Goal: Task Accomplishment & Management: Manage account settings

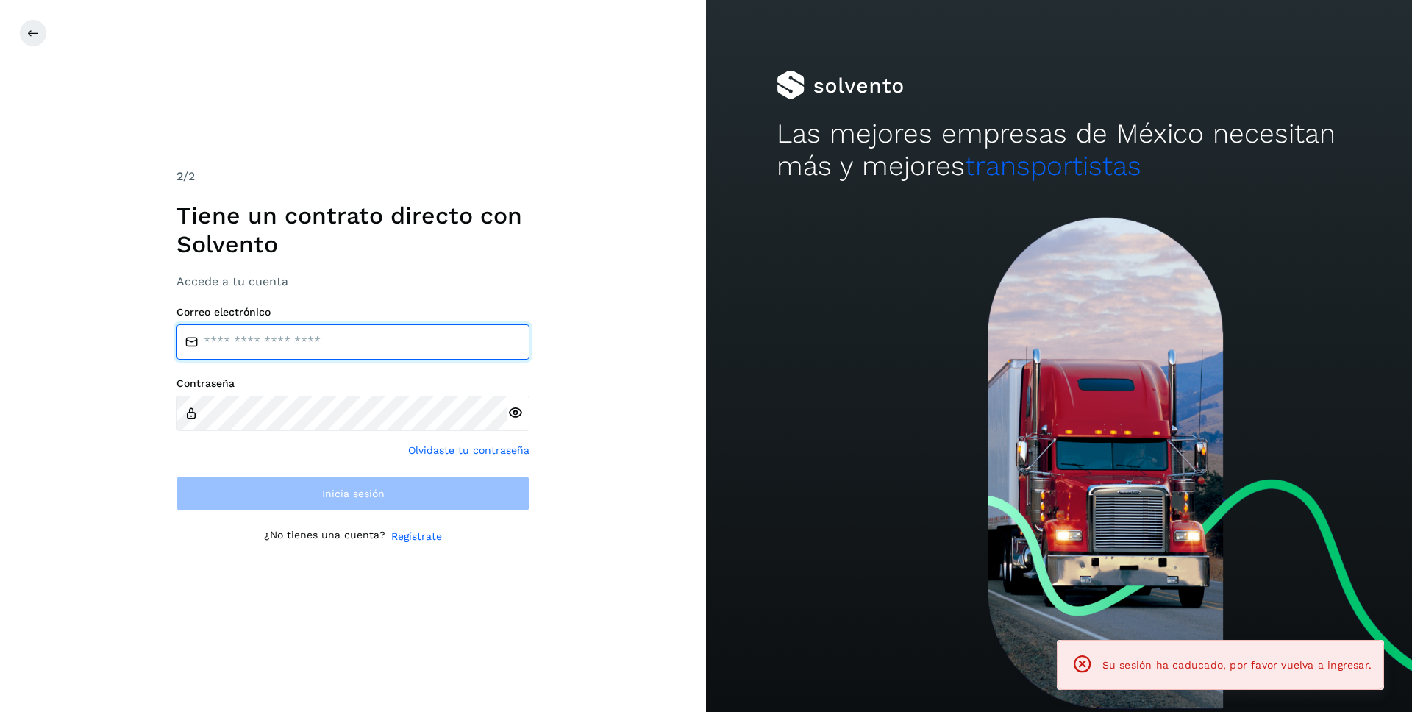
click at [304, 335] on input "email" at bounding box center [352, 341] width 353 height 35
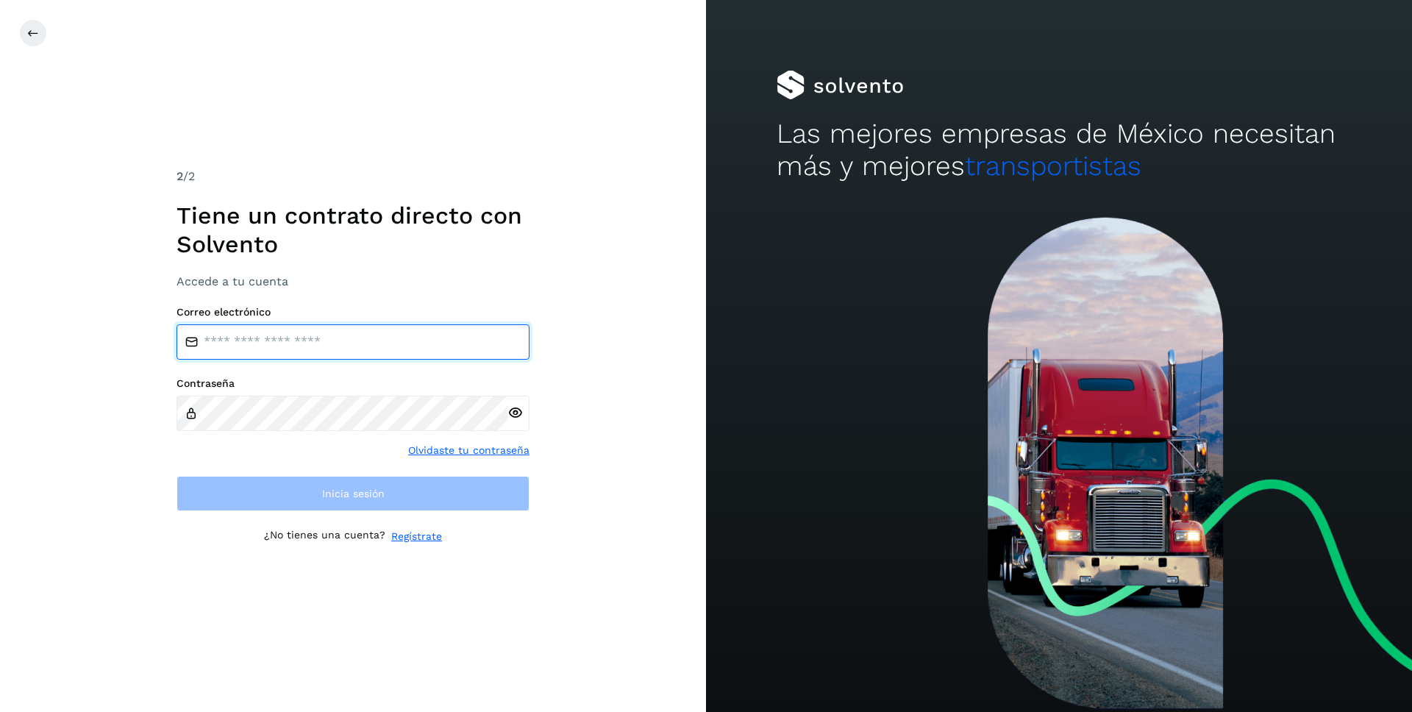
click at [323, 332] on input "email" at bounding box center [352, 341] width 353 height 35
click at [221, 343] on input "*********" at bounding box center [352, 341] width 353 height 35
click at [276, 342] on input "**********" at bounding box center [352, 341] width 353 height 35
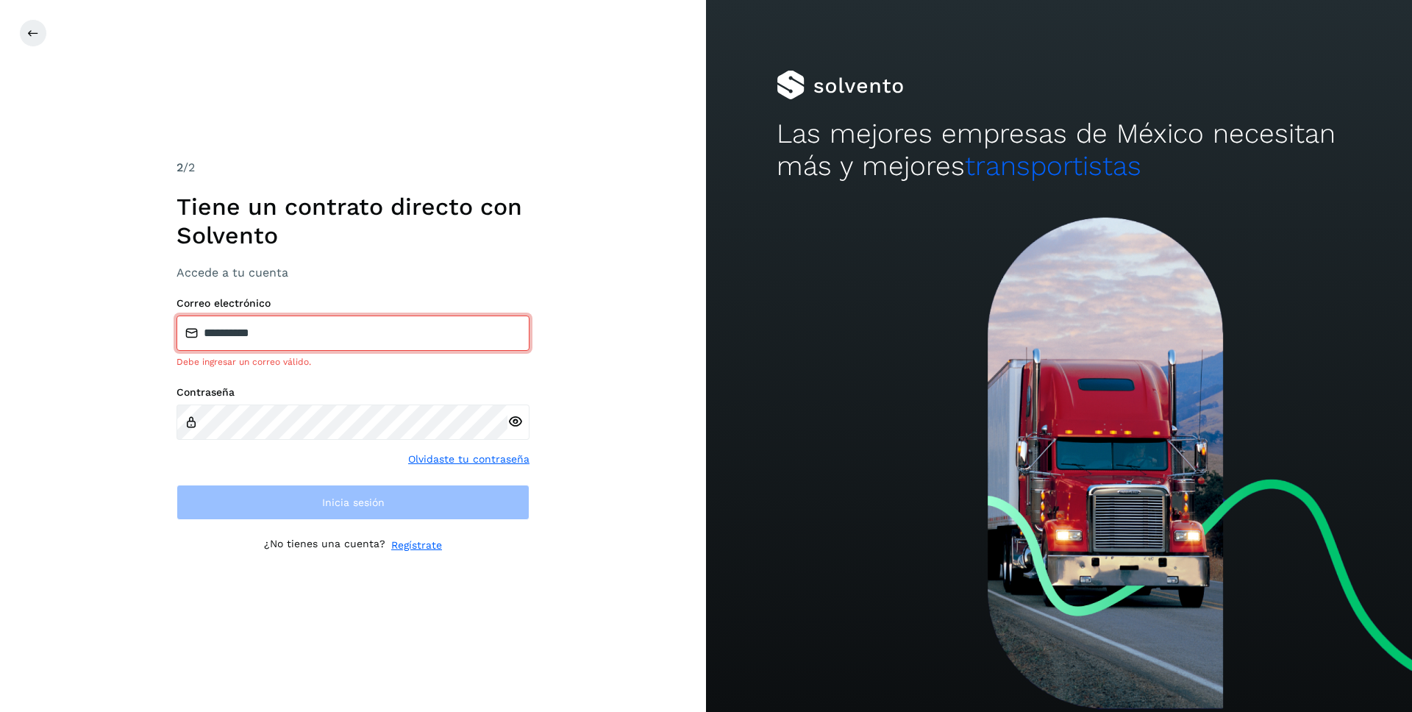
type input "**********"
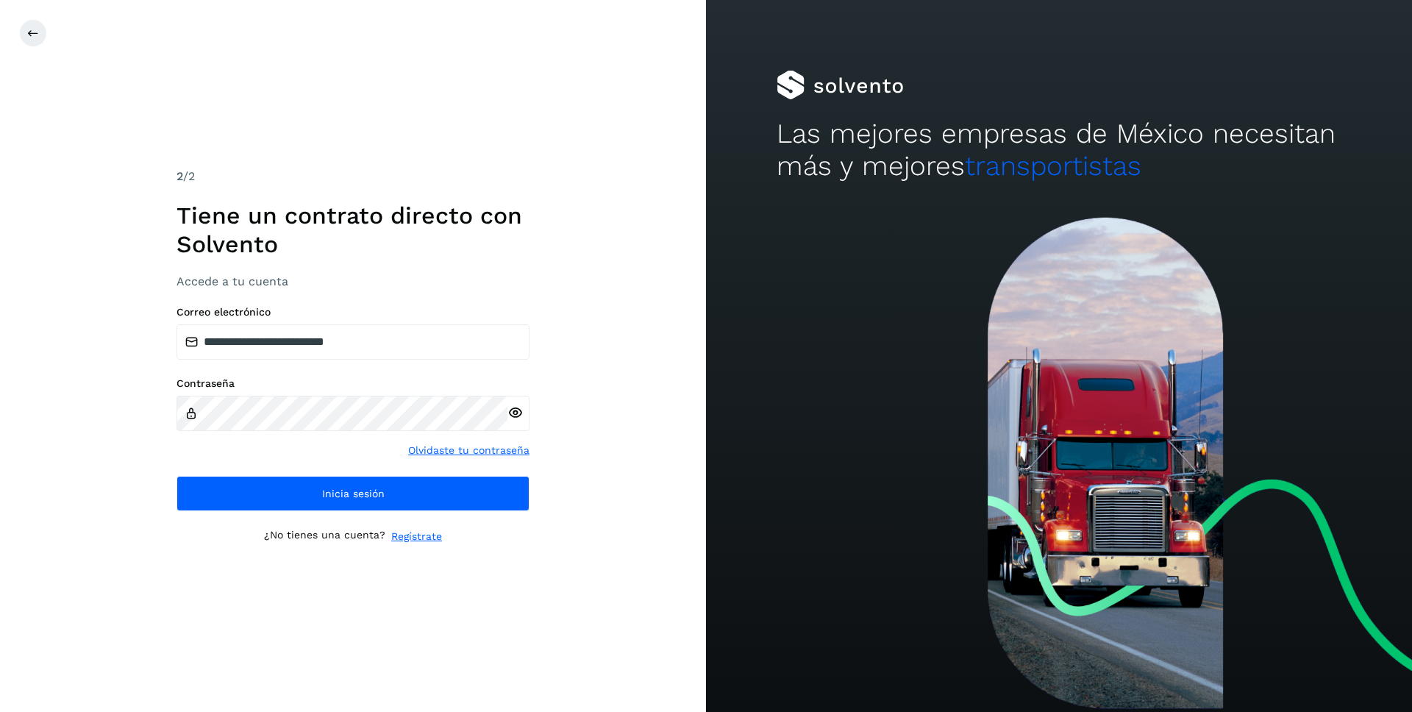
click at [338, 448] on div "Contraseña Olvidaste tu contraseña" at bounding box center [352, 417] width 353 height 81
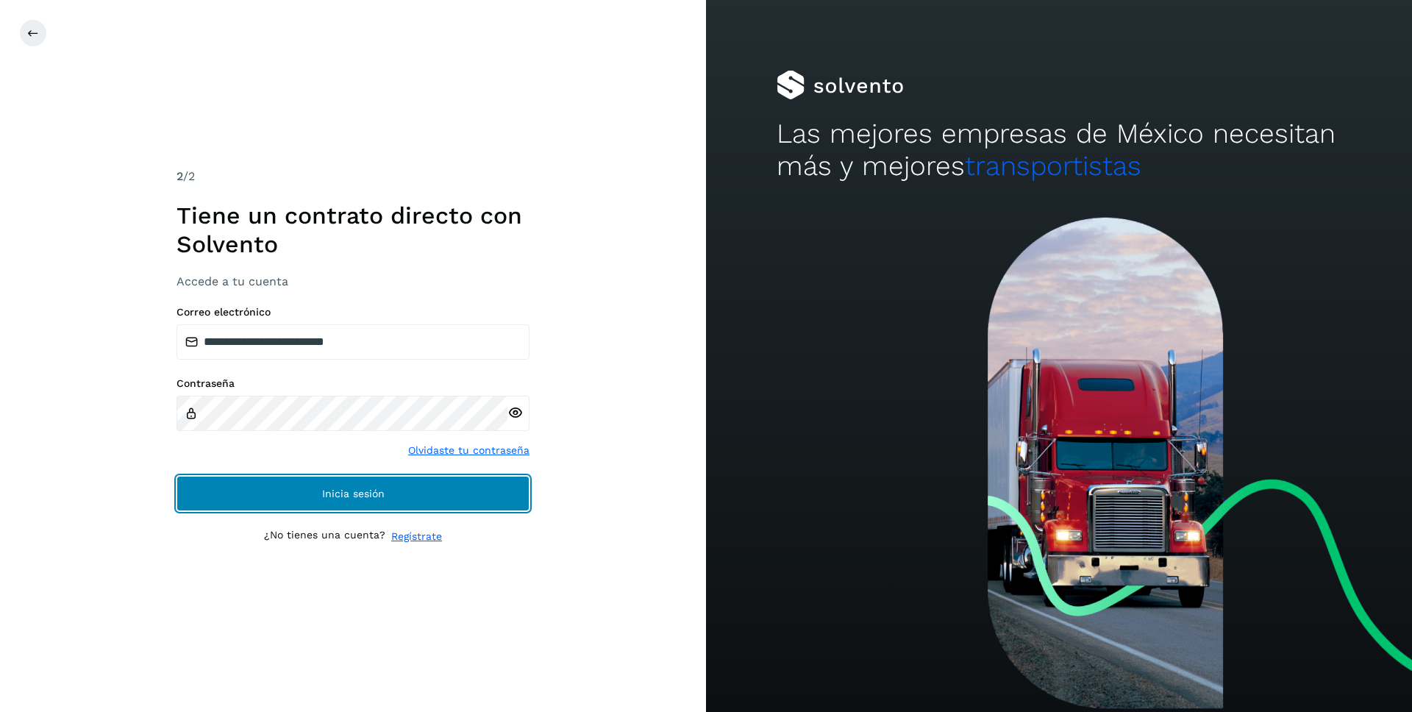
click at [335, 489] on span "Inicia sesión" at bounding box center [353, 493] width 62 height 10
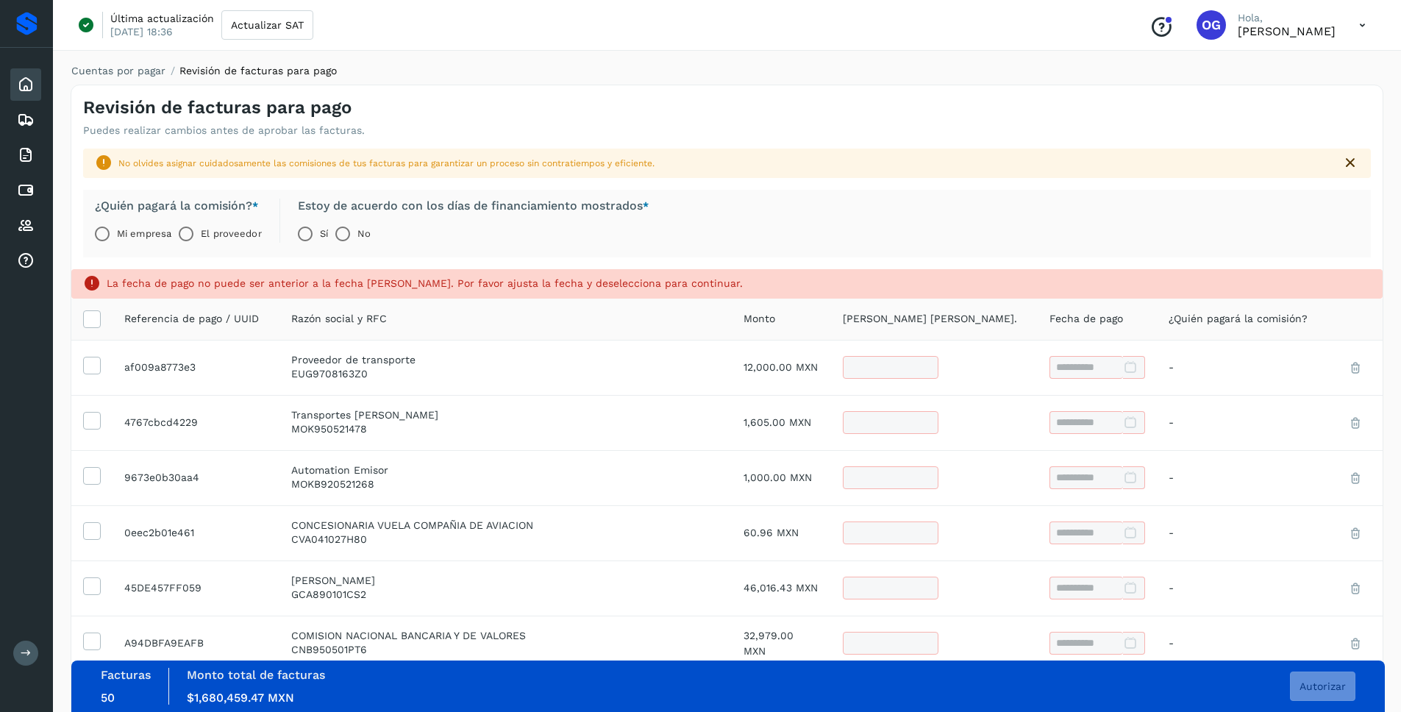
click at [1359, 26] on icon at bounding box center [1362, 25] width 30 height 30
click at [1273, 93] on div "Cerrar sesión" at bounding box center [1288, 95] width 175 height 28
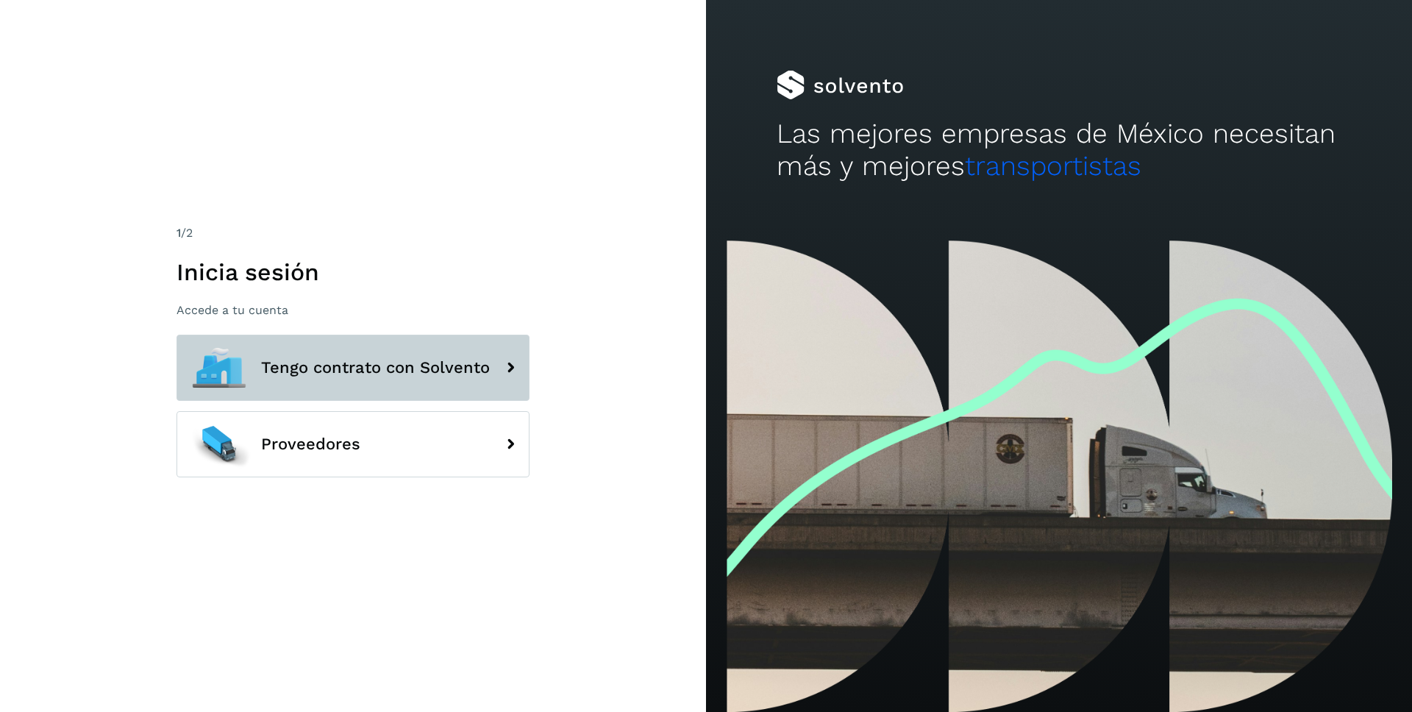
click at [385, 370] on span "Tengo contrato con Solvento" at bounding box center [375, 368] width 229 height 18
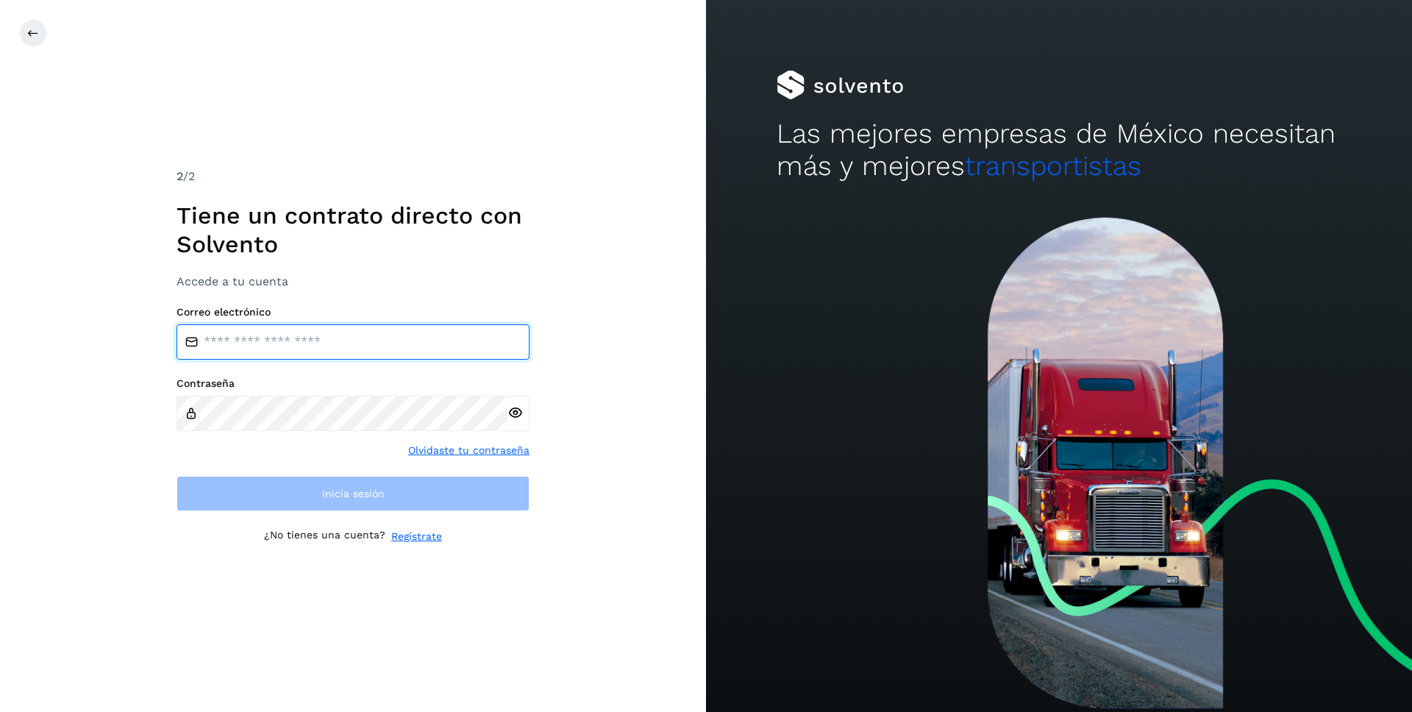
click at [374, 354] on input "email" at bounding box center [352, 341] width 353 height 35
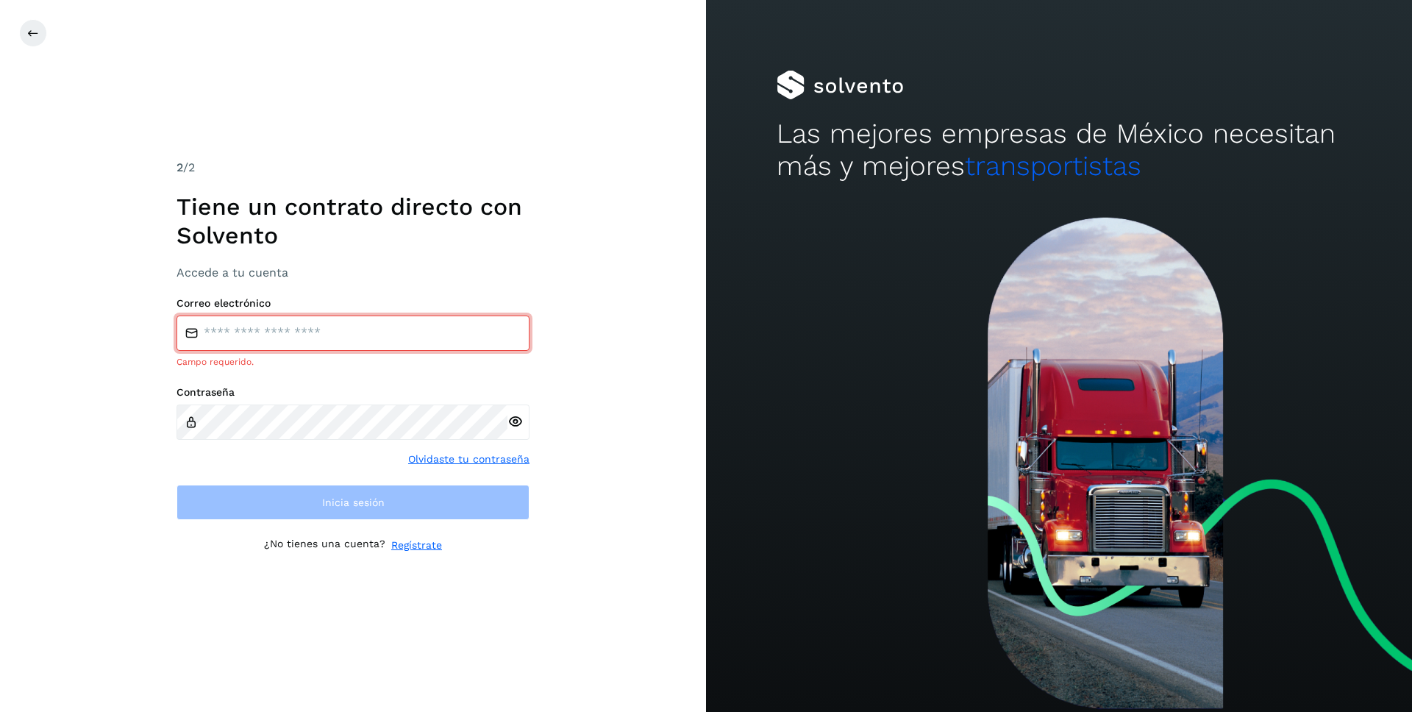
type input "**********"
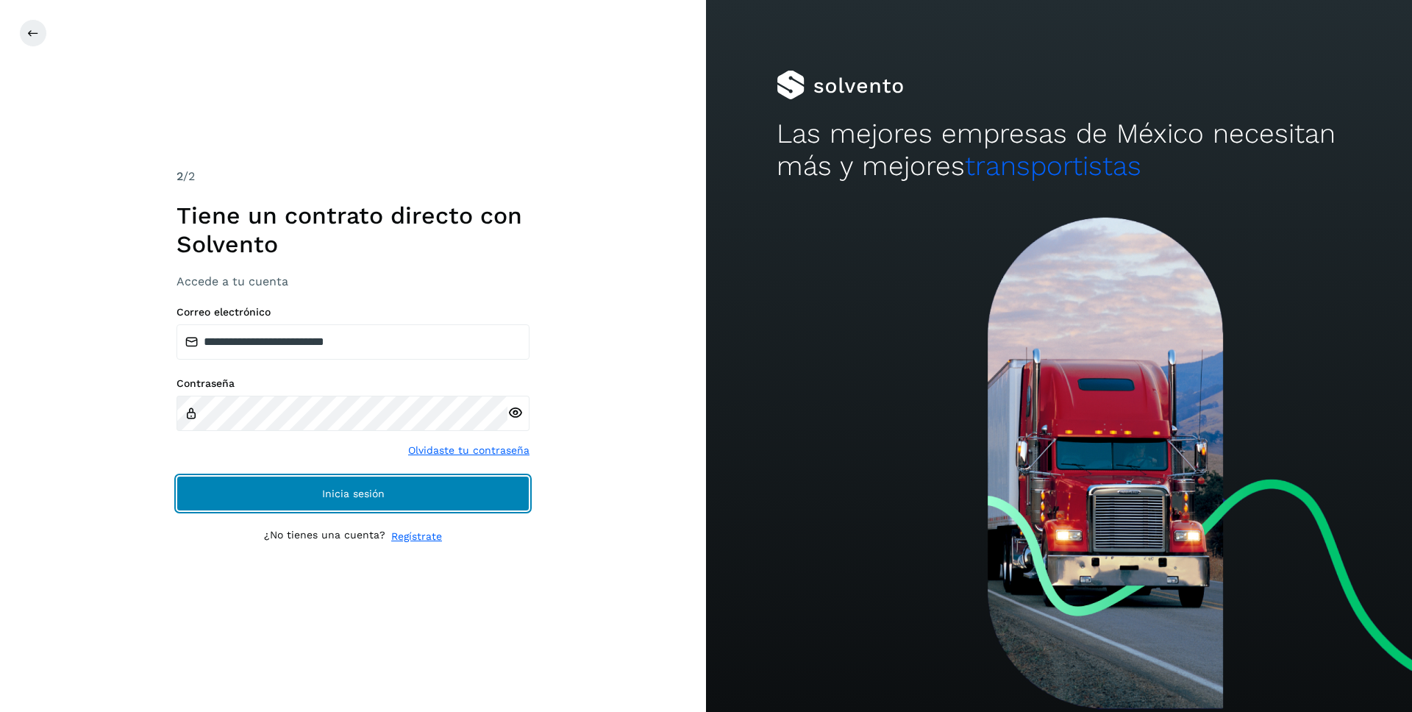
click at [411, 485] on button "Inicia sesión" at bounding box center [352, 493] width 353 height 35
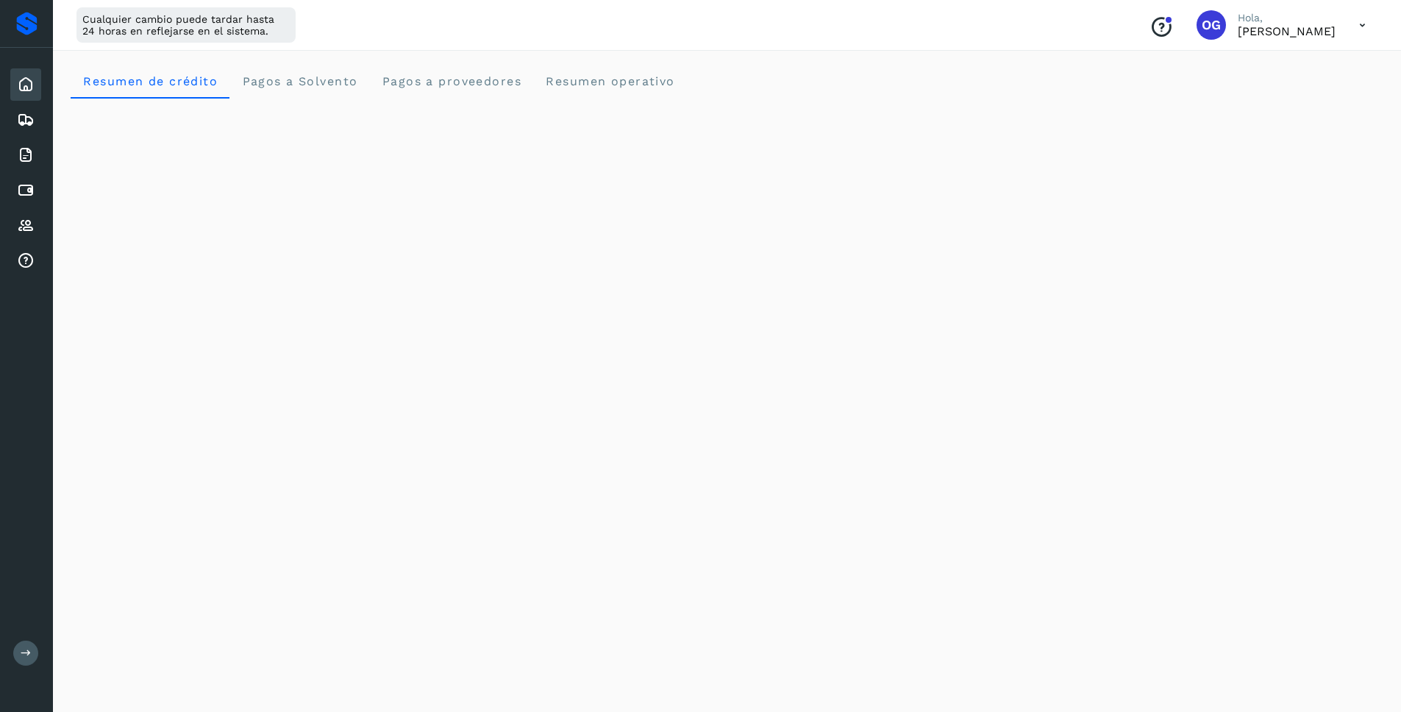
click at [918, 20] on div "Cualquier cambio puede tardar hasta 24 horas en reflejarse en el sistema. Conoc…" at bounding box center [727, 25] width 1348 height 51
click at [1357, 20] on icon at bounding box center [1362, 25] width 30 height 30
click at [1250, 89] on div "Cerrar sesión" at bounding box center [1288, 95] width 175 height 28
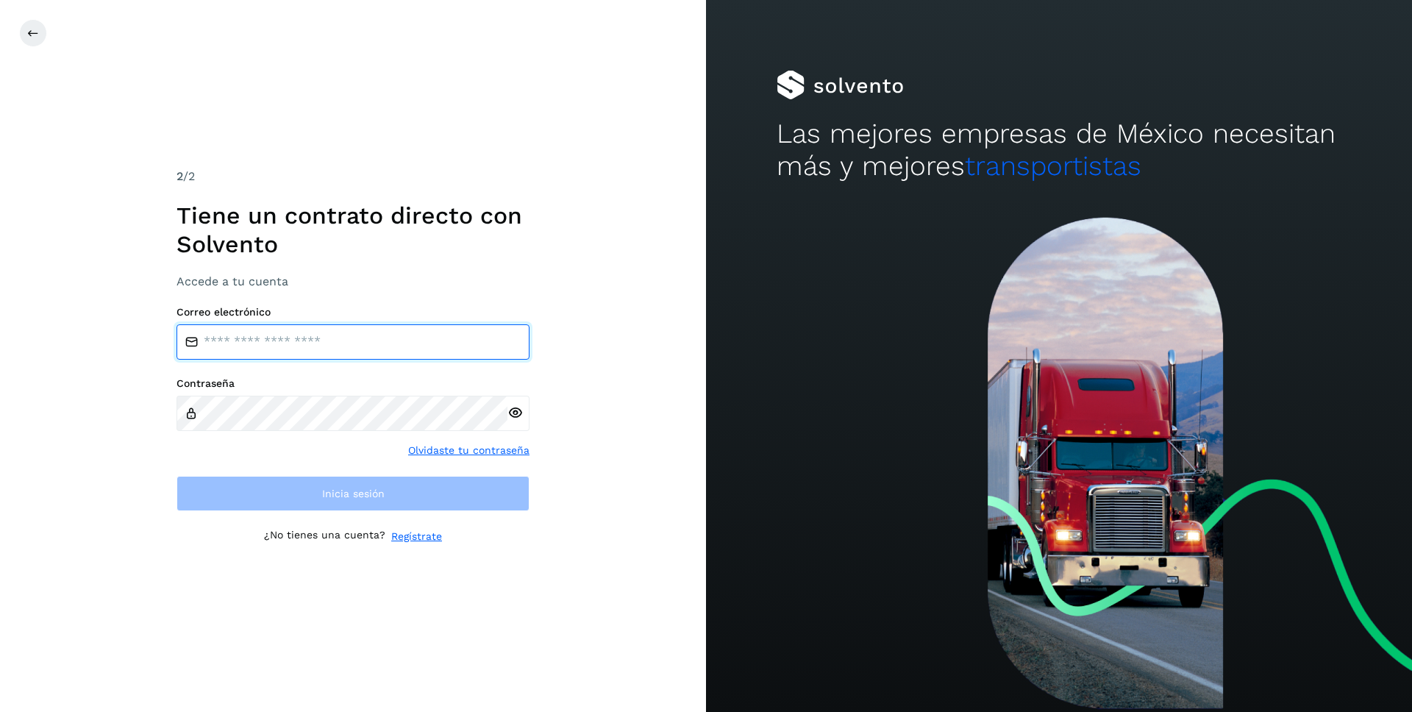
click at [311, 343] on input "email" at bounding box center [352, 341] width 353 height 35
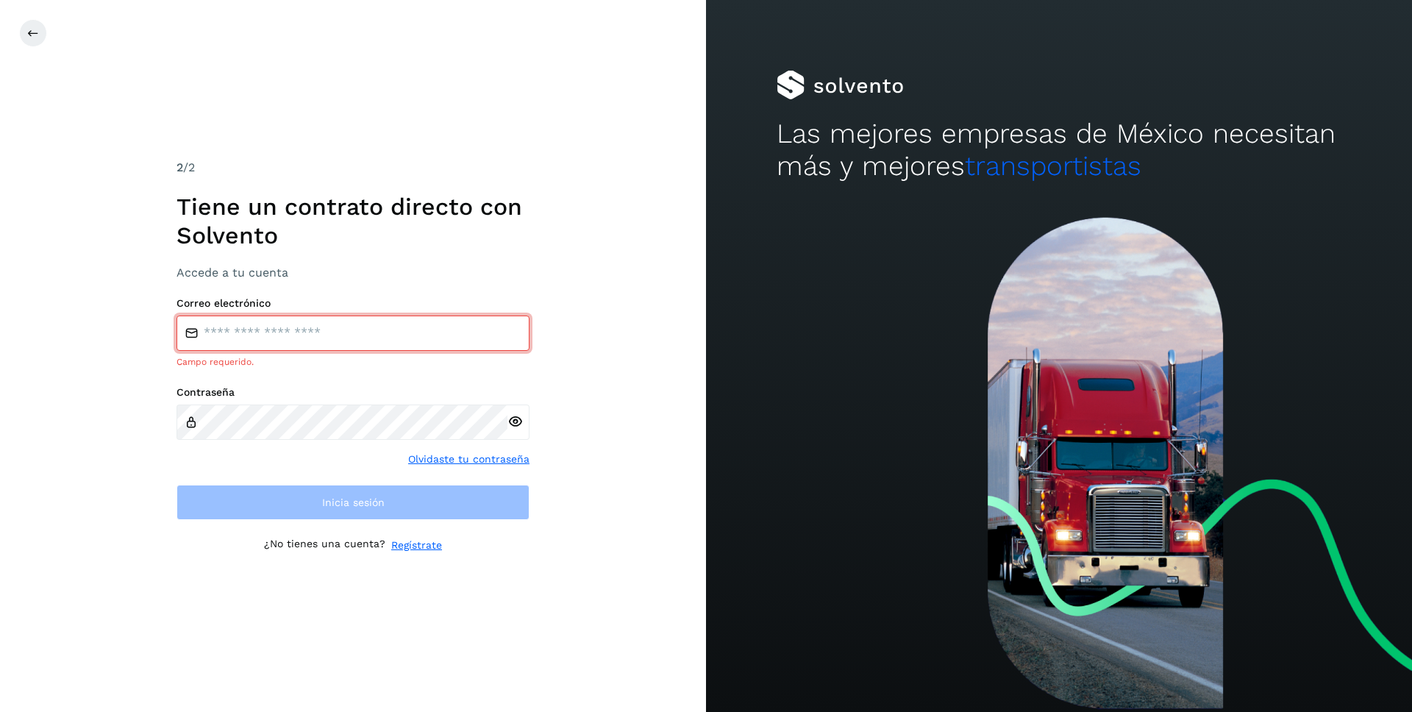
type input "**********"
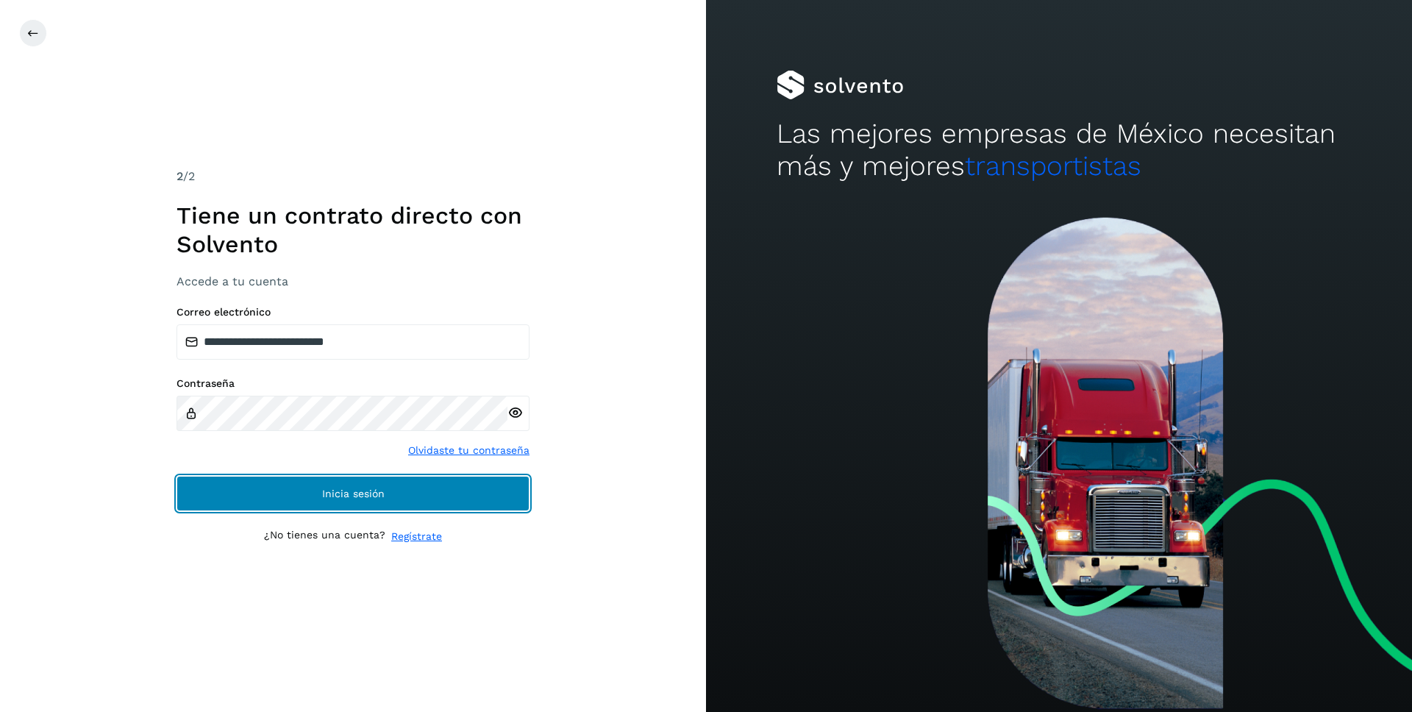
click at [301, 496] on button "Inicia sesión" at bounding box center [352, 493] width 353 height 35
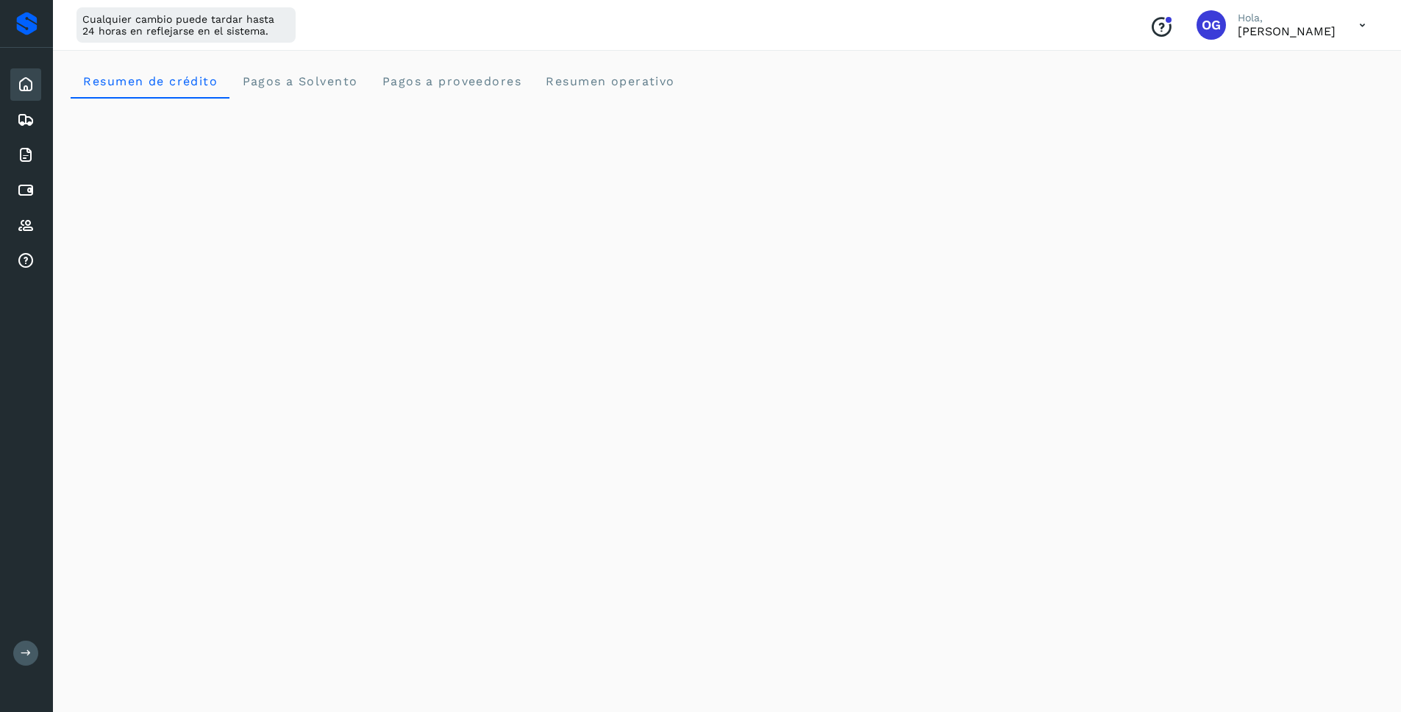
click at [1362, 23] on icon at bounding box center [1362, 25] width 30 height 30
click at [1293, 93] on div "Cerrar sesión" at bounding box center [1288, 95] width 175 height 28
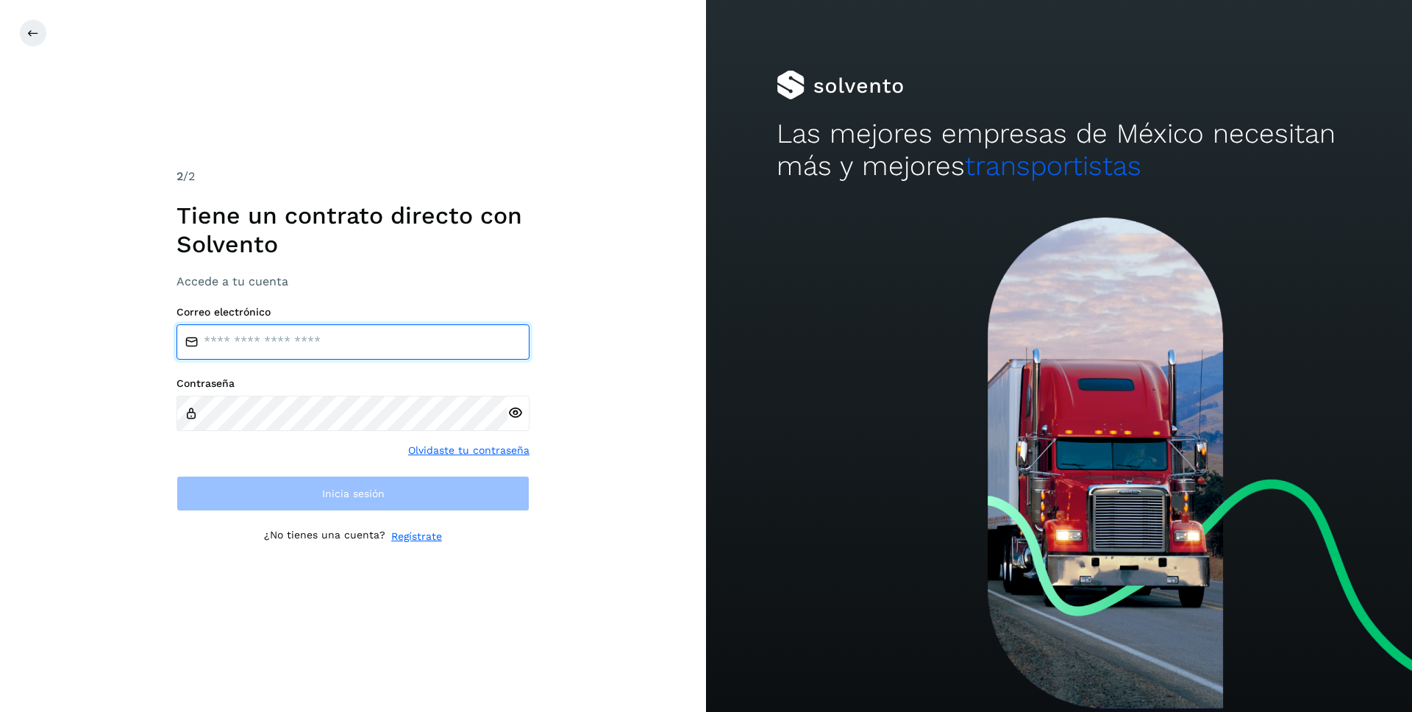
click at [303, 344] on input "email" at bounding box center [352, 341] width 353 height 35
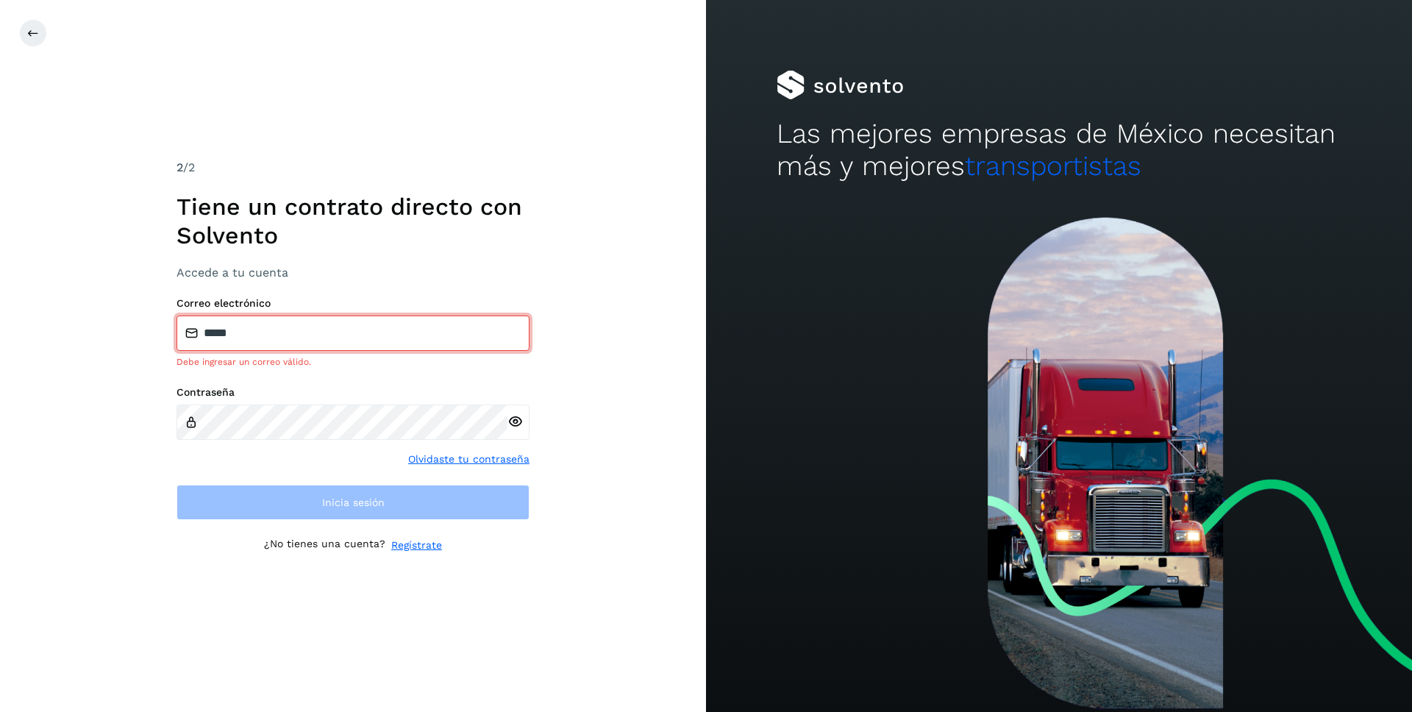
type input "**********"
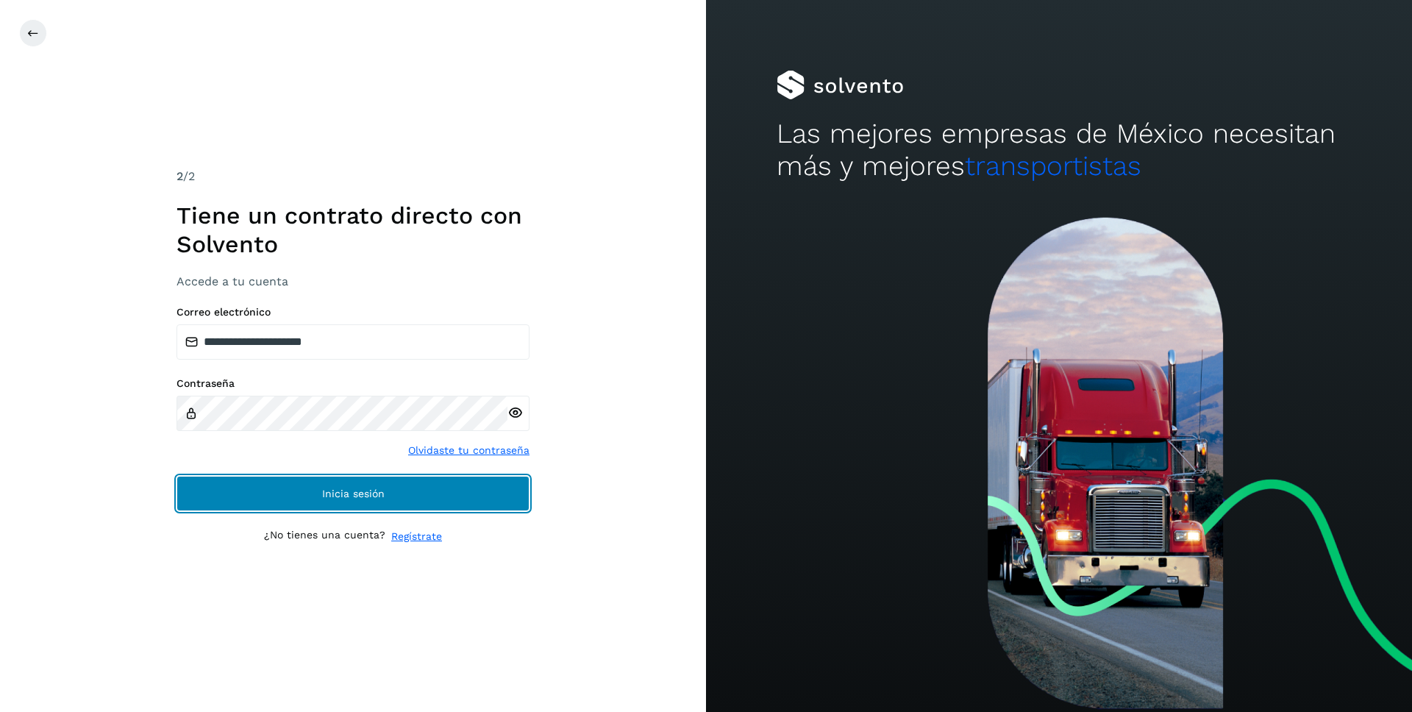
click at [326, 493] on span "Inicia sesión" at bounding box center [353, 493] width 62 height 10
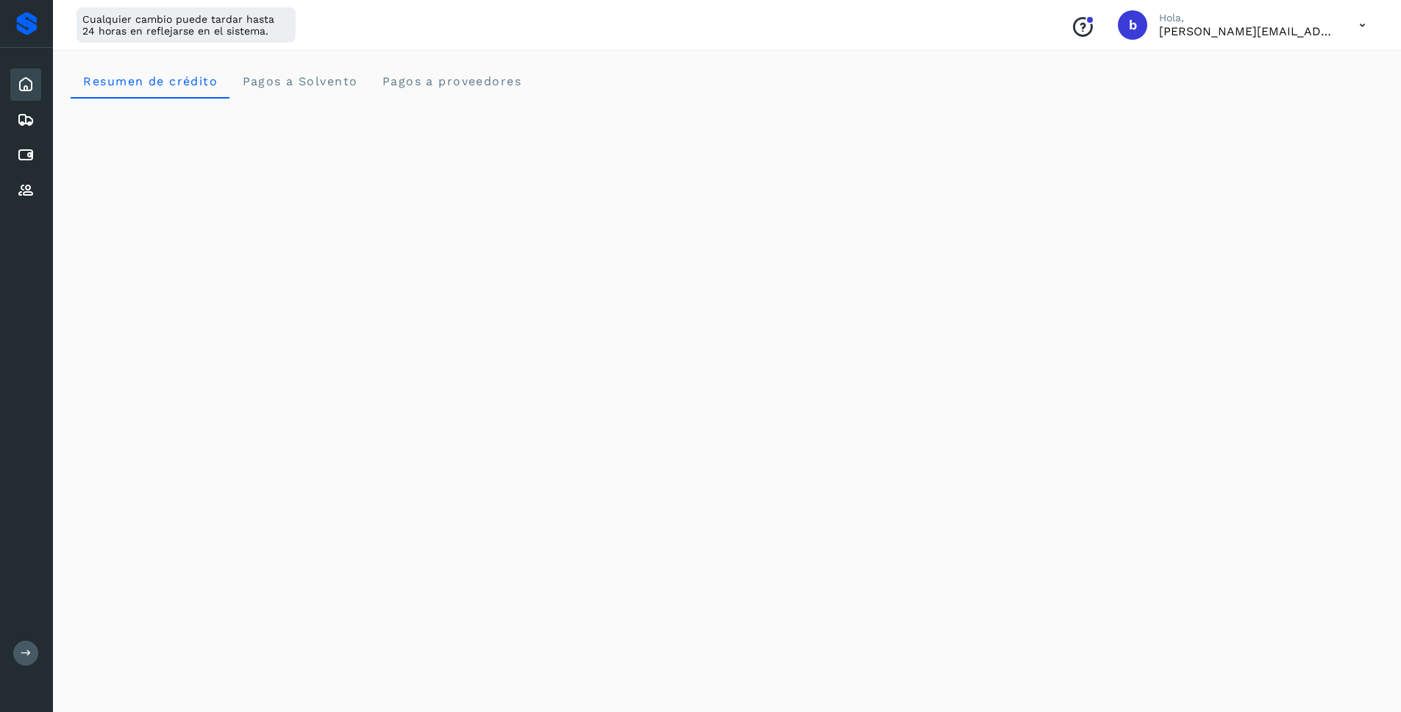
click at [23, 640] on div "Inicio Embarques Cuentas por pagar Proveedores Salir" at bounding box center [26, 356] width 53 height 712
click at [31, 659] on button at bounding box center [25, 652] width 25 height 25
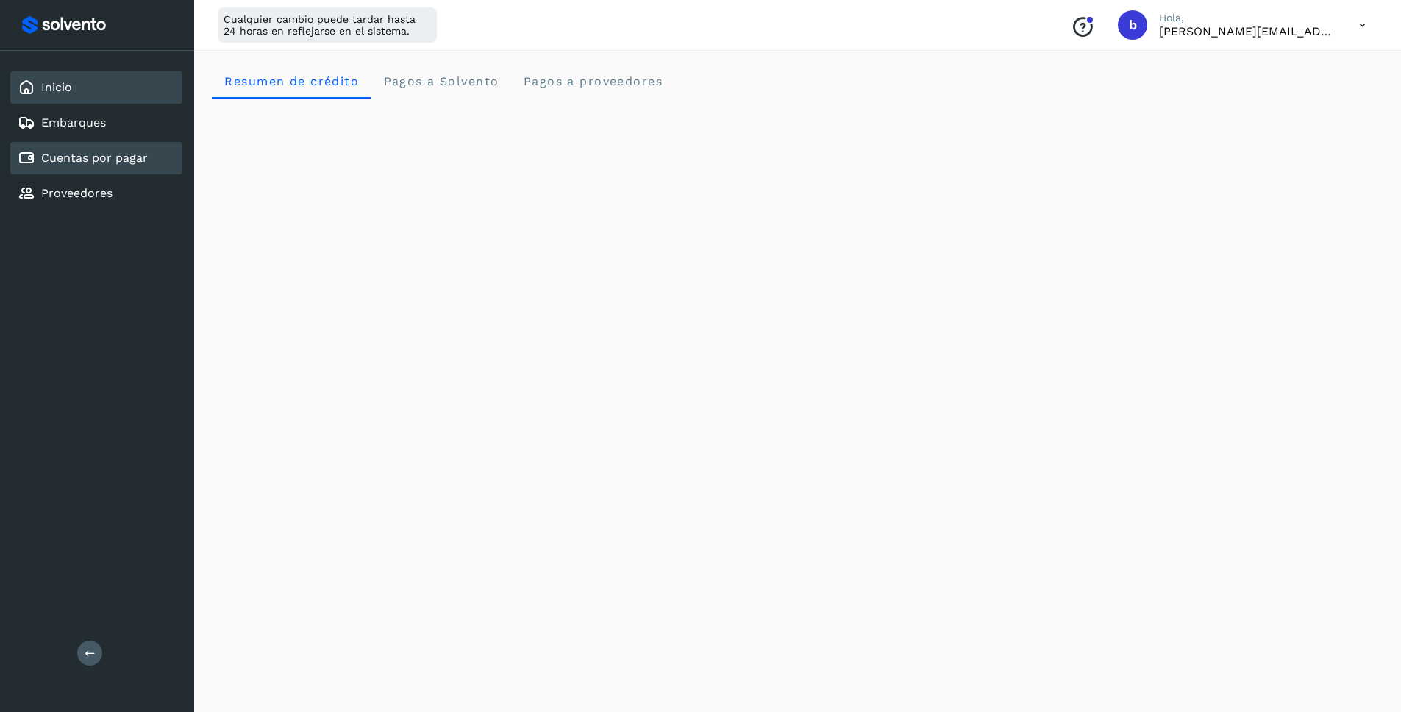
click at [67, 156] on link "Cuentas por pagar" at bounding box center [94, 158] width 107 height 14
click at [74, 161] on link "Cuentas por pagar" at bounding box center [94, 158] width 107 height 14
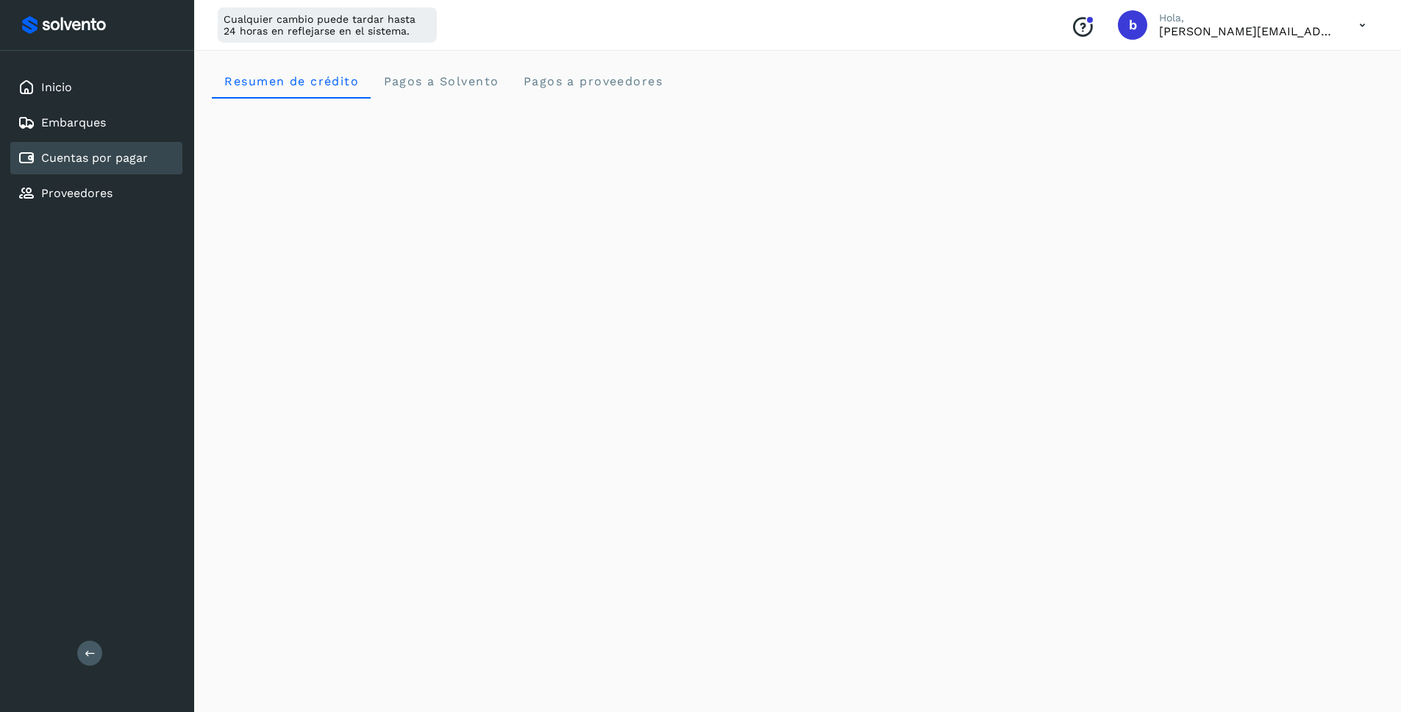
click at [74, 161] on link "Cuentas por pagar" at bounding box center [94, 158] width 107 height 14
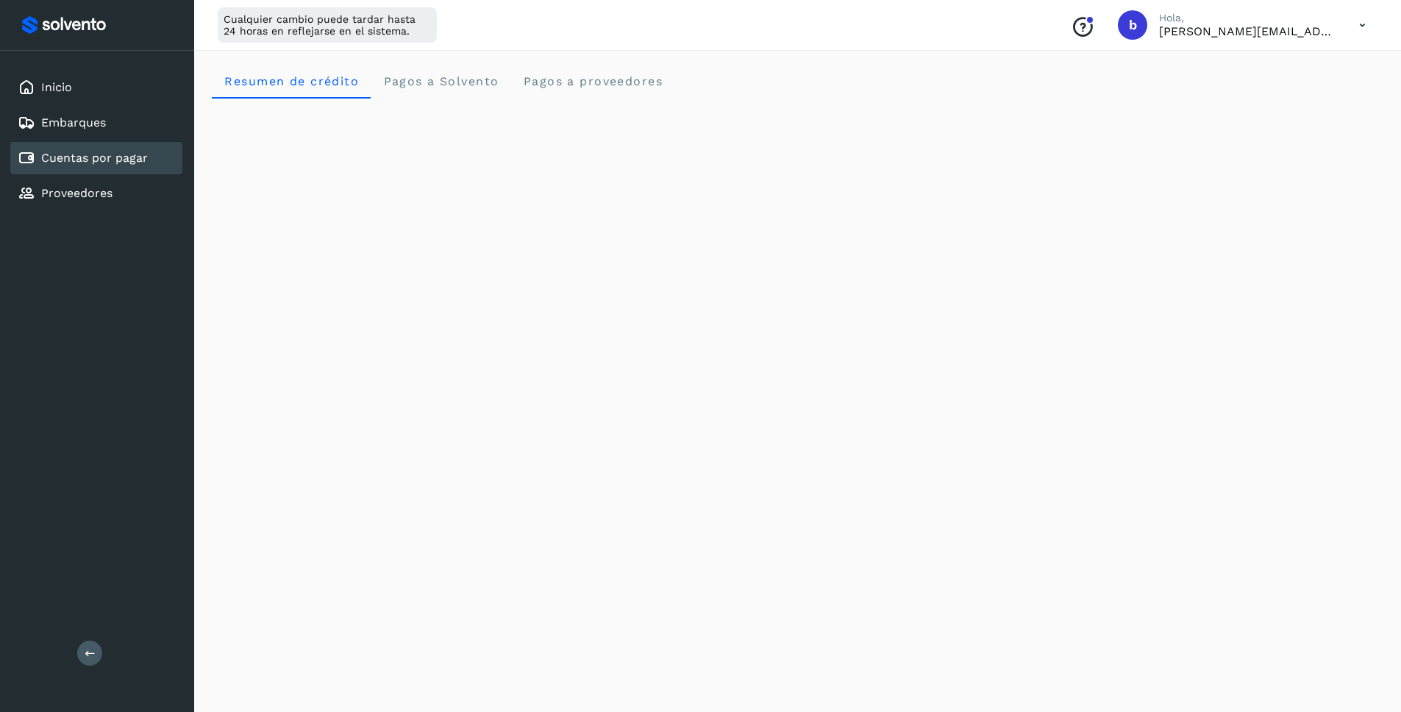
click at [71, 215] on div "Inicio Embarques Cuentas por pagar Proveedores" at bounding box center [97, 140] width 194 height 179
click at [71, 193] on link "Proveedores" at bounding box center [76, 193] width 71 height 14
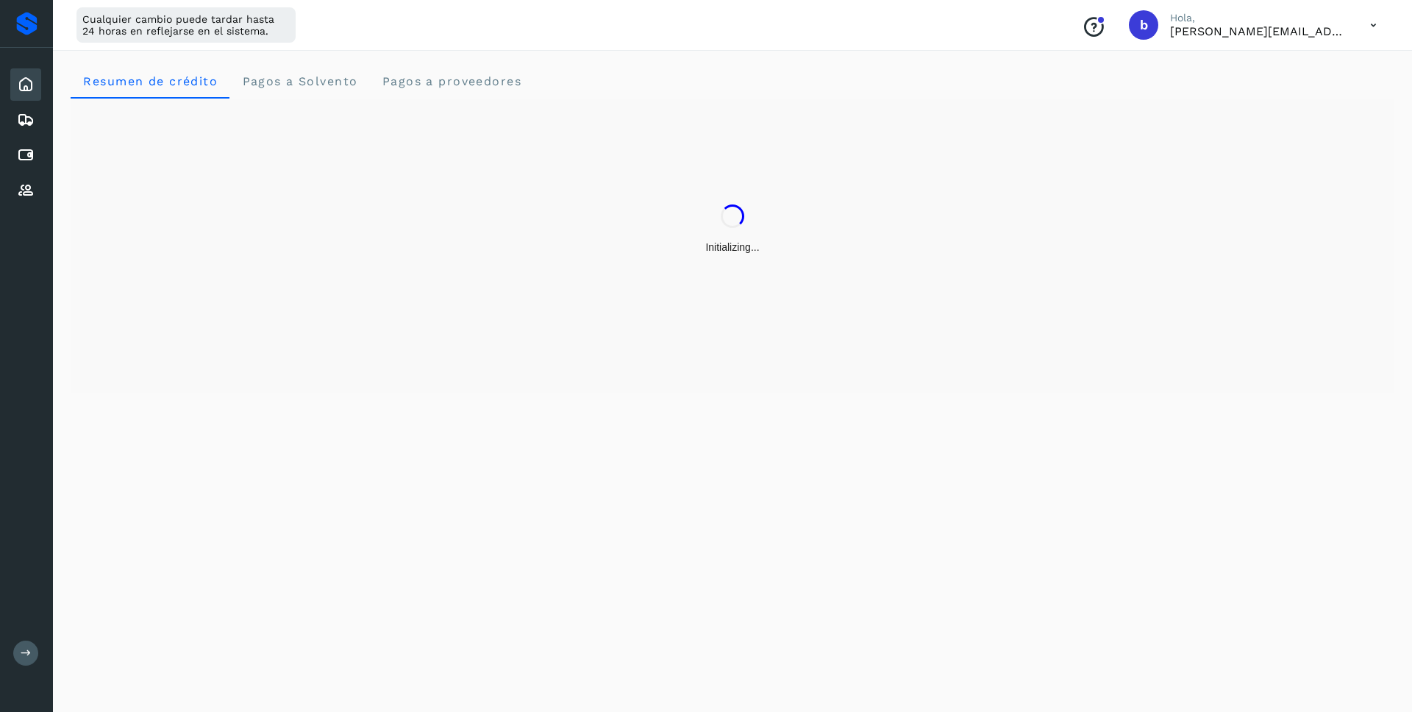
click at [21, 646] on button at bounding box center [25, 652] width 25 height 25
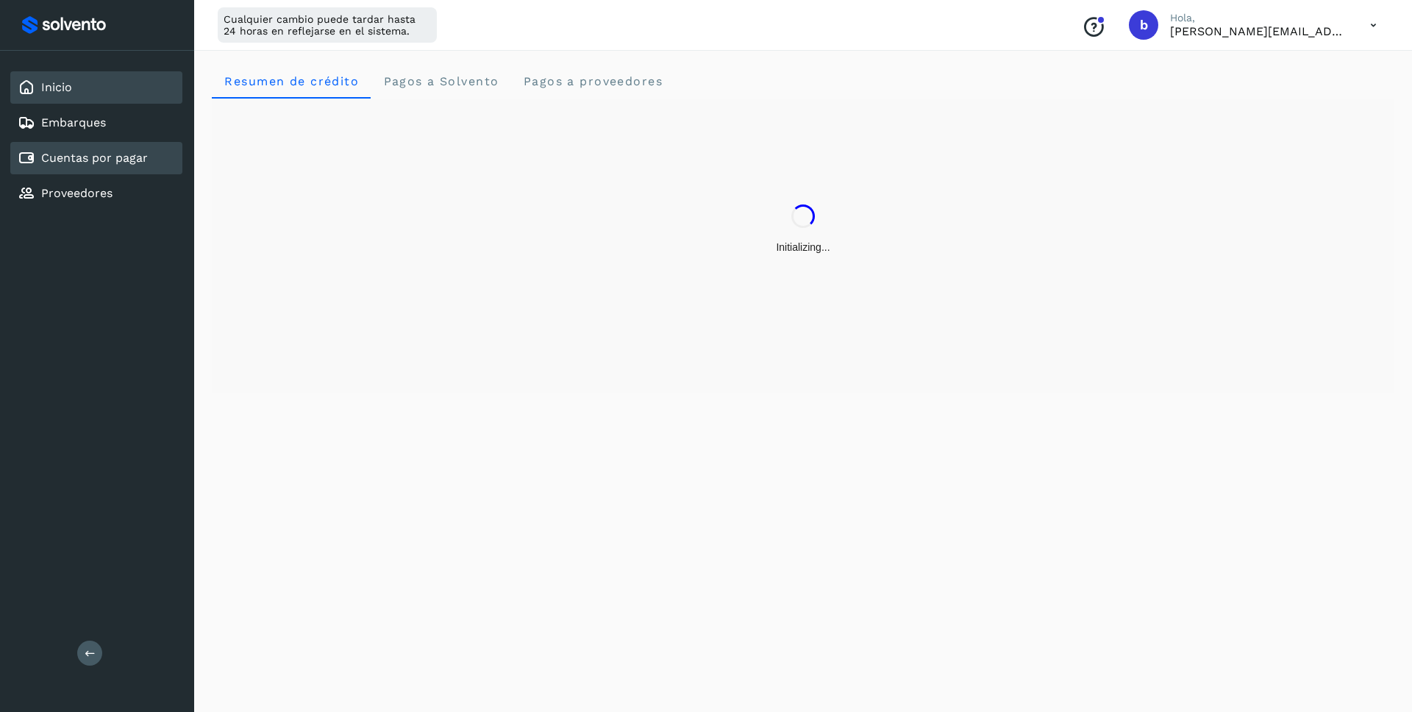
click at [52, 146] on div "Cuentas por pagar" at bounding box center [96, 158] width 172 height 32
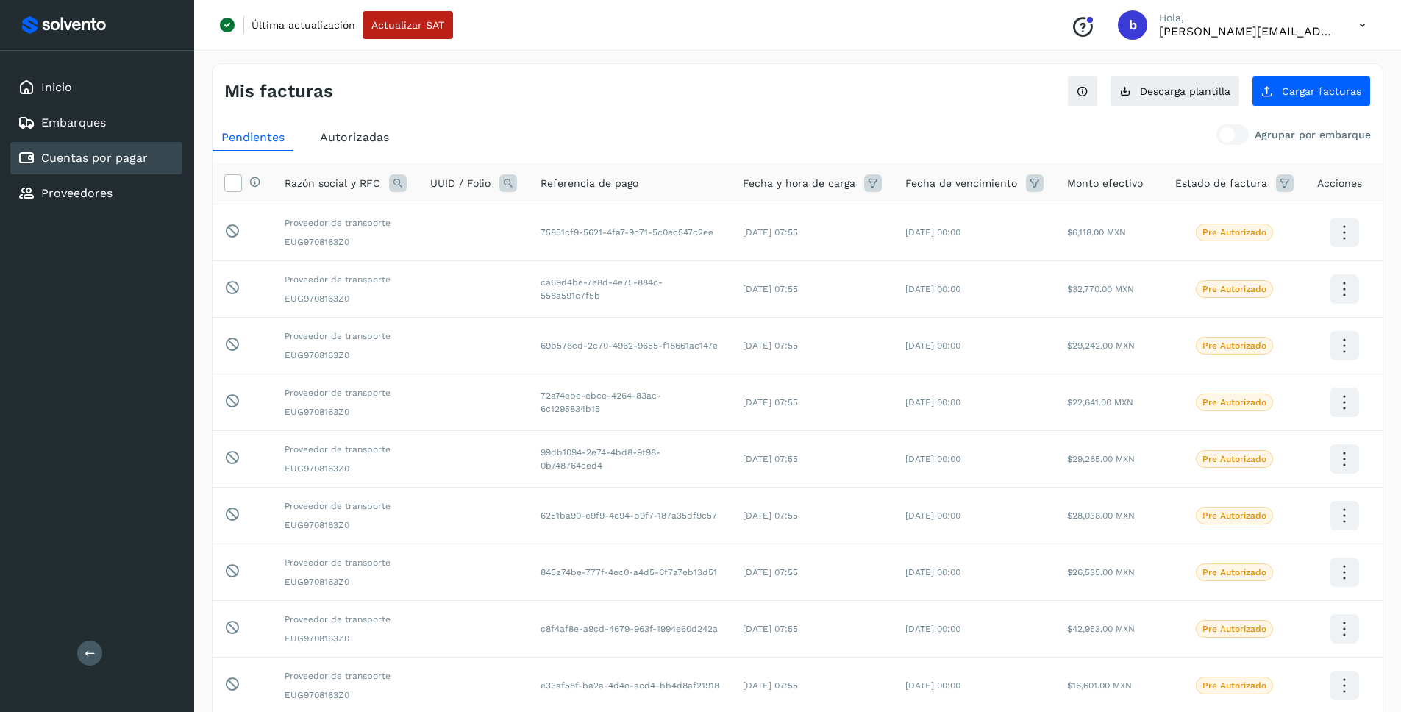
click at [898, 107] on div "Mis facturas Ver instrucciones para cargar Facturas Descarga plantilla Cargar f…" at bounding box center [797, 470] width 1171 height 815
click at [1279, 87] on button "Cargar facturas" at bounding box center [1310, 91] width 119 height 31
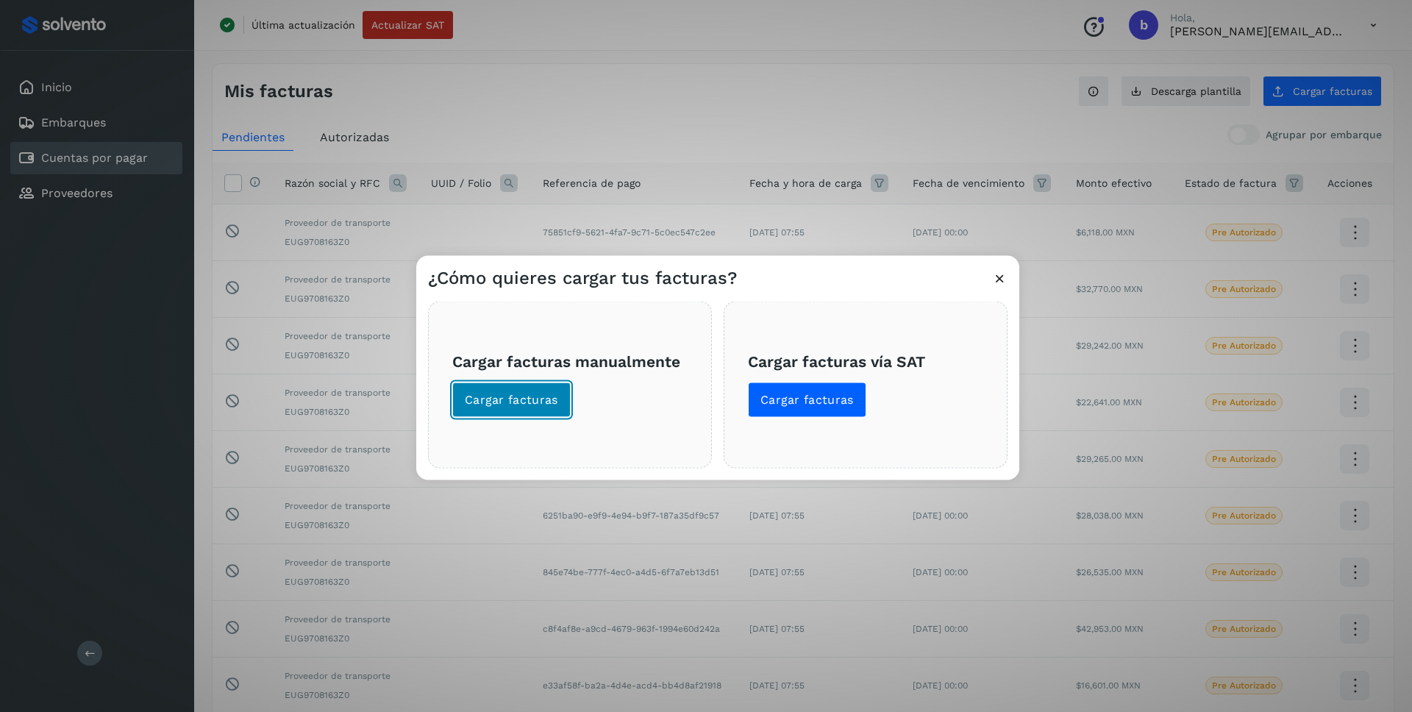
click at [481, 382] on button "Cargar facturas" at bounding box center [511, 399] width 118 height 35
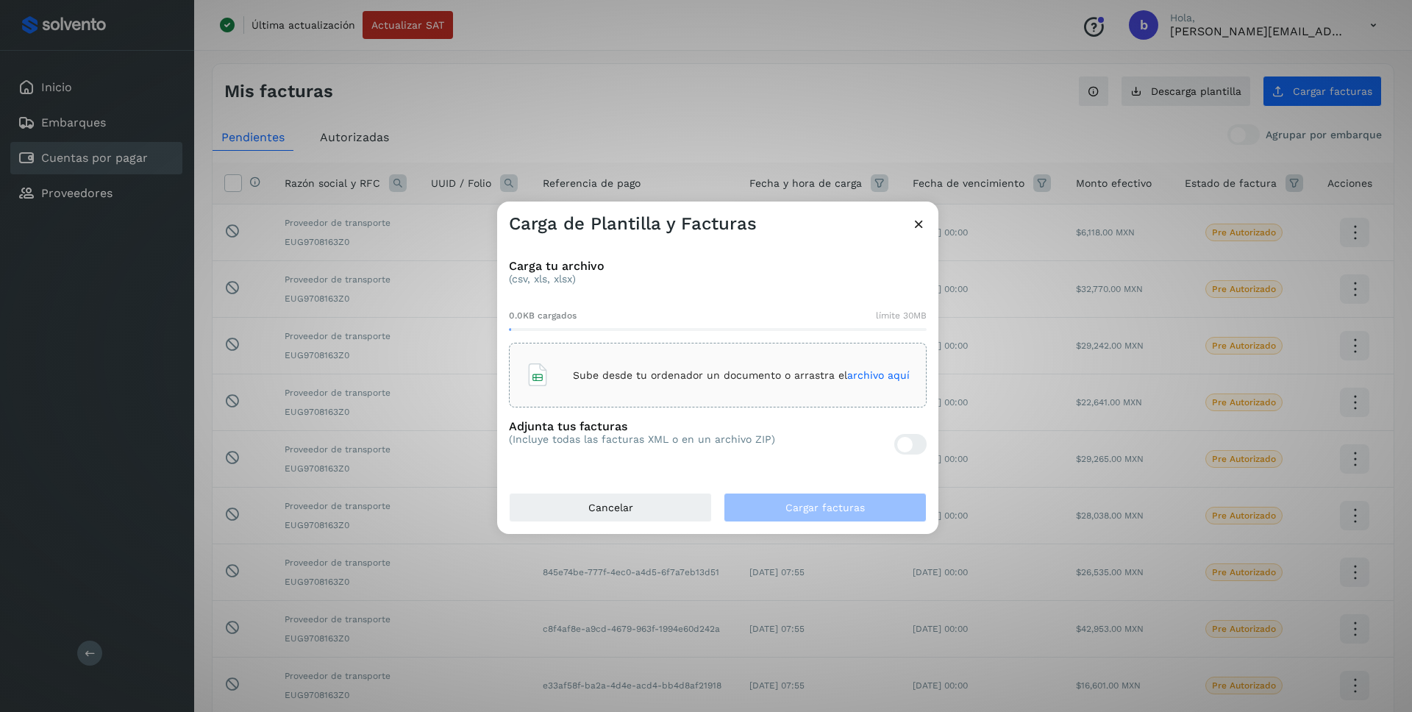
click at [868, 371] on span "archivo aquí" at bounding box center [878, 375] width 62 height 12
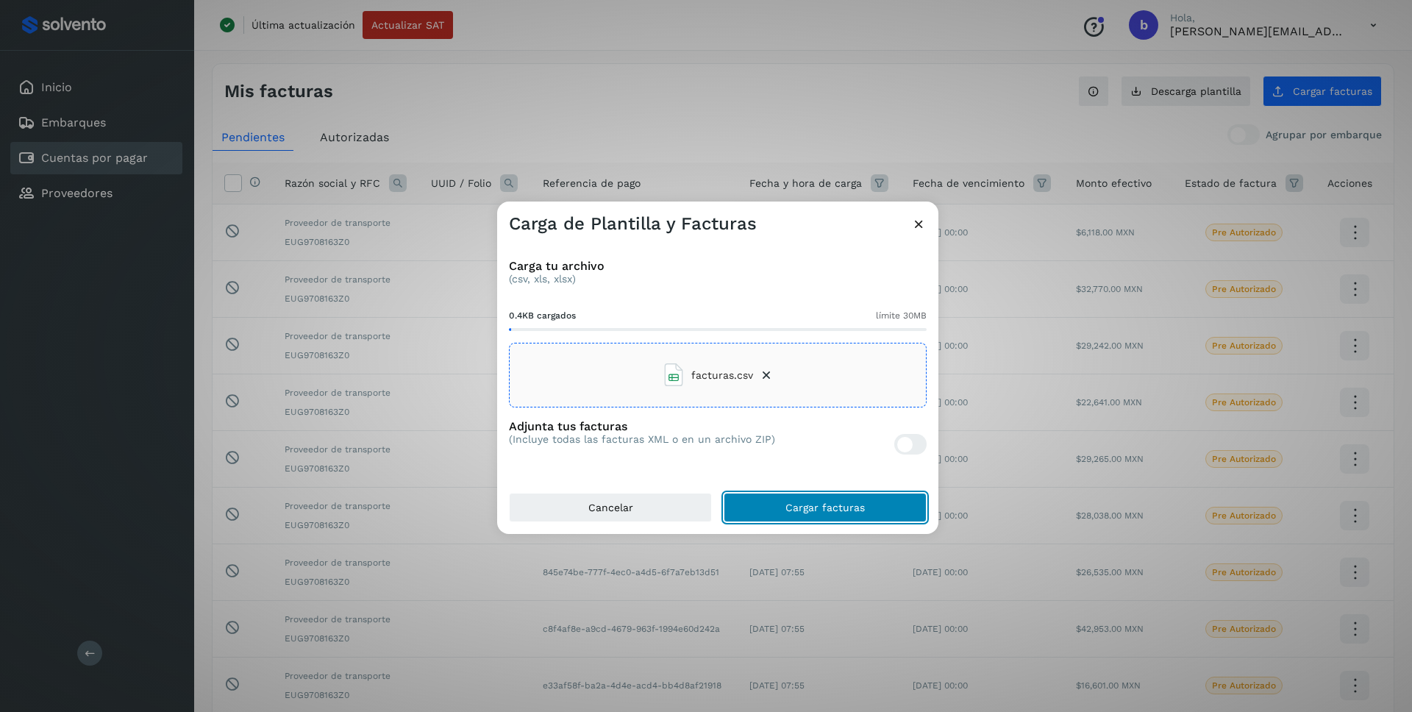
click at [816, 494] on button "Cargar facturas" at bounding box center [824, 507] width 203 height 29
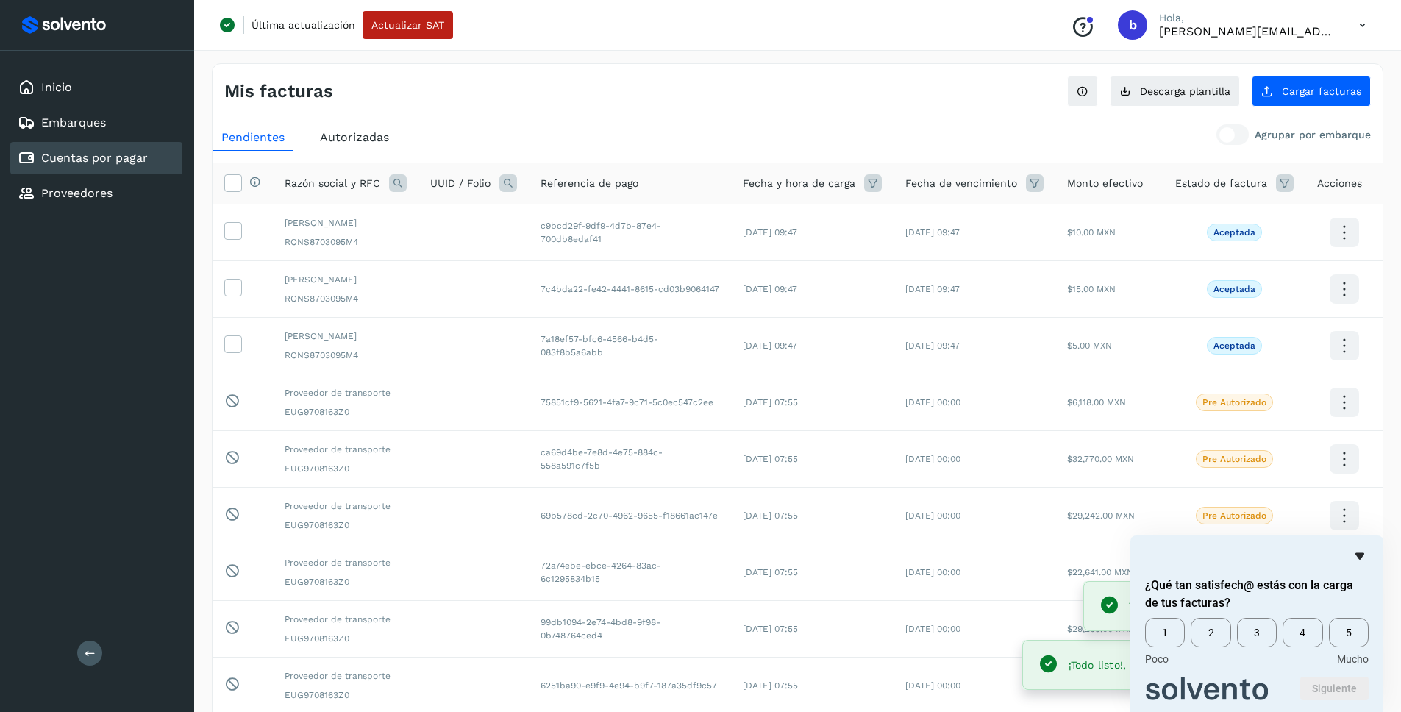
click at [1356, 557] on icon "Ocultar encuesta" at bounding box center [1360, 556] width 18 height 18
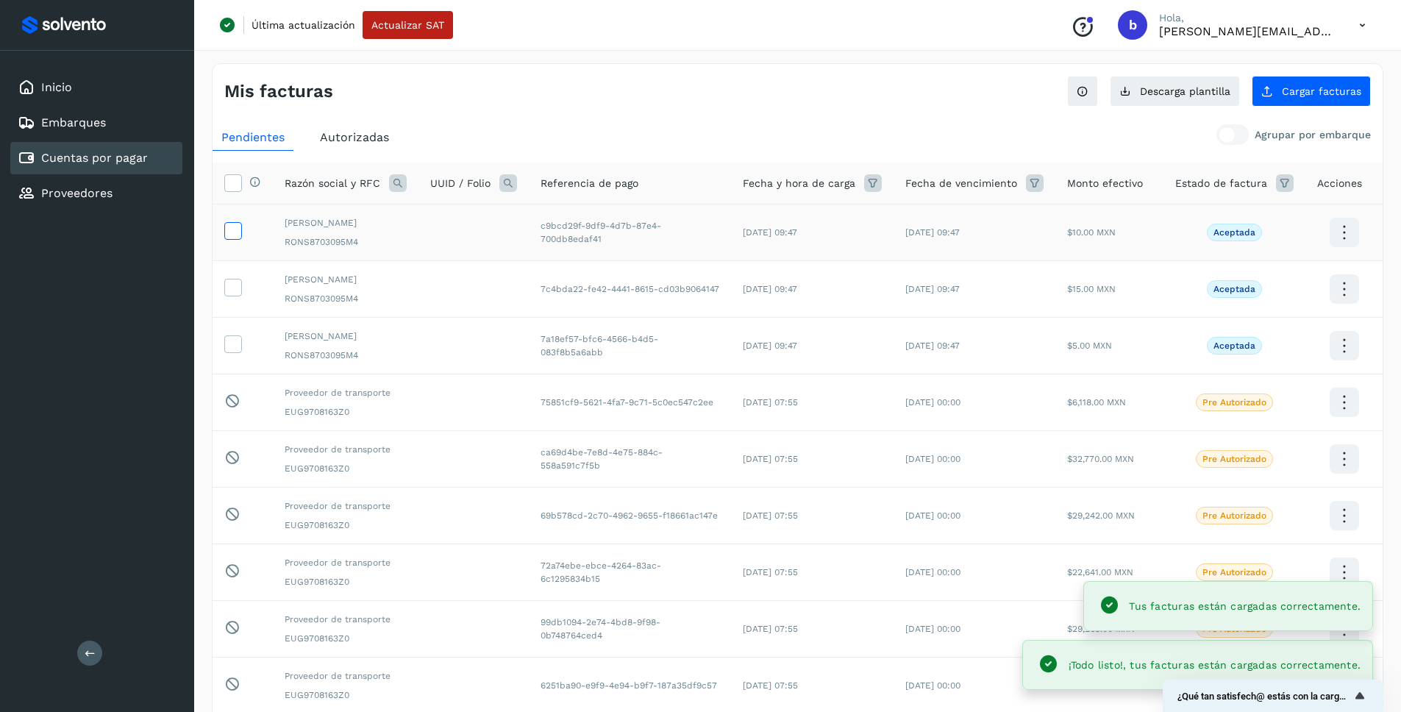
click at [230, 237] on icon at bounding box center [232, 229] width 15 height 15
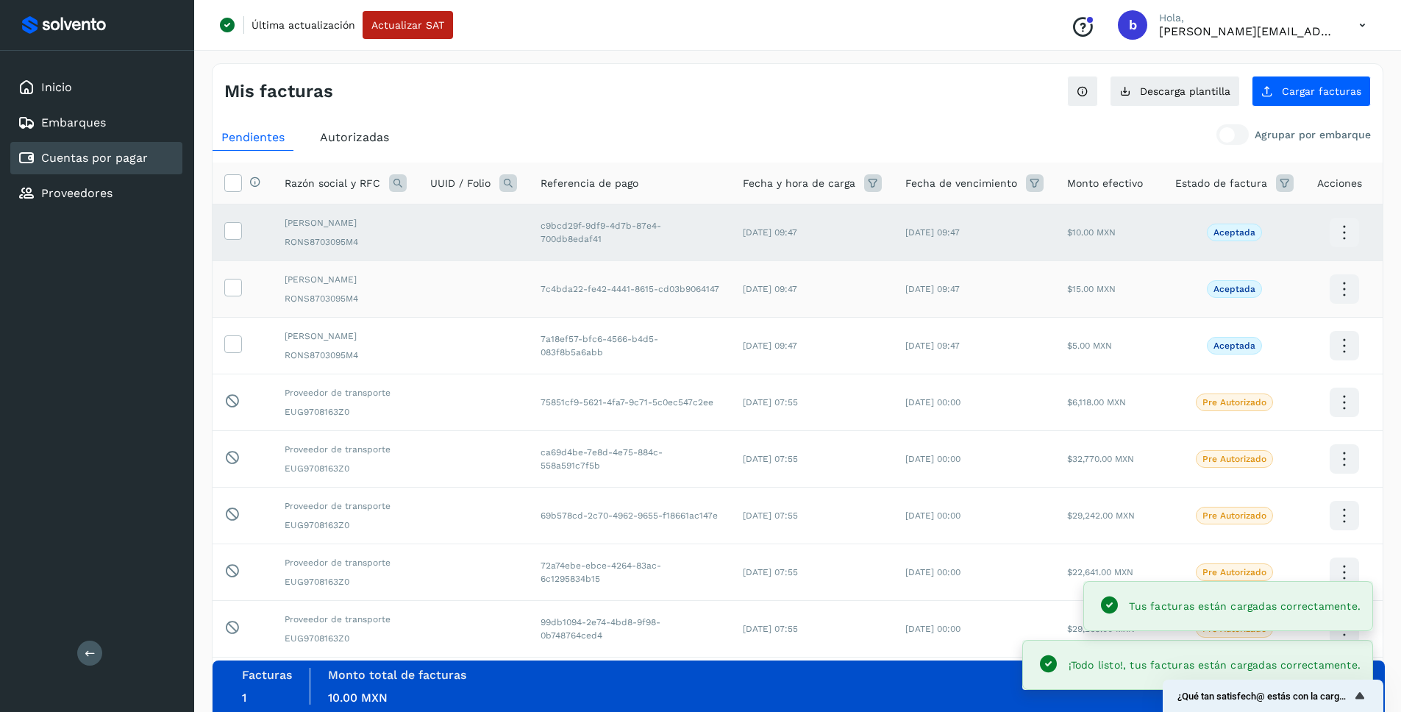
click at [235, 317] on td at bounding box center [242, 289] width 60 height 57
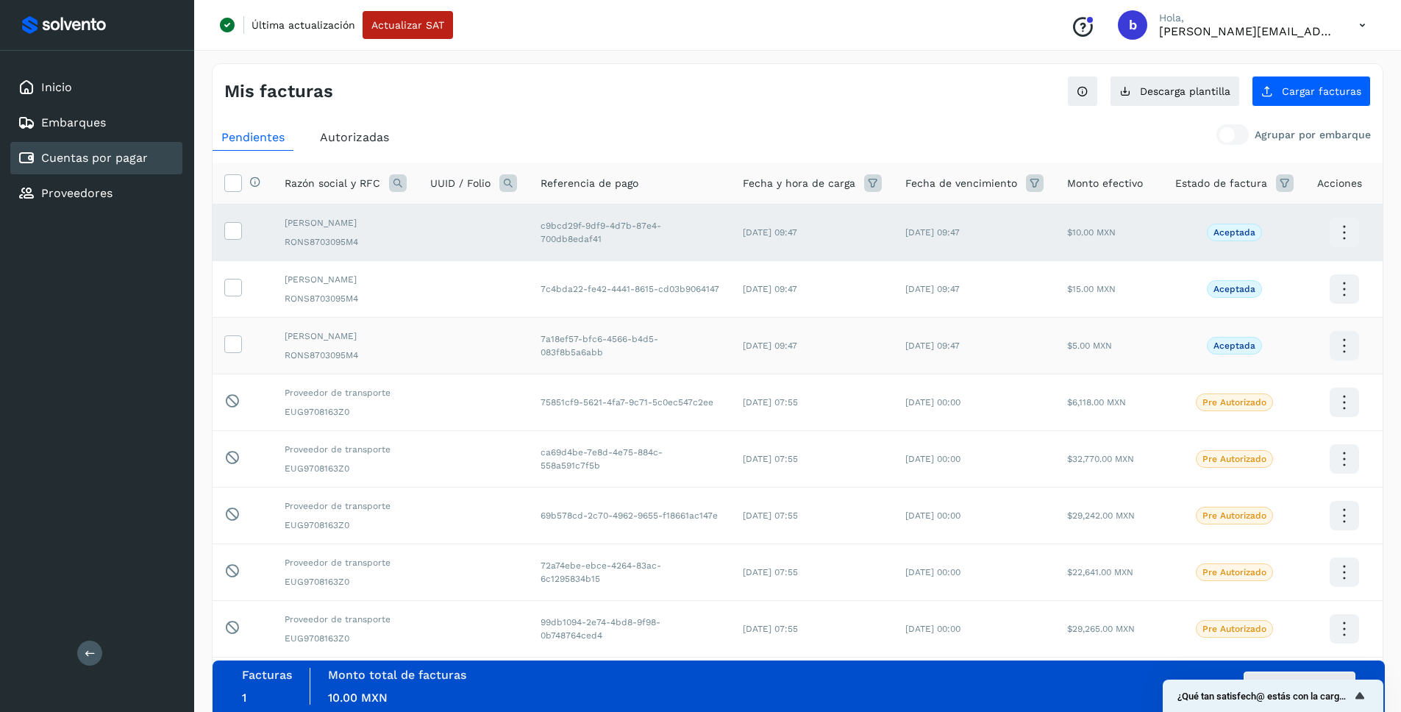
drag, startPoint x: 233, startPoint y: 307, endPoint x: 234, endPoint y: 354, distance: 46.3
click at [234, 294] on icon at bounding box center [232, 286] width 15 height 15
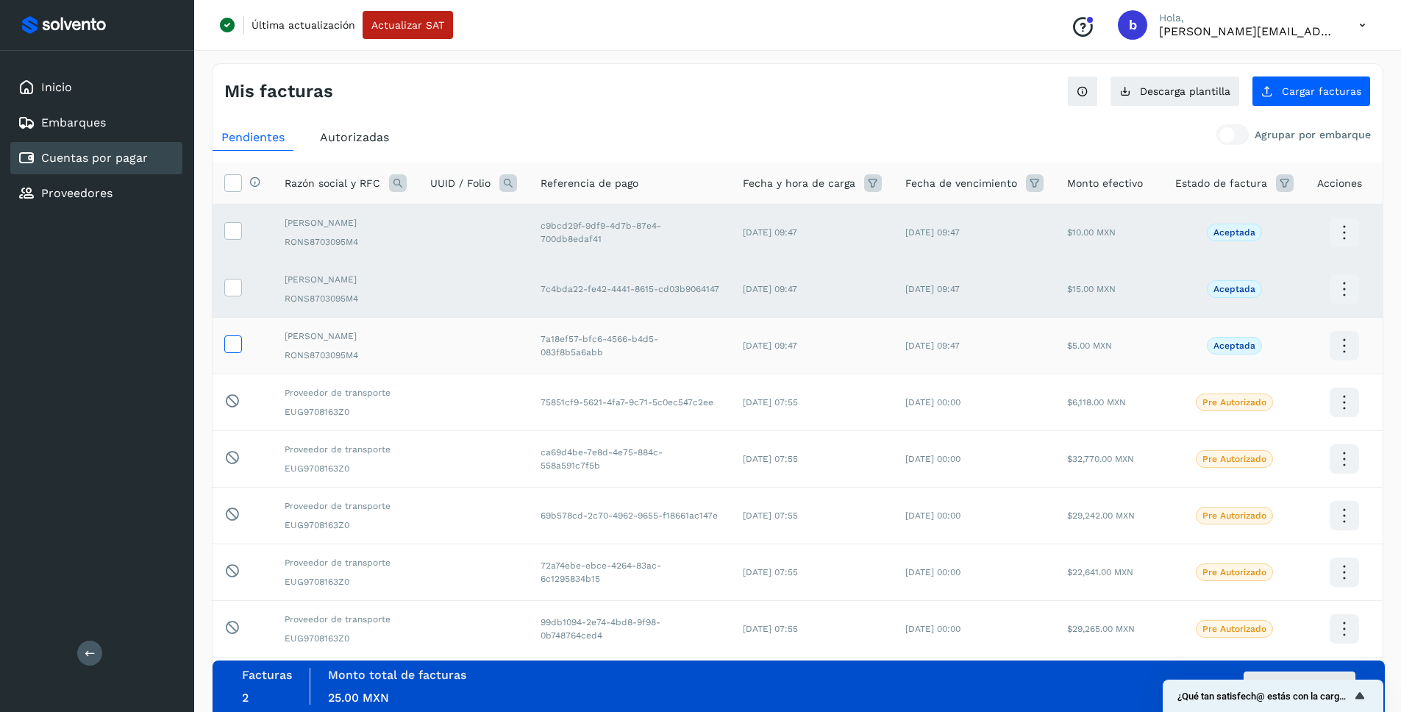
click at [234, 351] on icon at bounding box center [232, 342] width 15 height 15
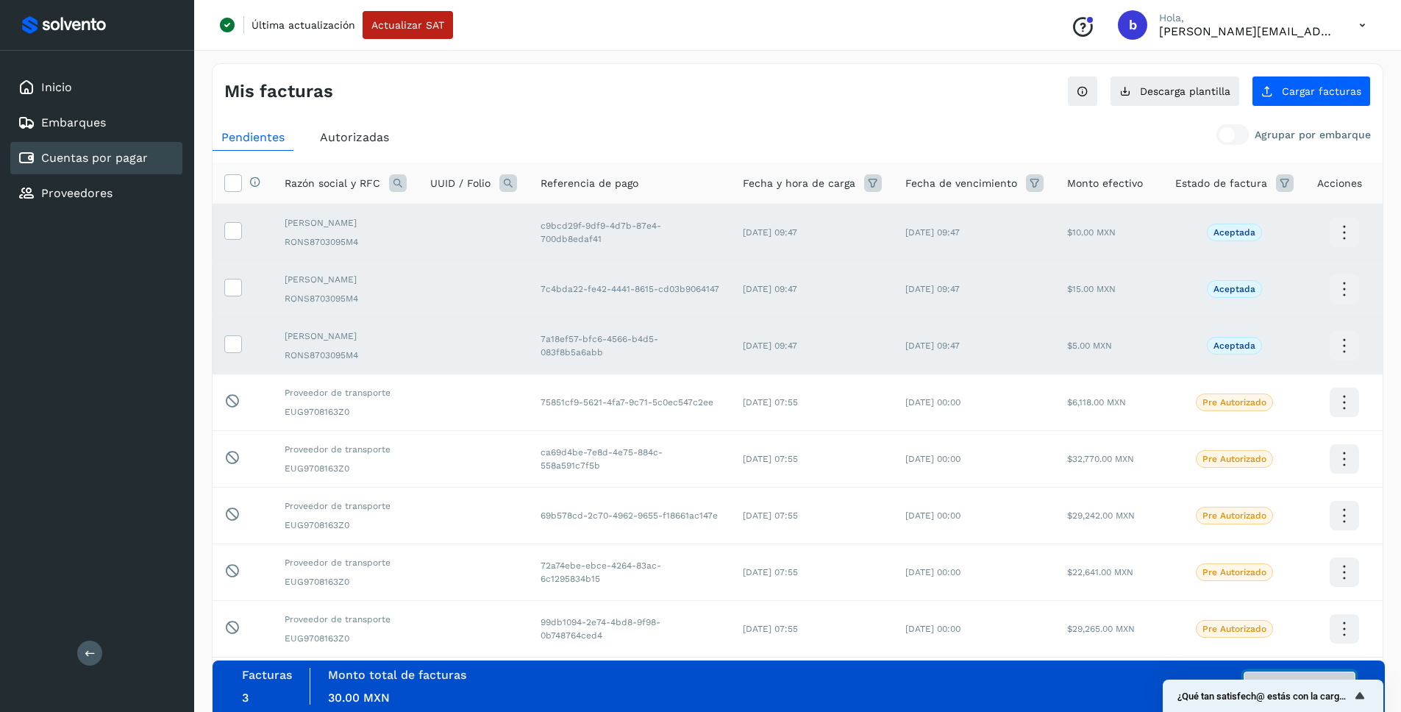
click at [1293, 674] on button "Autorizar facturas" at bounding box center [1299, 685] width 112 height 29
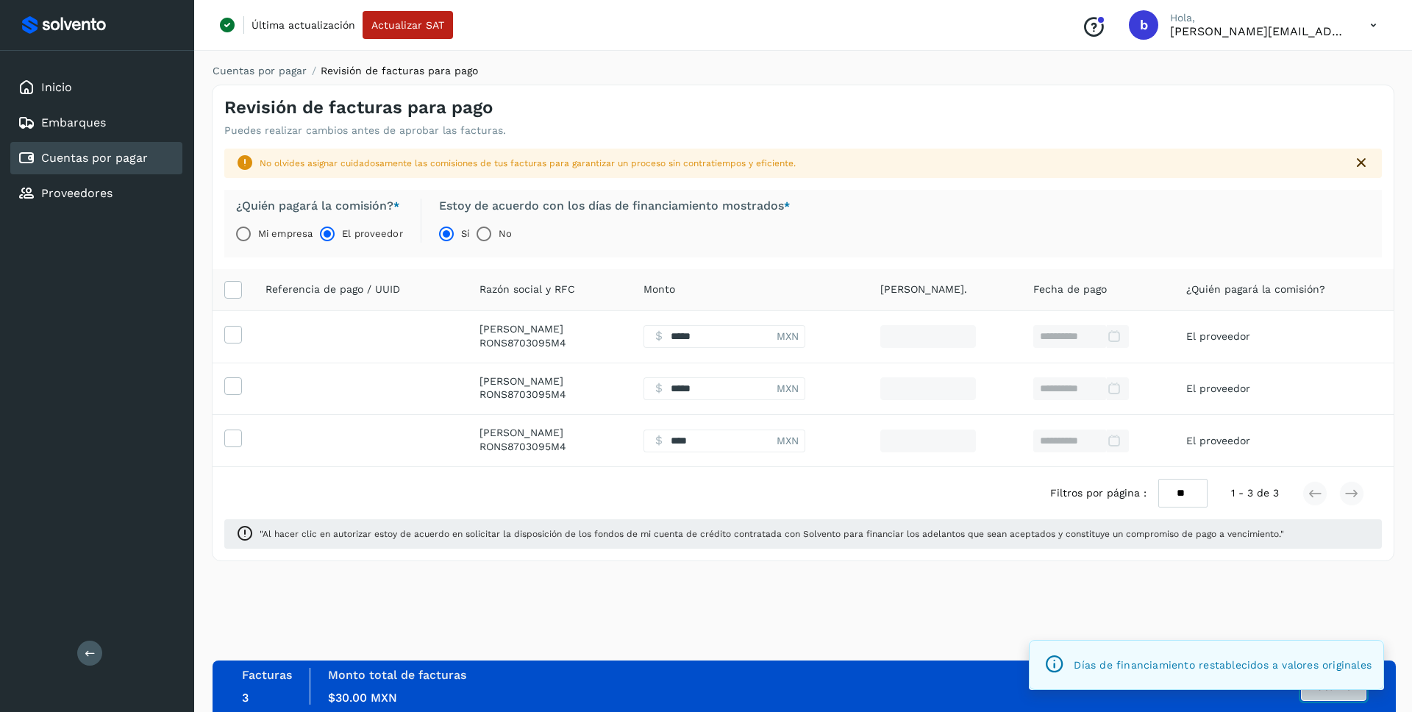
click at [1320, 696] on button "Autorizar" at bounding box center [1333, 685] width 65 height 29
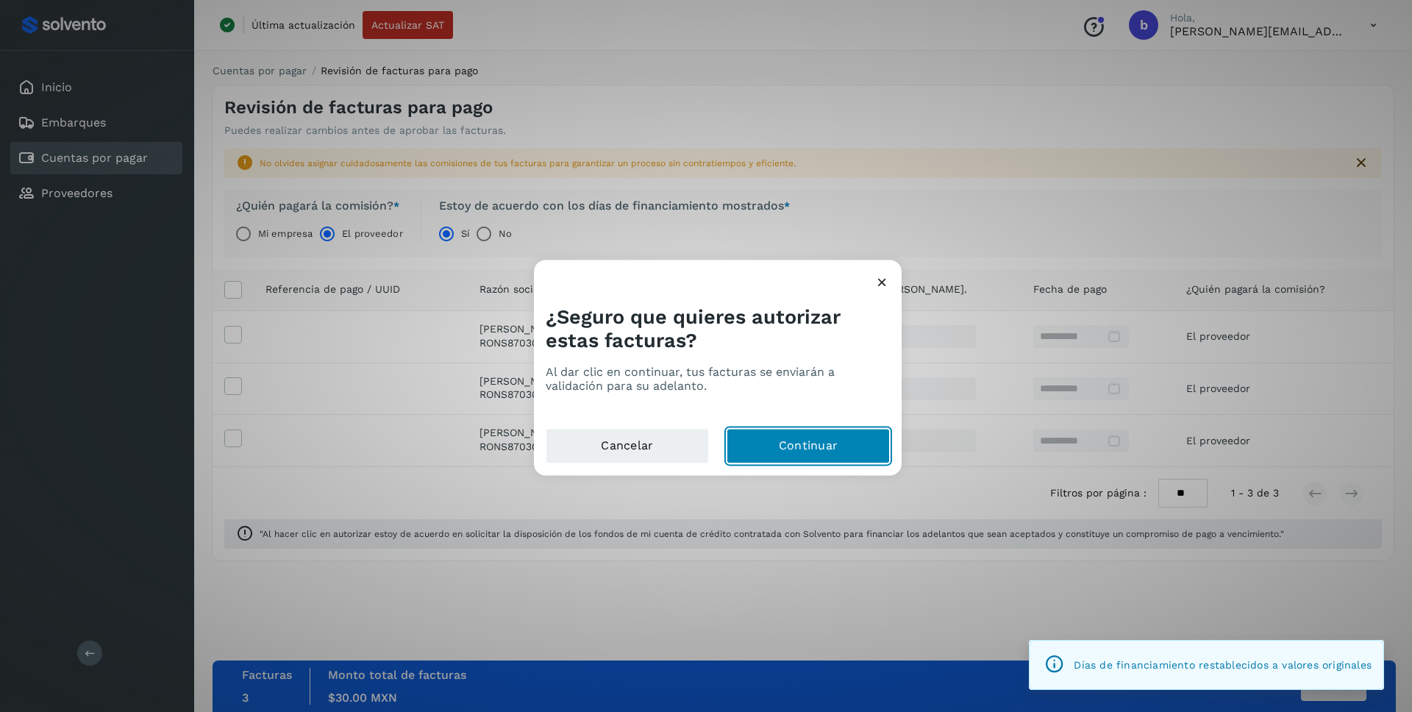
click at [790, 441] on button "Continuar" at bounding box center [807, 446] width 163 height 35
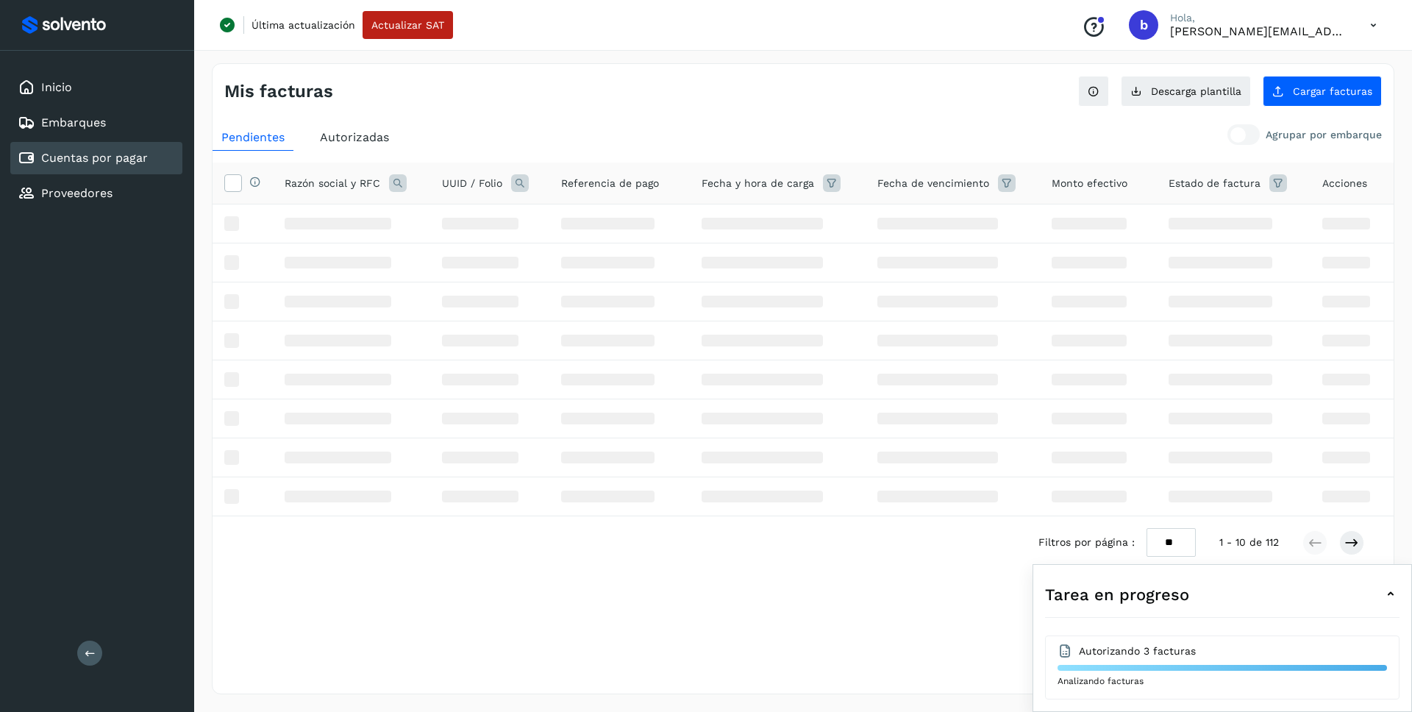
click at [1375, 23] on icon at bounding box center [1373, 25] width 30 height 30
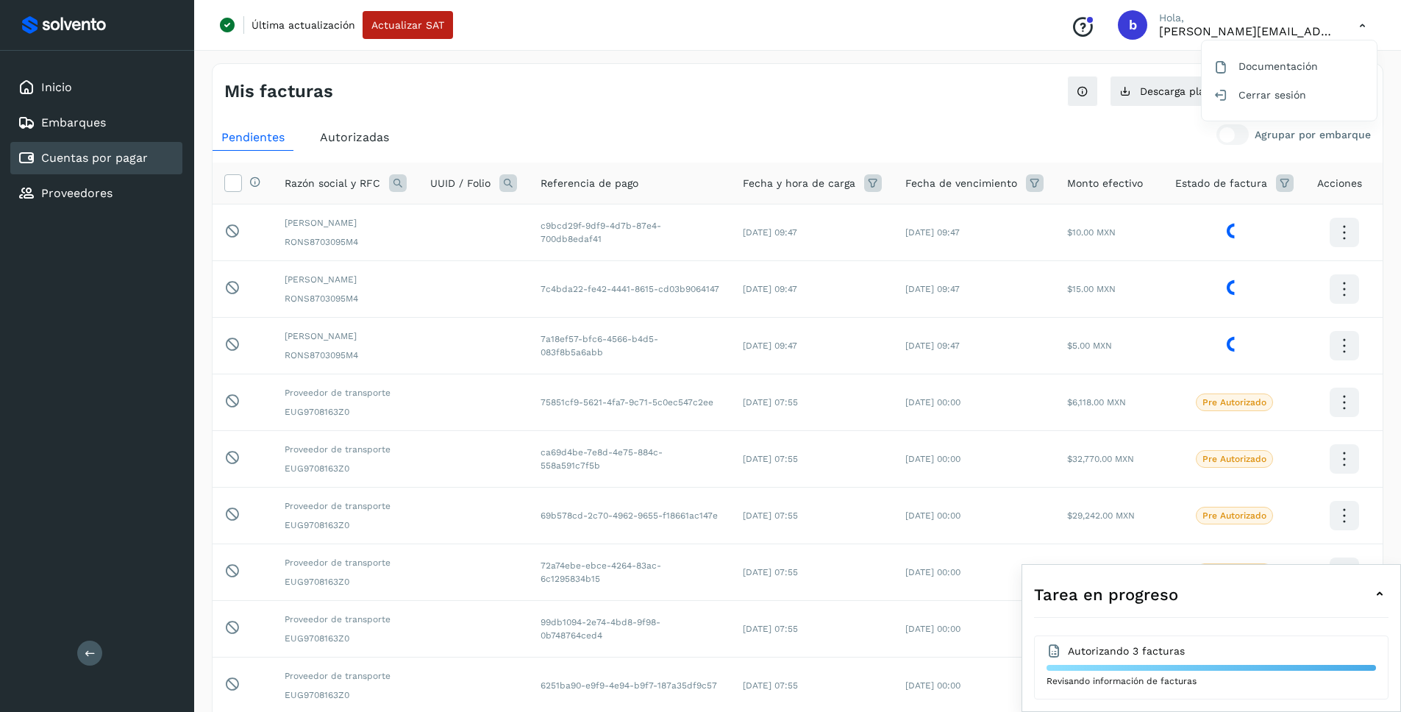
click at [688, 51] on div at bounding box center [700, 356] width 1401 height 712
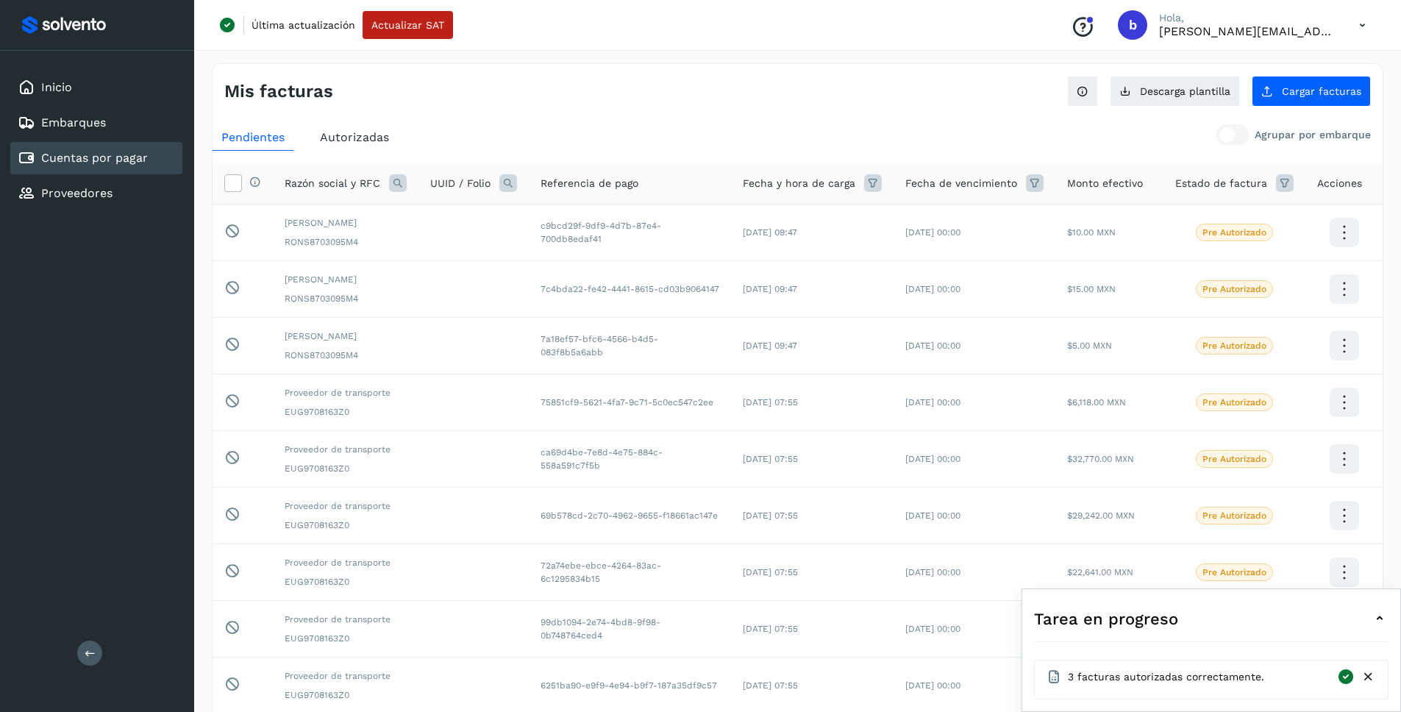
click at [1359, 20] on icon at bounding box center [1362, 25] width 30 height 30
click at [1282, 104] on div "Cerrar sesión" at bounding box center [1288, 95] width 175 height 28
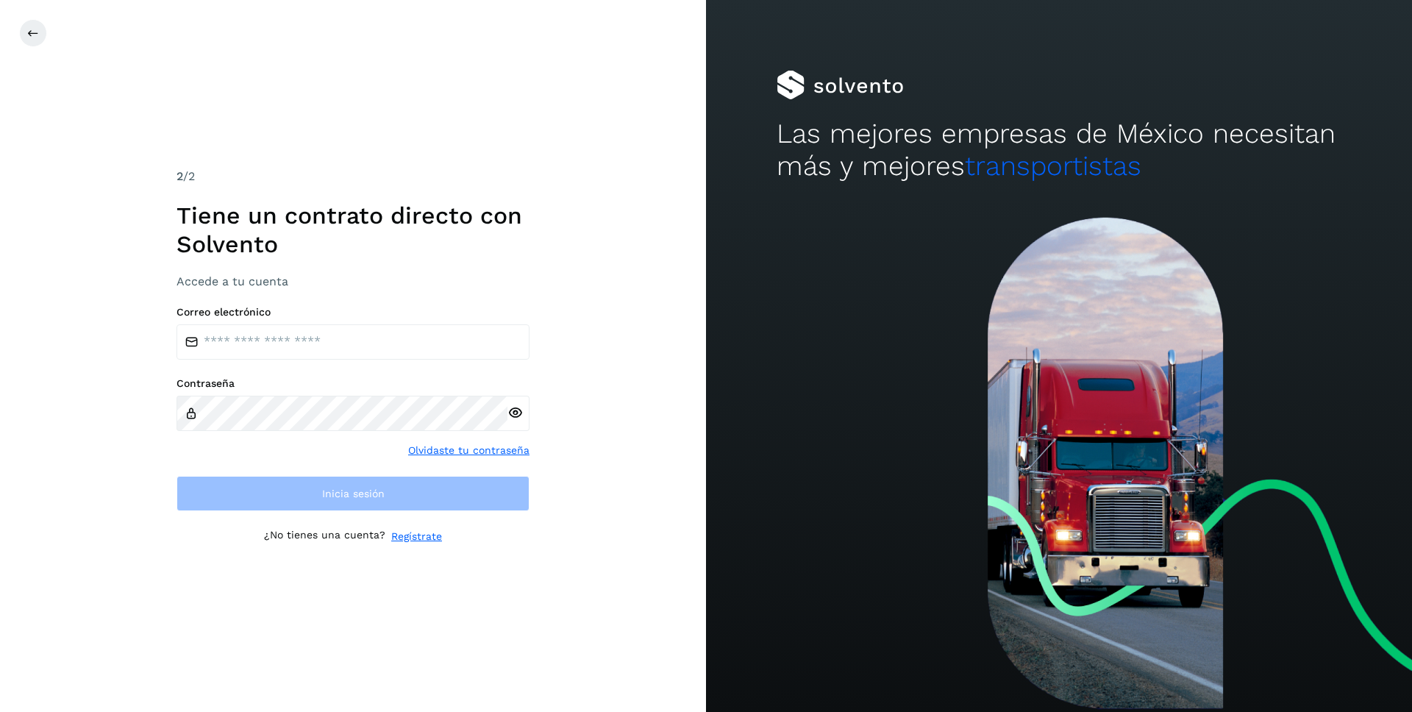
click at [316, 294] on div "2 /2 Tiene un contrato directo con Solvento Accede a tu cuenta Correo electróni…" at bounding box center [352, 356] width 353 height 376
click at [311, 337] on input "email" at bounding box center [352, 341] width 353 height 35
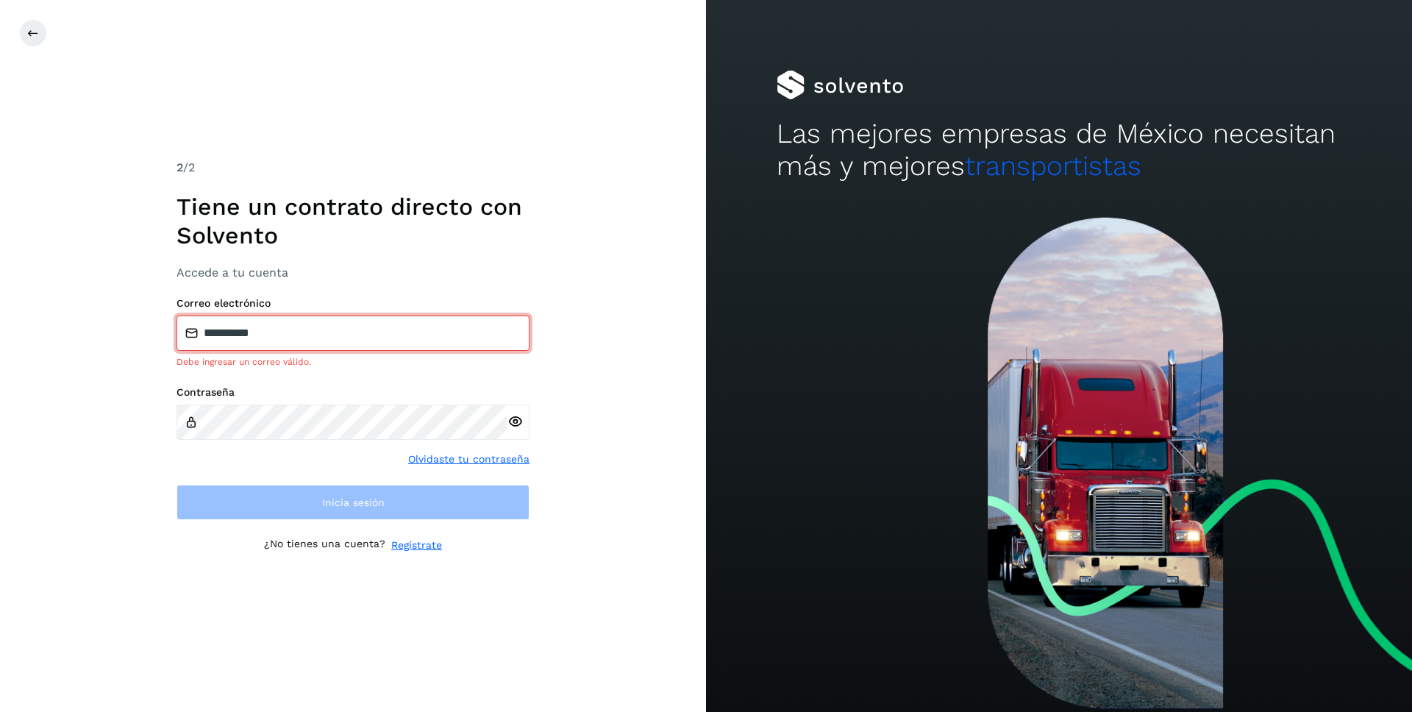
type input "**********"
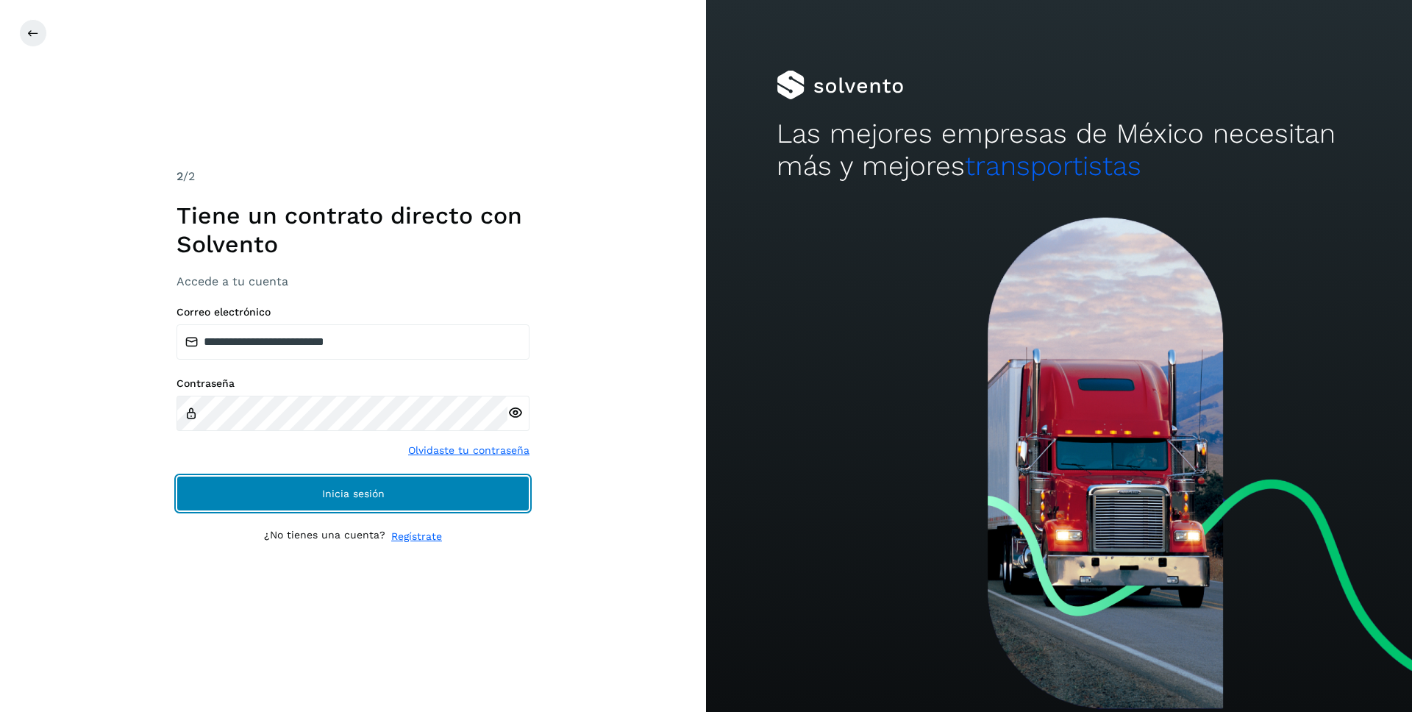
click at [328, 490] on span "Inicia sesión" at bounding box center [353, 493] width 62 height 10
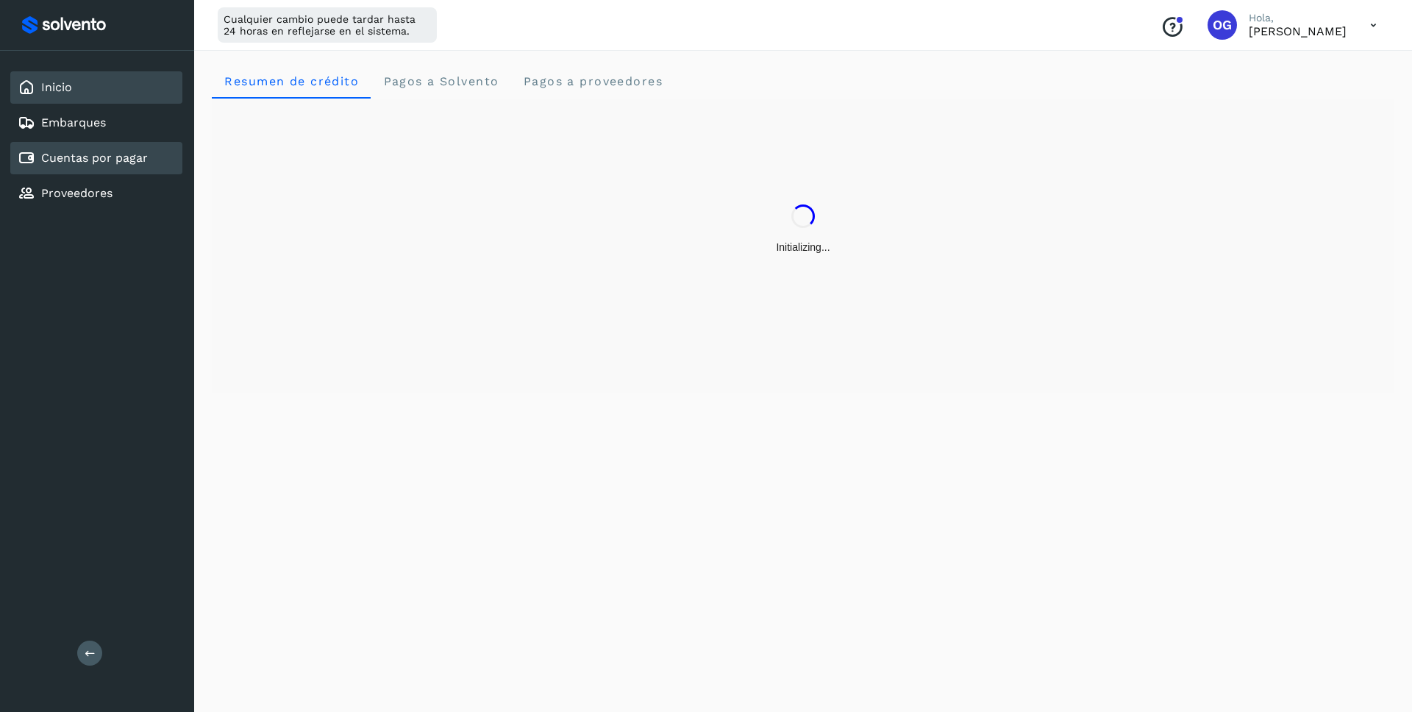
click at [118, 157] on link "Cuentas por pagar" at bounding box center [94, 158] width 107 height 14
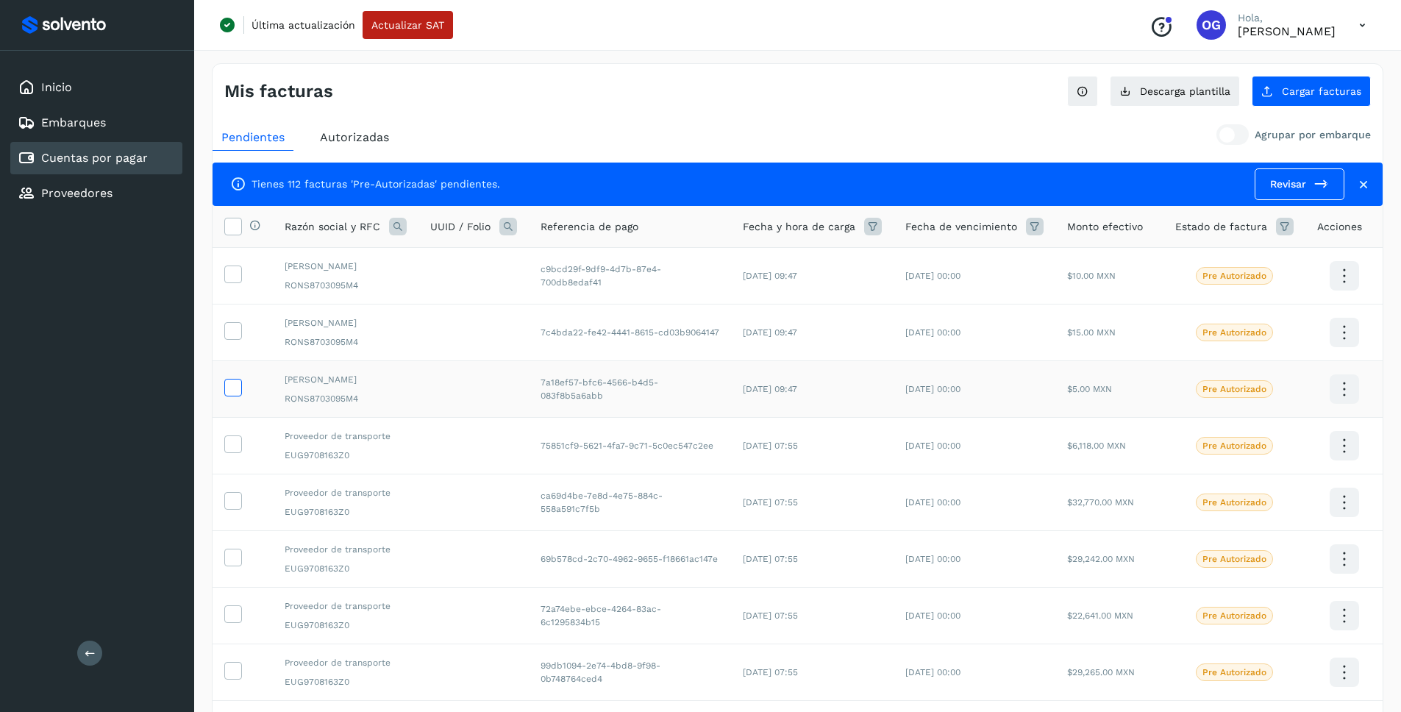
click at [226, 394] on icon at bounding box center [232, 386] width 15 height 15
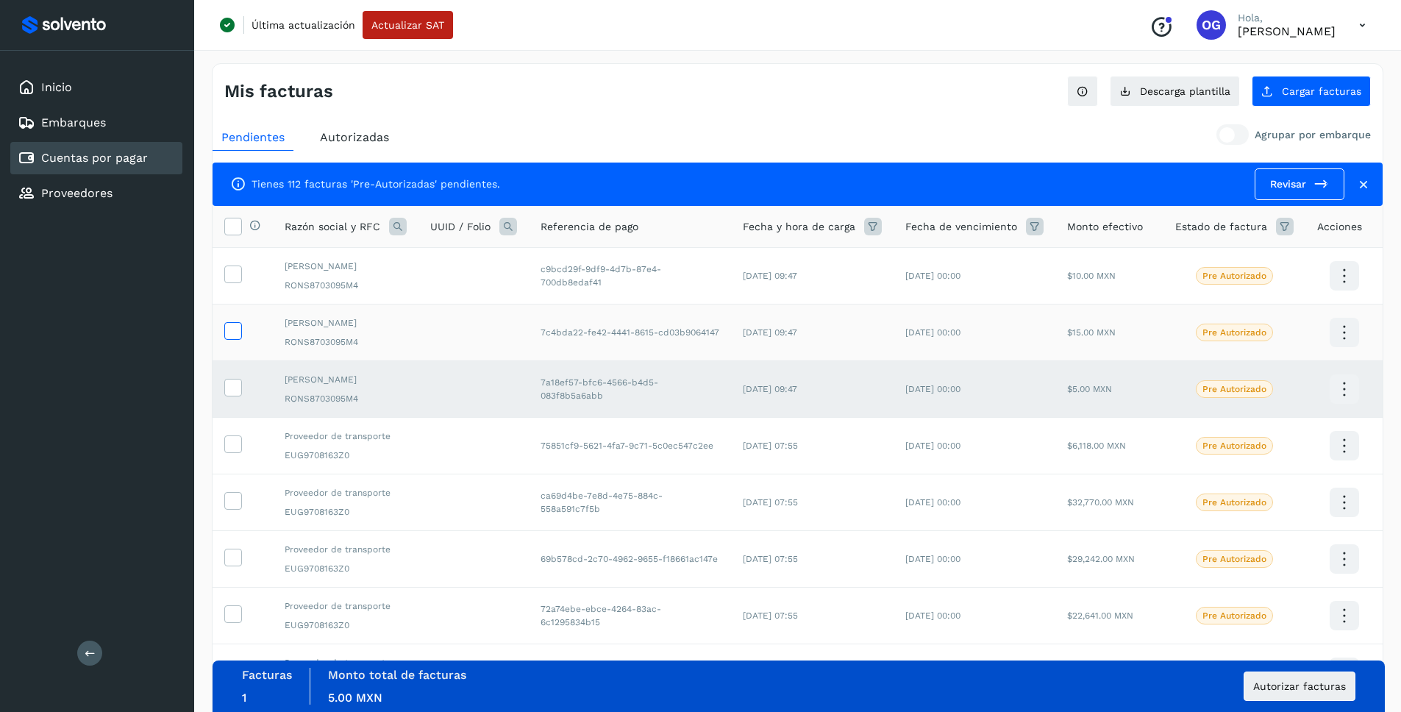
click at [224, 340] on label at bounding box center [233, 331] width 18 height 18
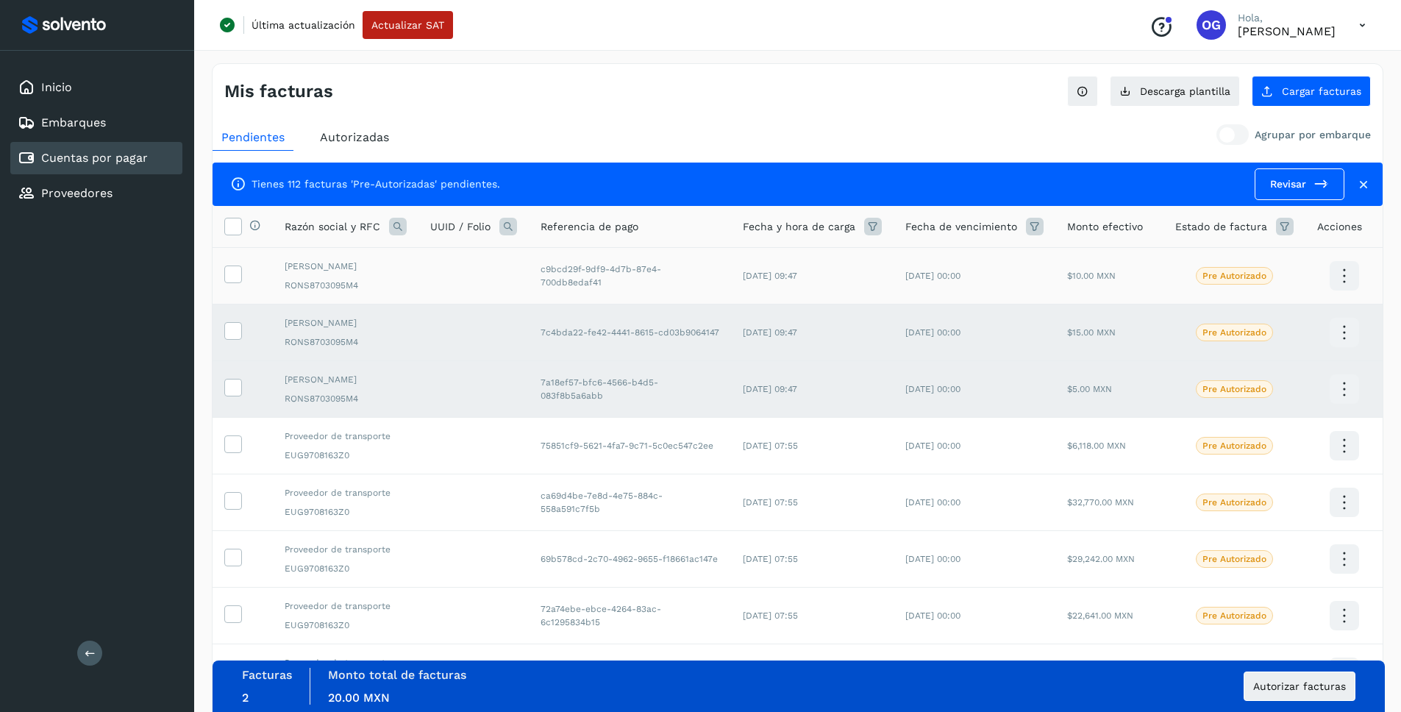
click at [226, 271] on td at bounding box center [242, 276] width 60 height 57
click at [237, 276] on icon at bounding box center [232, 272] width 15 height 15
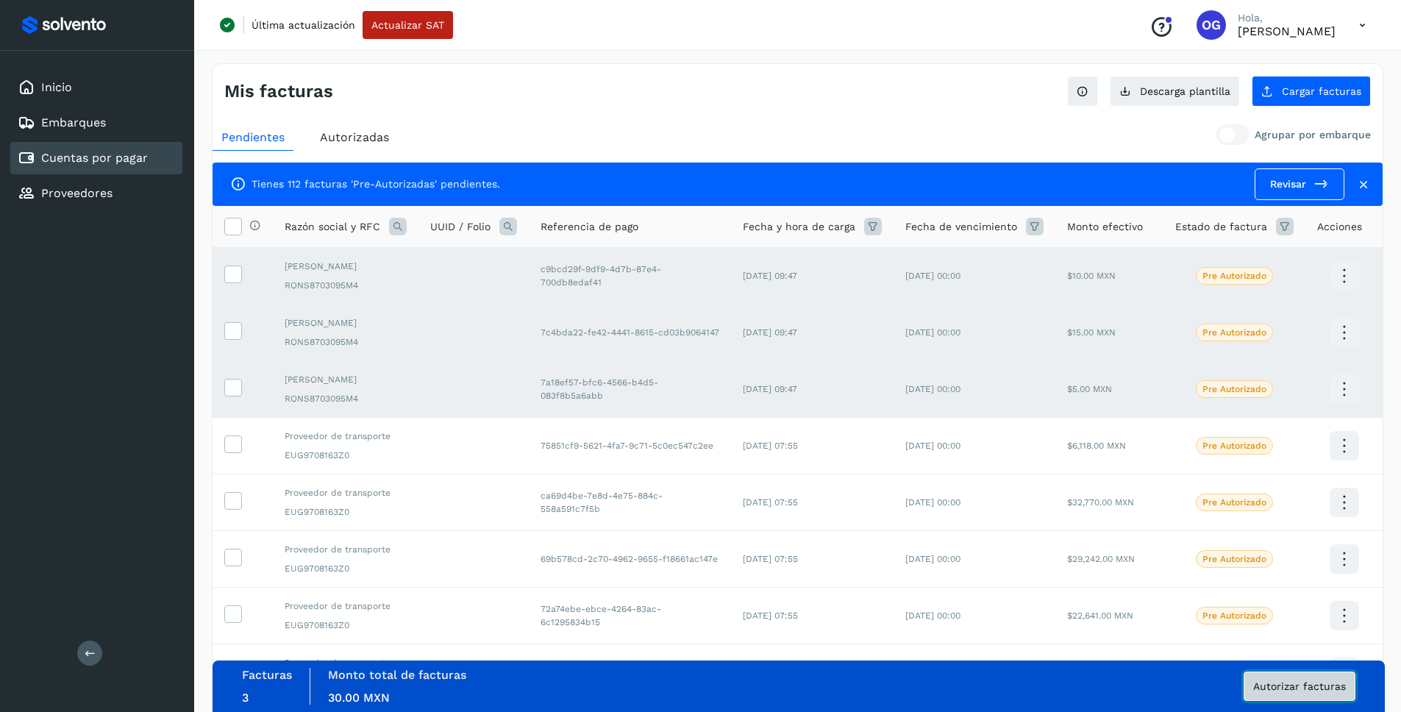
click at [1300, 684] on span "Autorizar facturas" at bounding box center [1299, 686] width 93 height 10
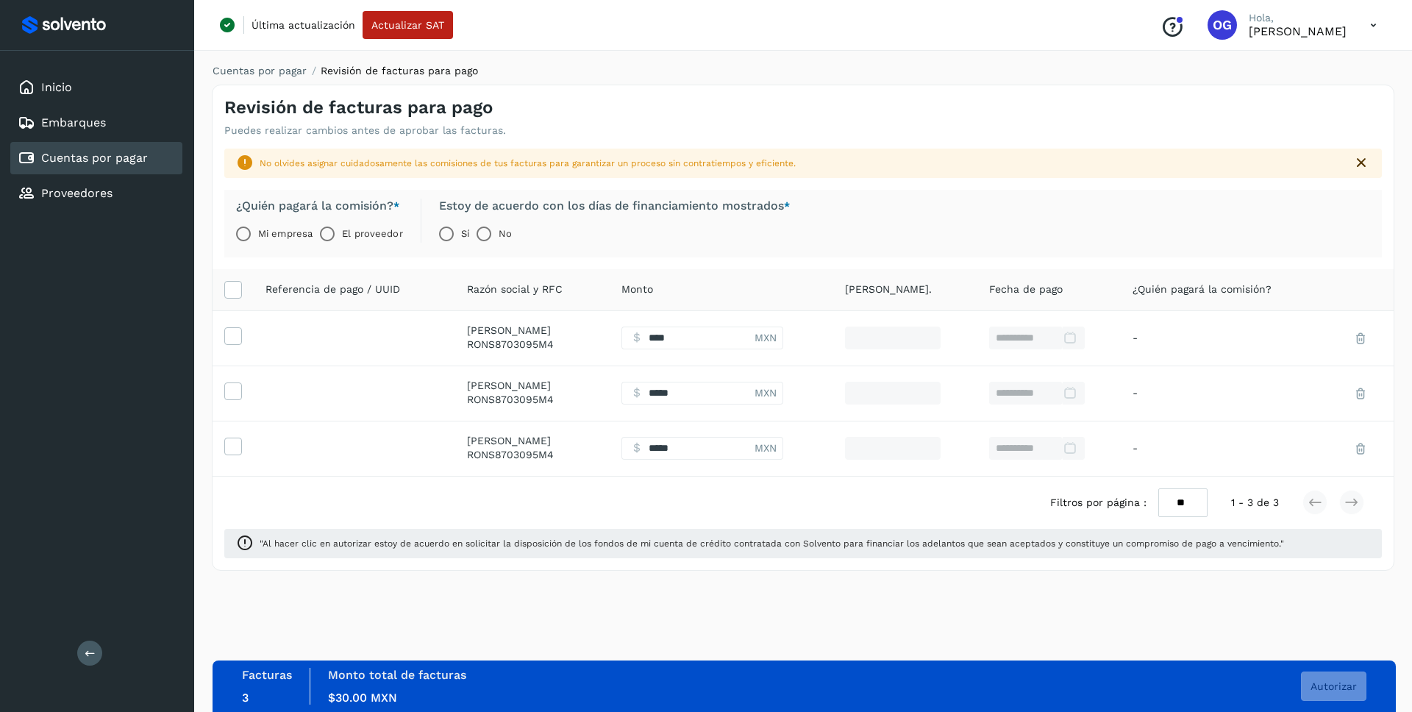
click at [259, 234] on label "Mi empresa" at bounding box center [285, 233] width 54 height 29
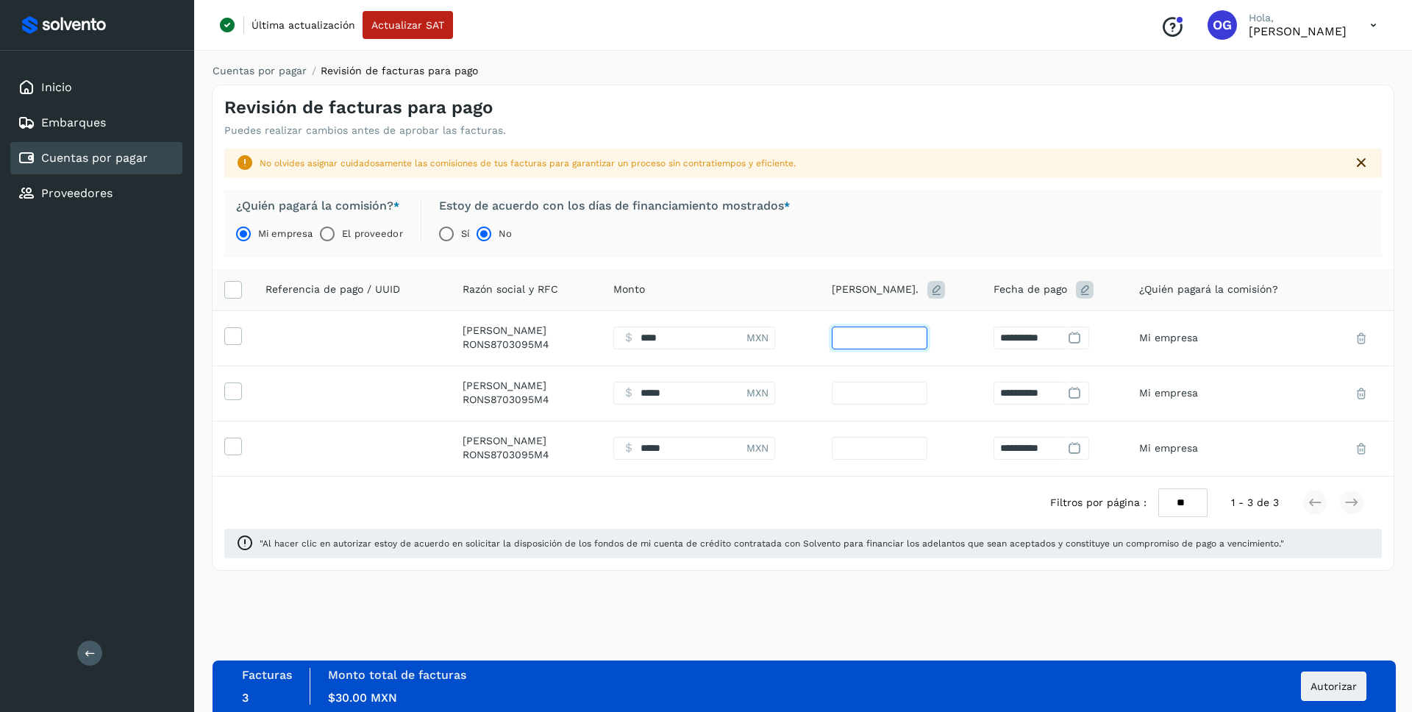
click at [927, 340] on input "**" at bounding box center [880, 337] width 96 height 23
type input "*"
drag, startPoint x: 748, startPoint y: 339, endPoint x: 724, endPoint y: 337, distance: 23.6
click at [746, 339] on input "Facturas" at bounding box center [679, 337] width 133 height 23
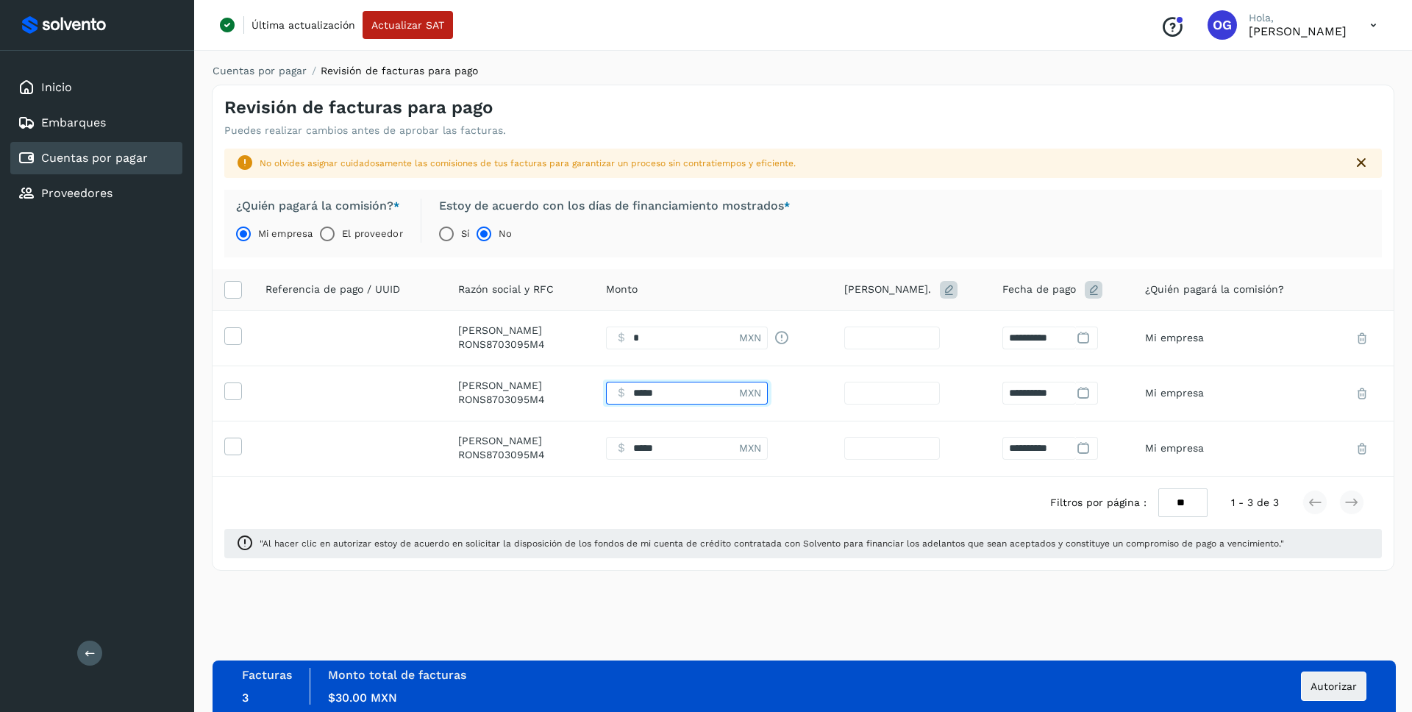
type input "****"
drag, startPoint x: 716, startPoint y: 393, endPoint x: 725, endPoint y: 412, distance: 21.7
click at [717, 393] on input "Facturas" at bounding box center [672, 393] width 133 height 23
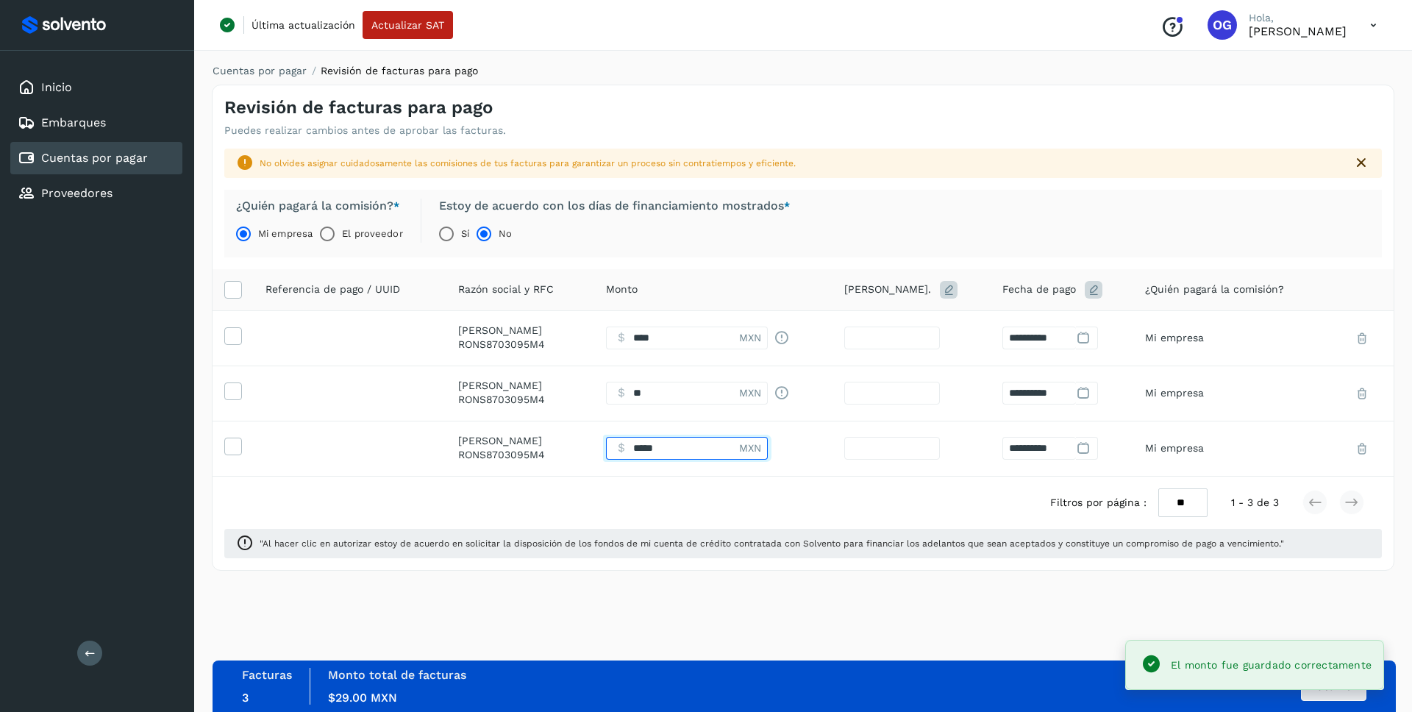
type input "*****"
click at [703, 445] on input "Facturas" at bounding box center [672, 448] width 133 height 23
click at [712, 451] on input "Facturas" at bounding box center [672, 448] width 133 height 23
click at [717, 450] on input "Facturas" at bounding box center [672, 448] width 133 height 23
type input "*"
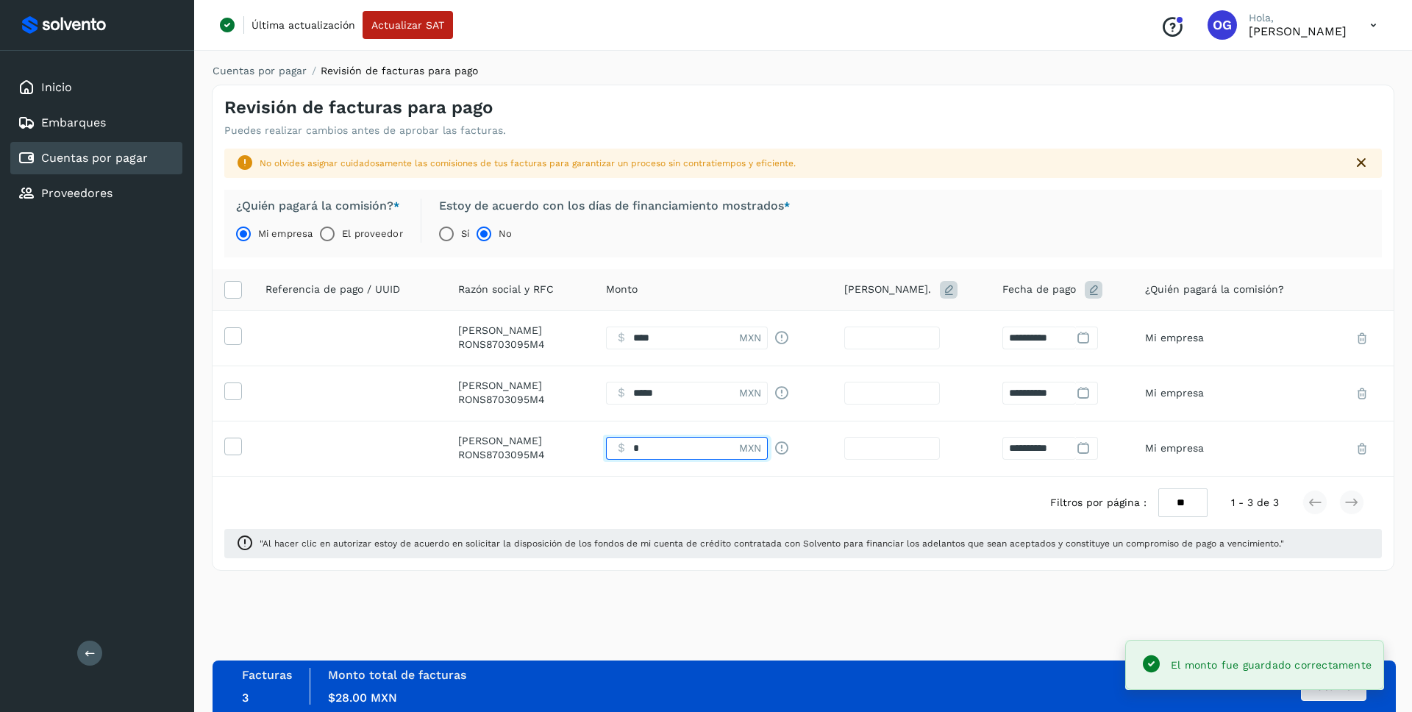
type input "*"
type input "**"
type input "****"
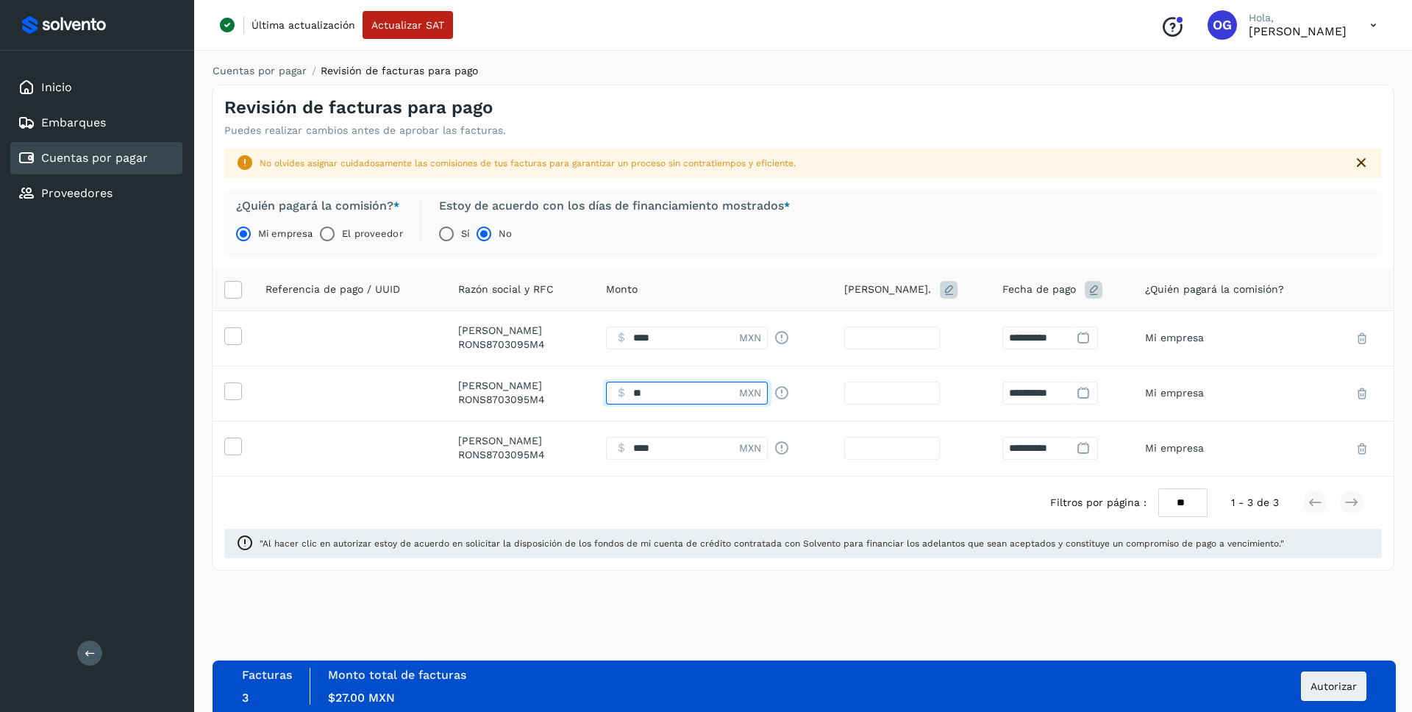
click at [732, 394] on input "Facturas" at bounding box center [672, 393] width 133 height 23
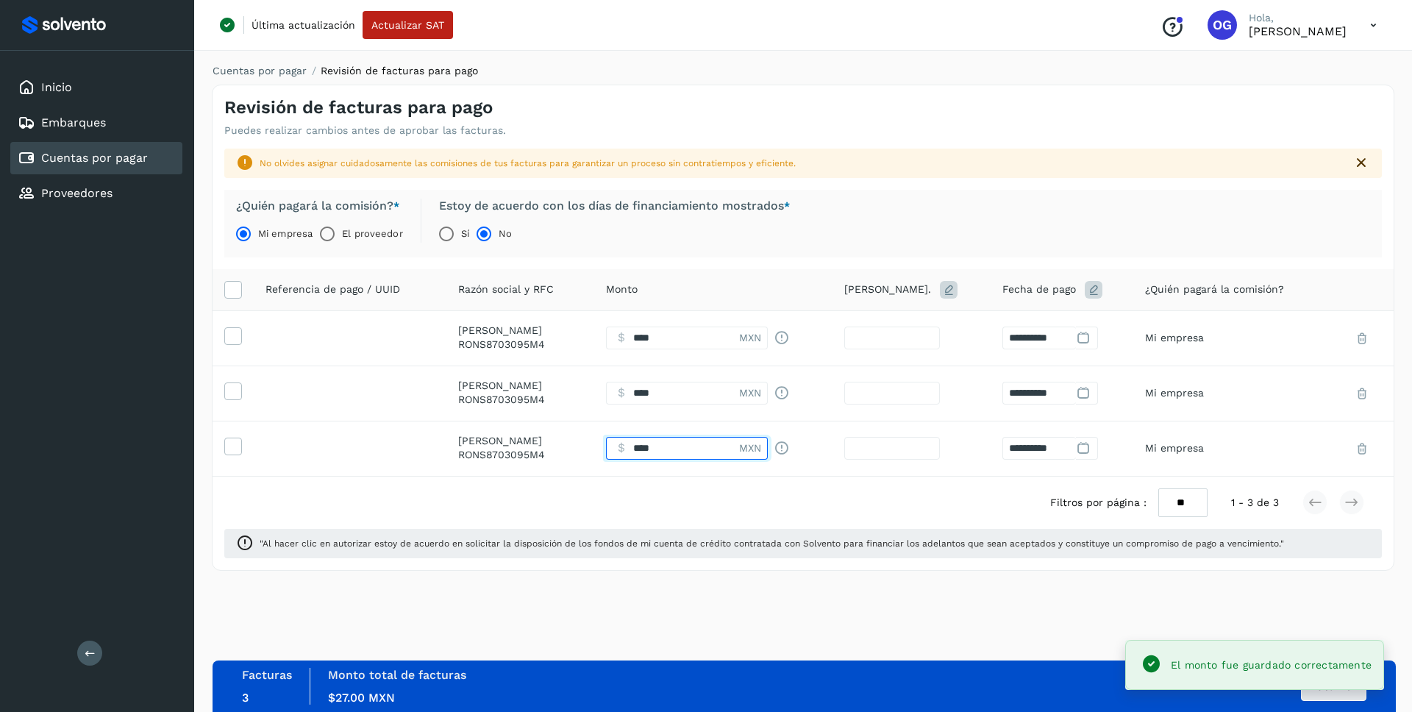
type input "*****"
click at [739, 450] on input "Facturas" at bounding box center [672, 448] width 133 height 23
type input "****"
click at [940, 337] on input "**" at bounding box center [892, 337] width 96 height 23
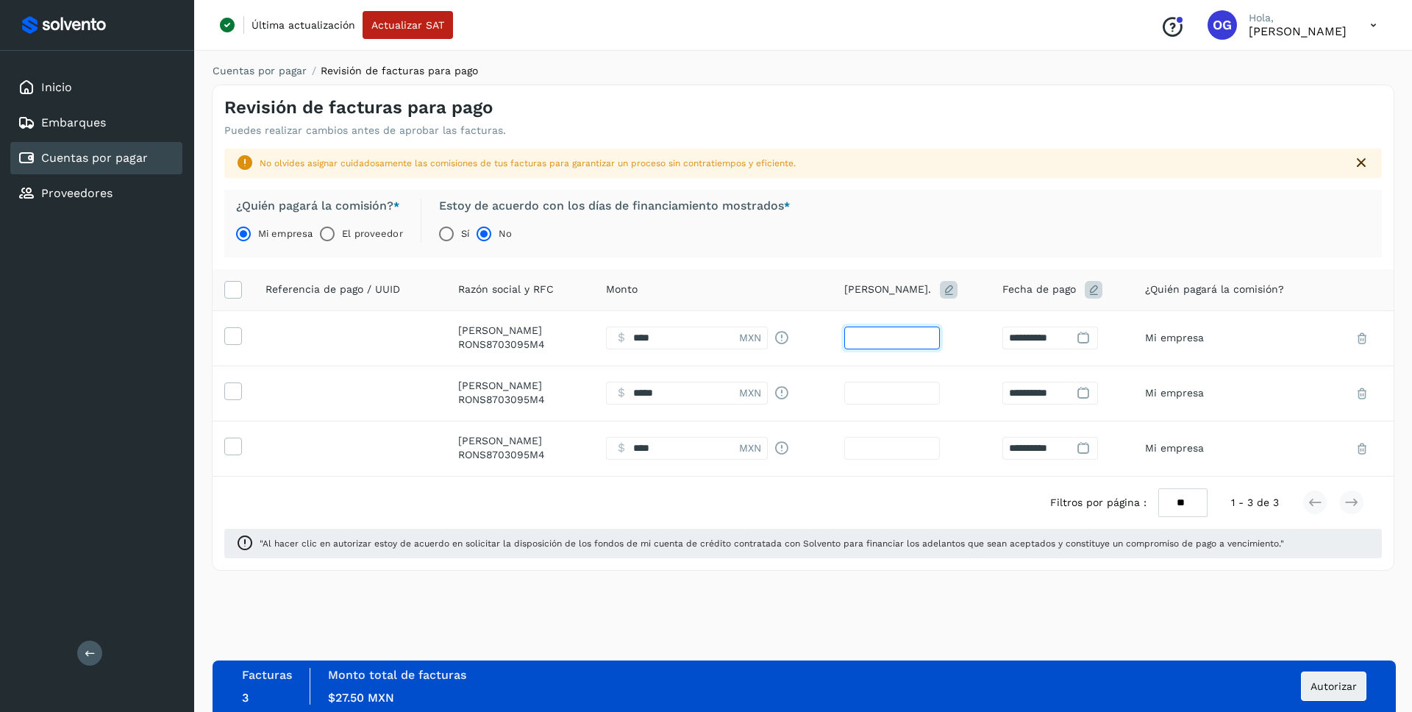
type input "*"
type input "**********"
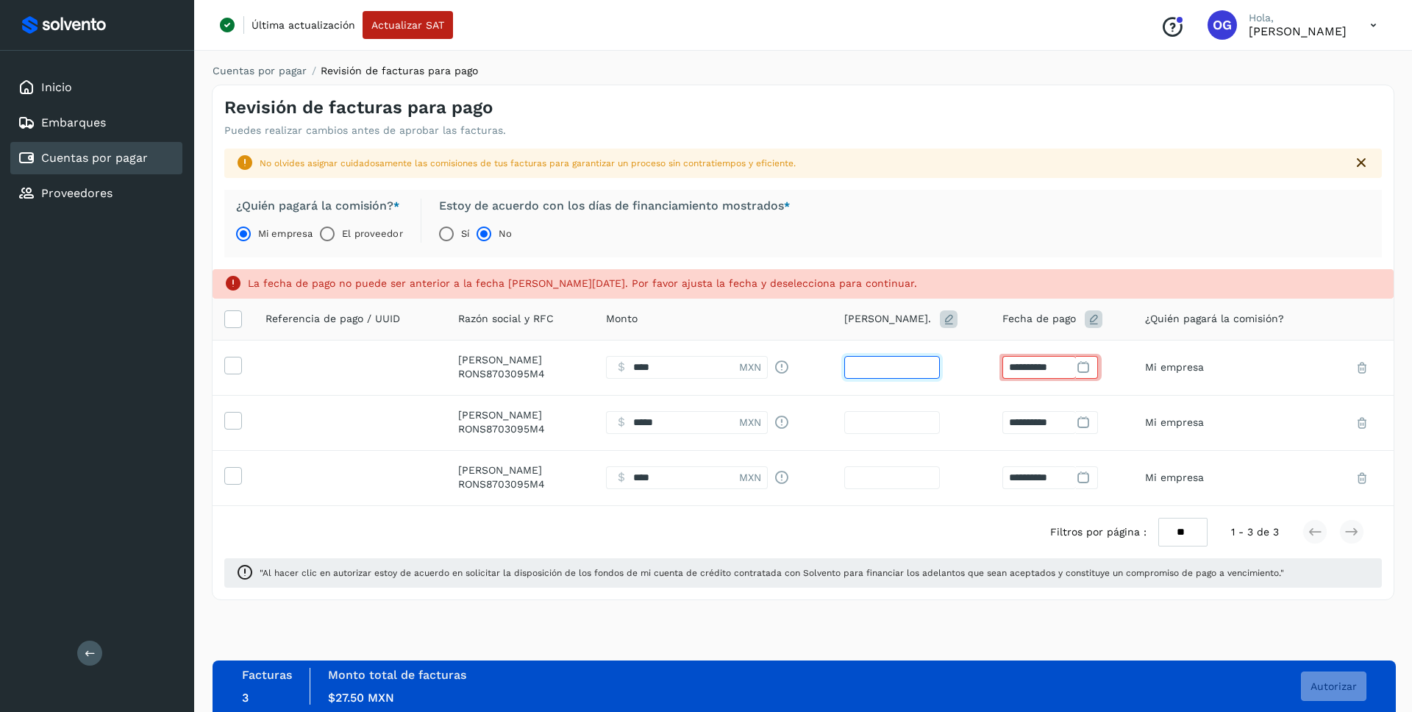
type input "*"
type input "**********"
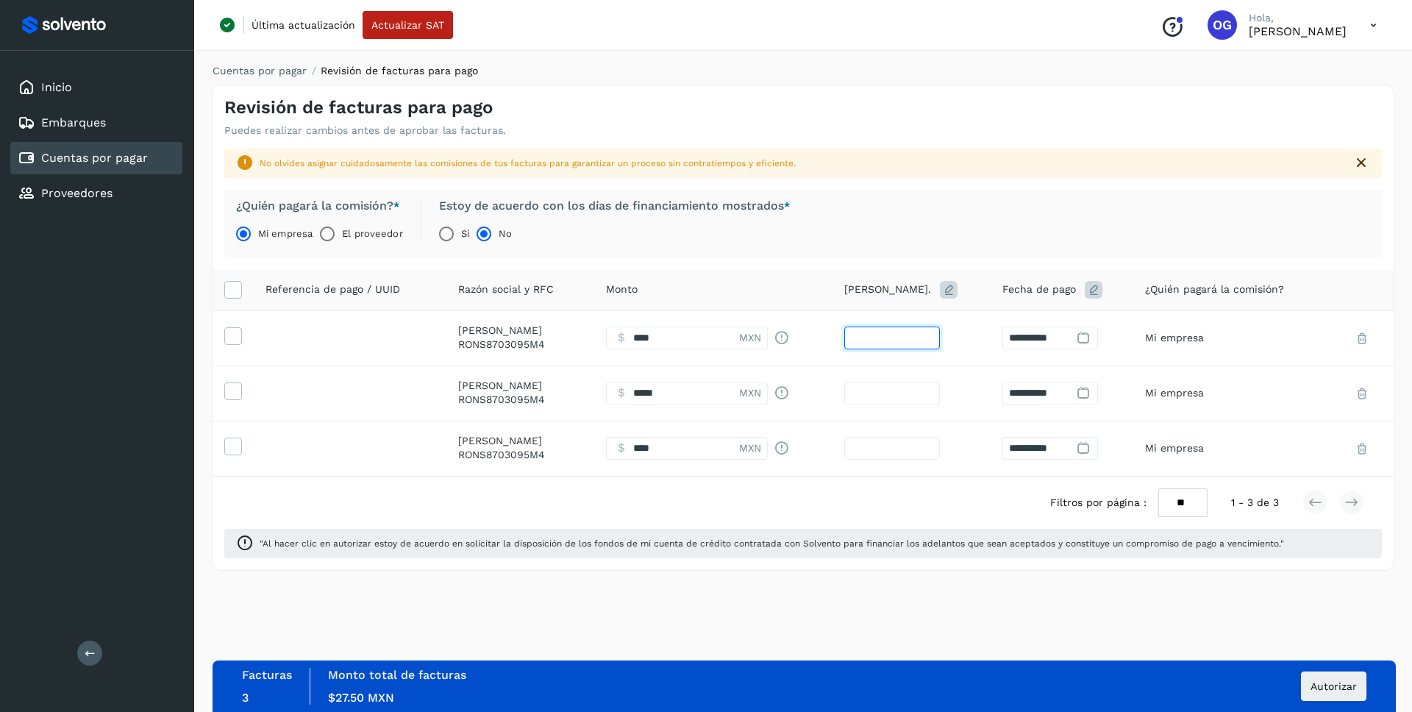
type input "*"
click at [940, 391] on input "**" at bounding box center [892, 393] width 96 height 23
type input "*"
type input "**********"
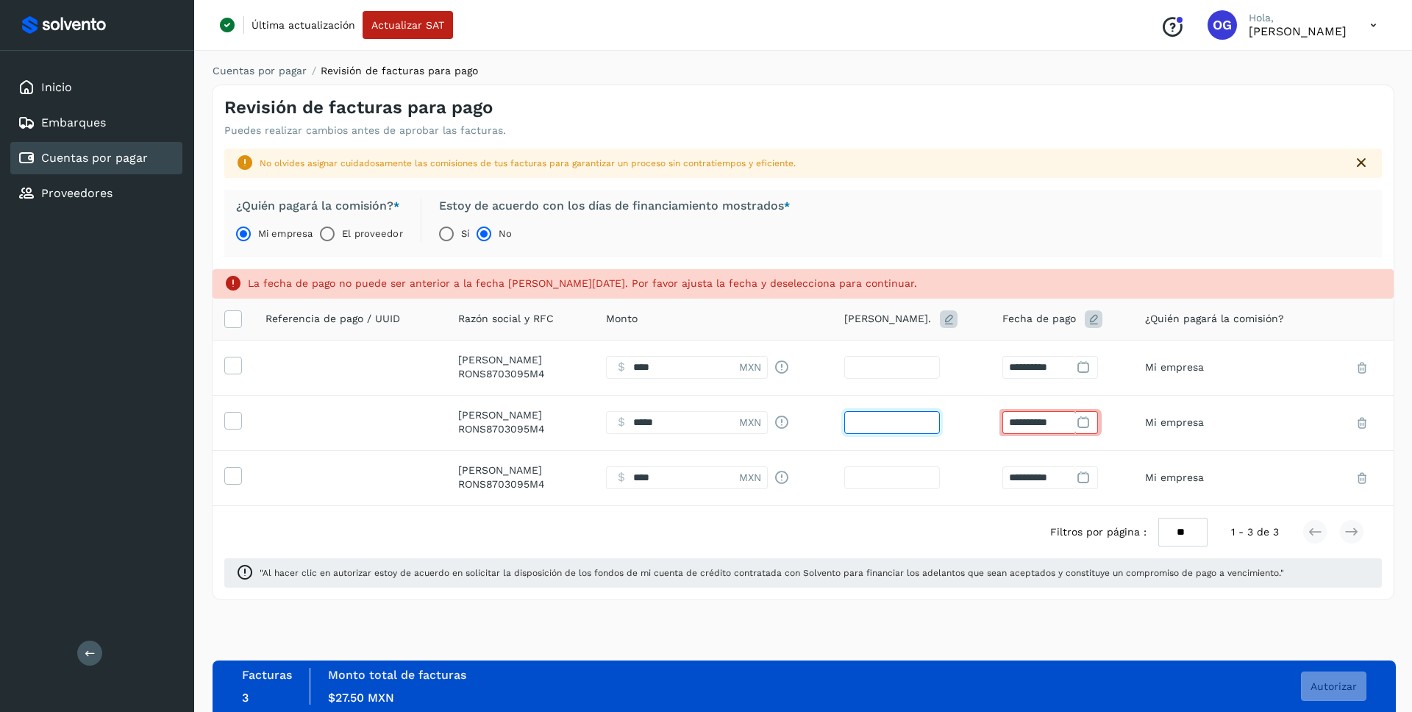
type input "*"
type input "**********"
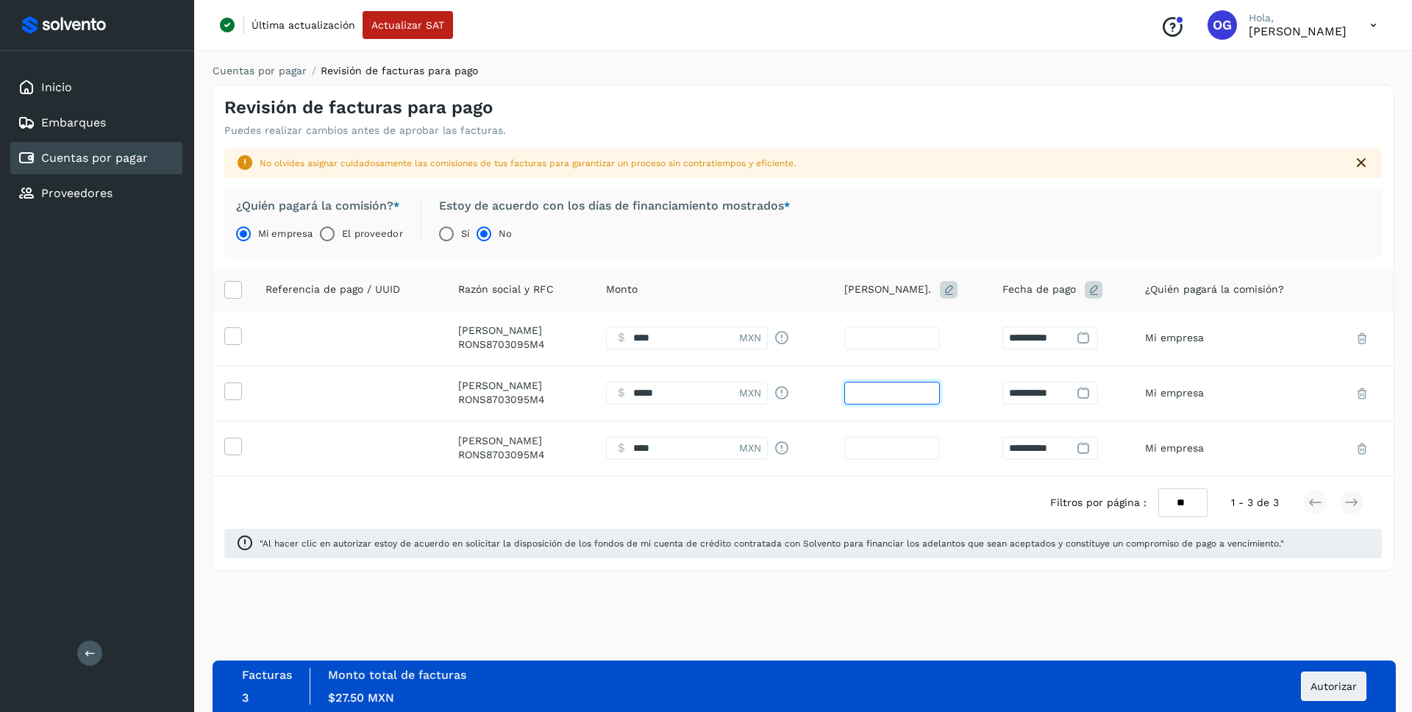
type input "*"
click at [940, 446] on input "**" at bounding box center [892, 448] width 96 height 23
type input "*"
type input "**********"
type input "*"
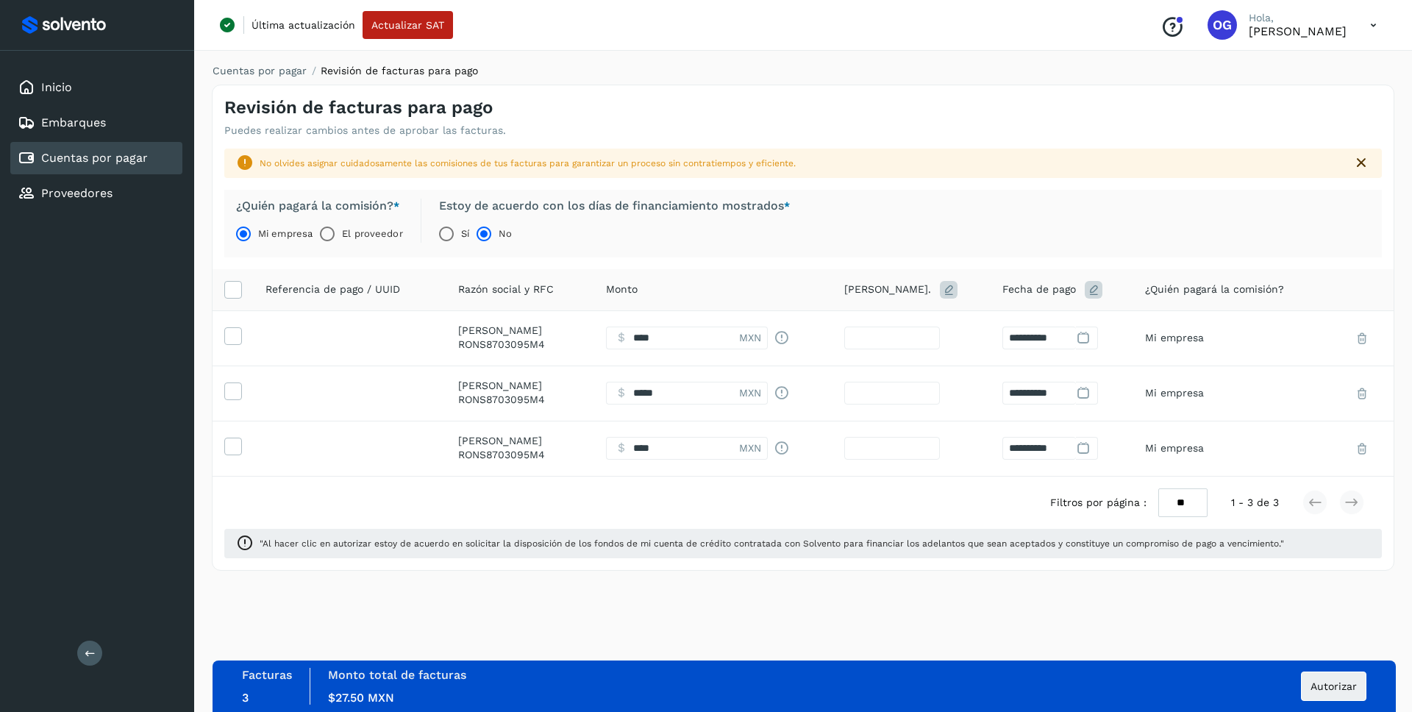
click at [982, 214] on div "¿Quién pagará la comisión? * Mi empresa El proveedor Estoy de acuerdo con los d…" at bounding box center [802, 224] width 1157 height 68
click at [1335, 691] on span "Autorizar" at bounding box center [1333, 686] width 46 height 10
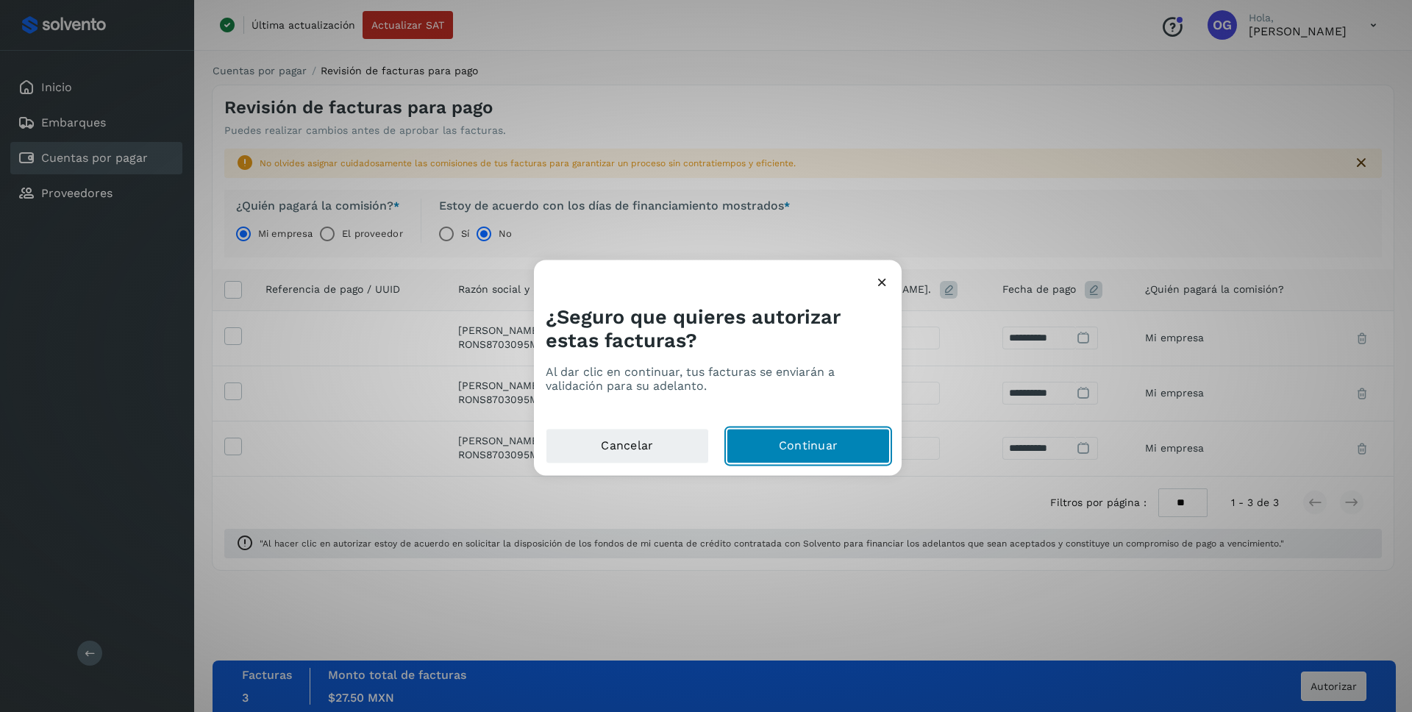
click at [810, 449] on button "Continuar" at bounding box center [807, 446] width 163 height 35
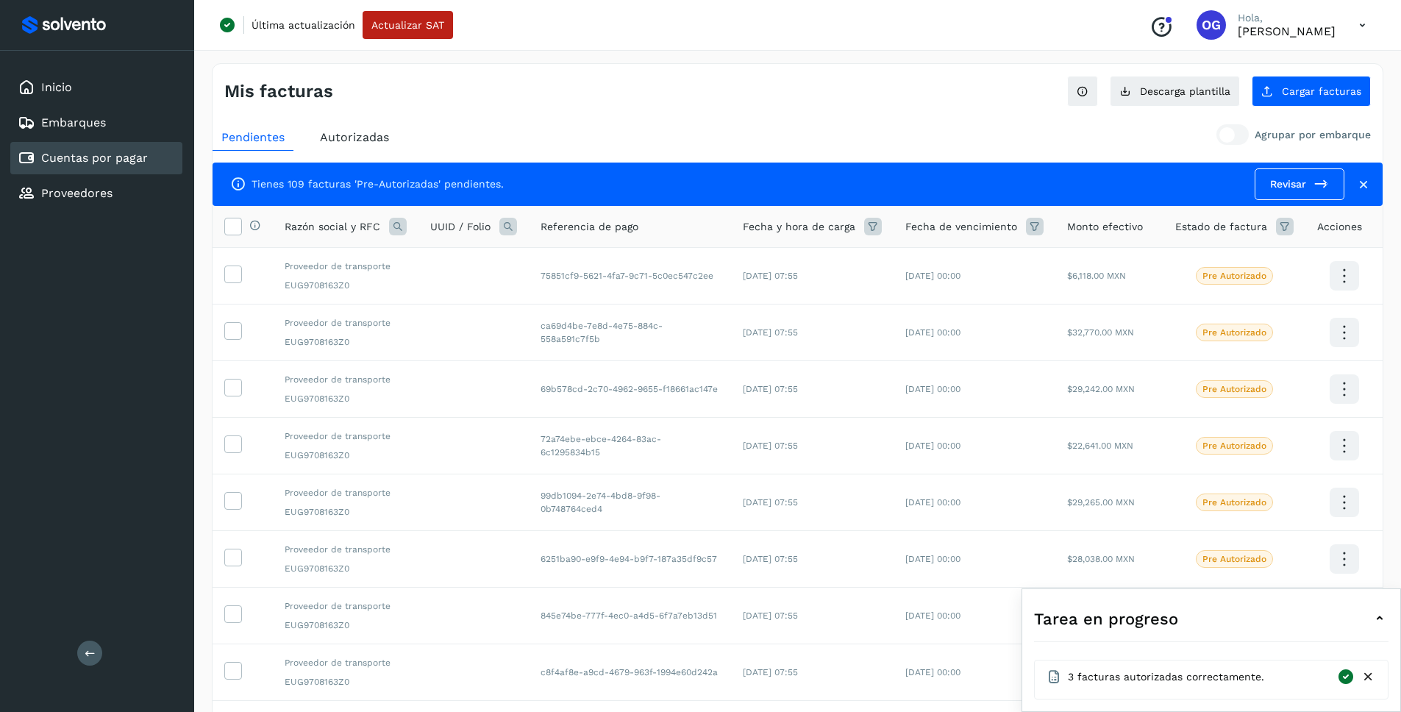
click at [355, 136] on span "Autorizadas" at bounding box center [354, 137] width 69 height 14
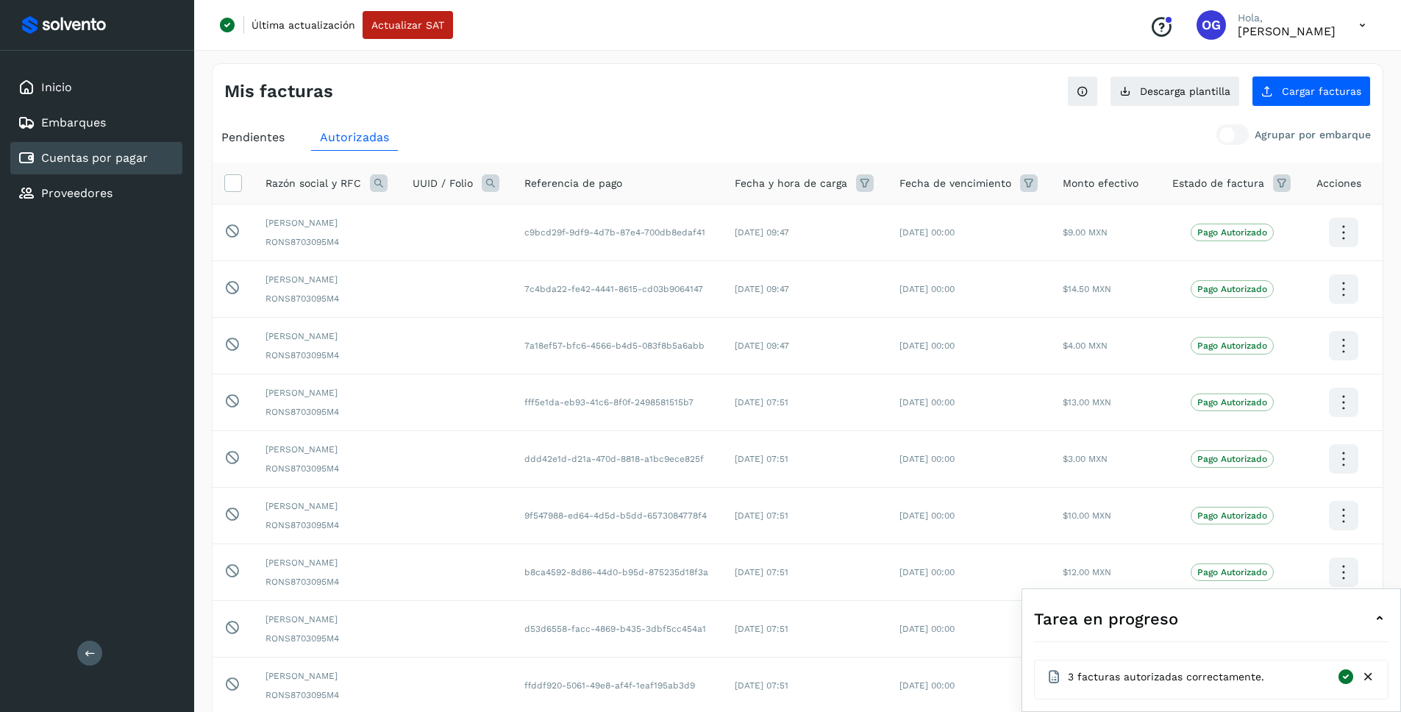
click at [680, 112] on div "Mis facturas Ver instrucciones para cargar Facturas Descarga plantilla Cargar f…" at bounding box center [797, 470] width 1171 height 815
click at [1368, 21] on icon at bounding box center [1362, 25] width 30 height 30
click at [1296, 93] on div "Cerrar sesión" at bounding box center [1288, 95] width 175 height 28
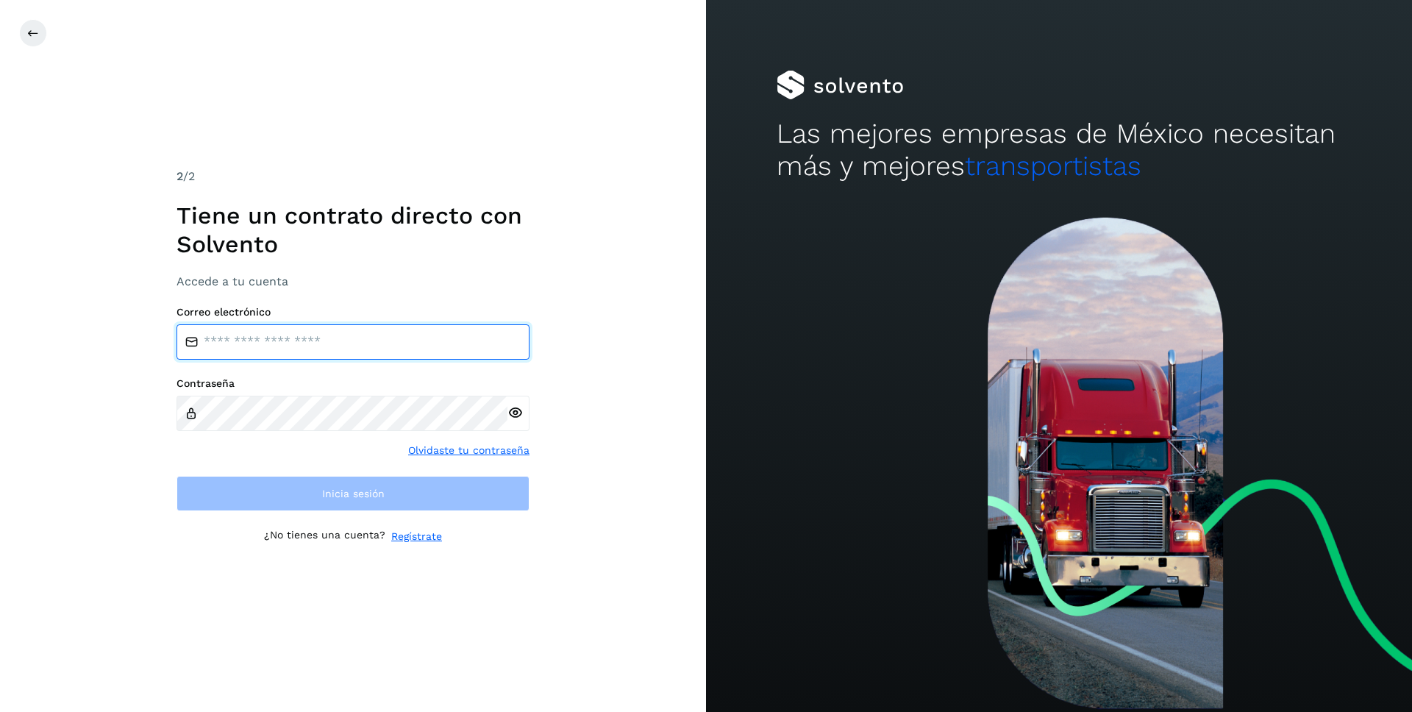
click at [385, 332] on input "email" at bounding box center [352, 341] width 353 height 35
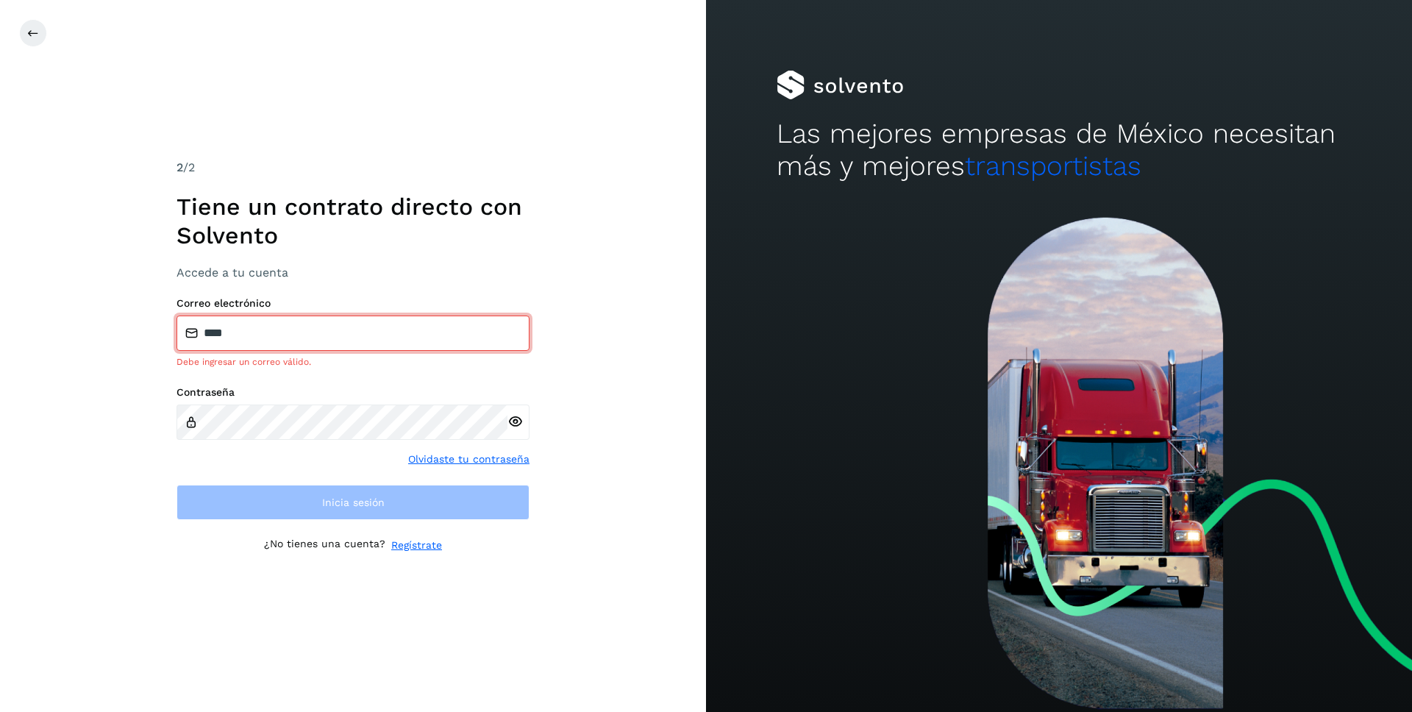
type input "**********"
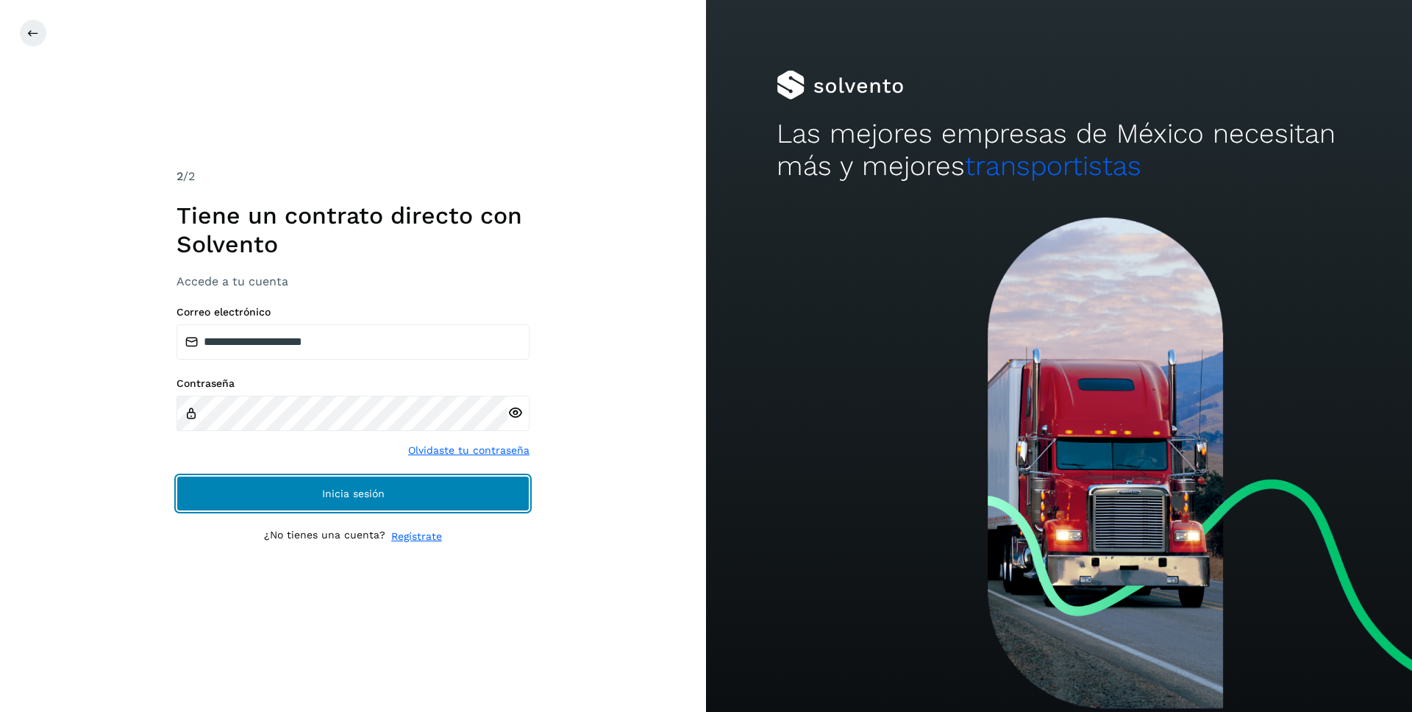
click at [329, 496] on span "Inicia sesión" at bounding box center [353, 493] width 62 height 10
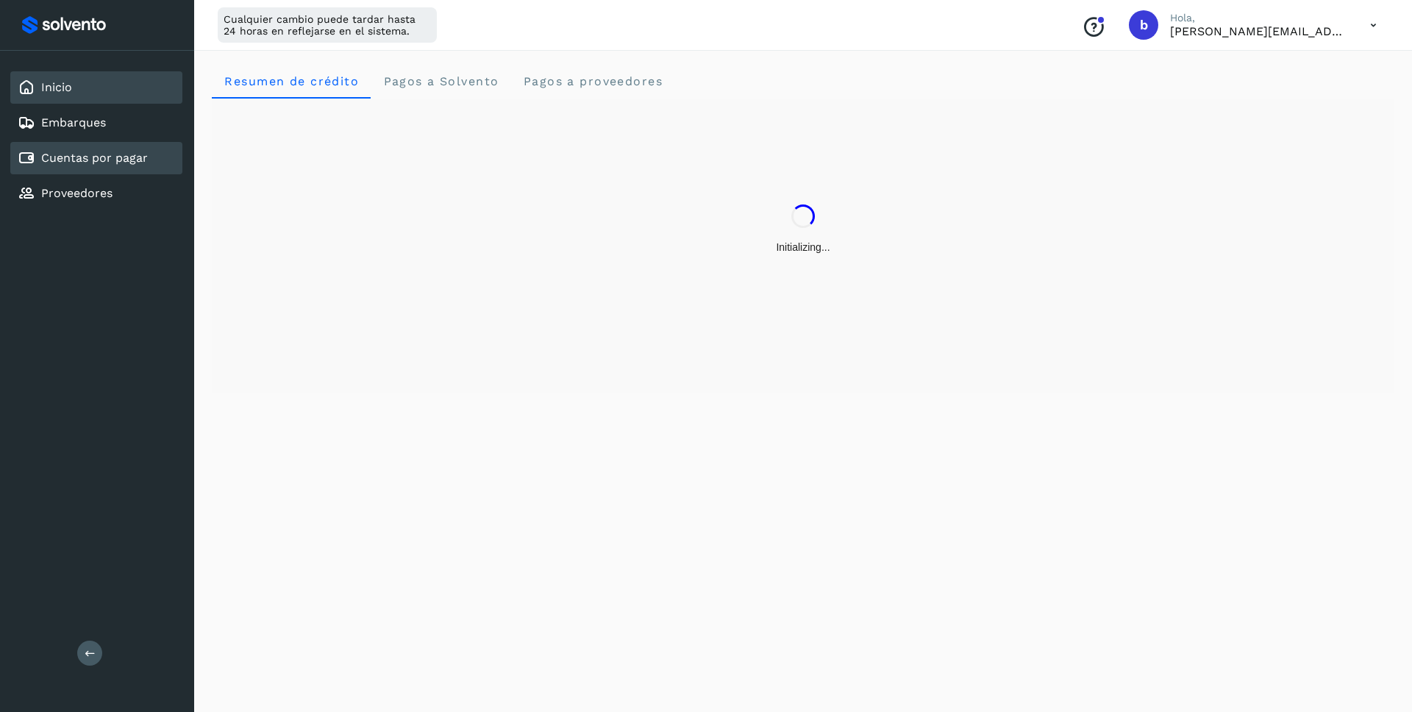
click at [76, 151] on link "Cuentas por pagar" at bounding box center [94, 158] width 107 height 14
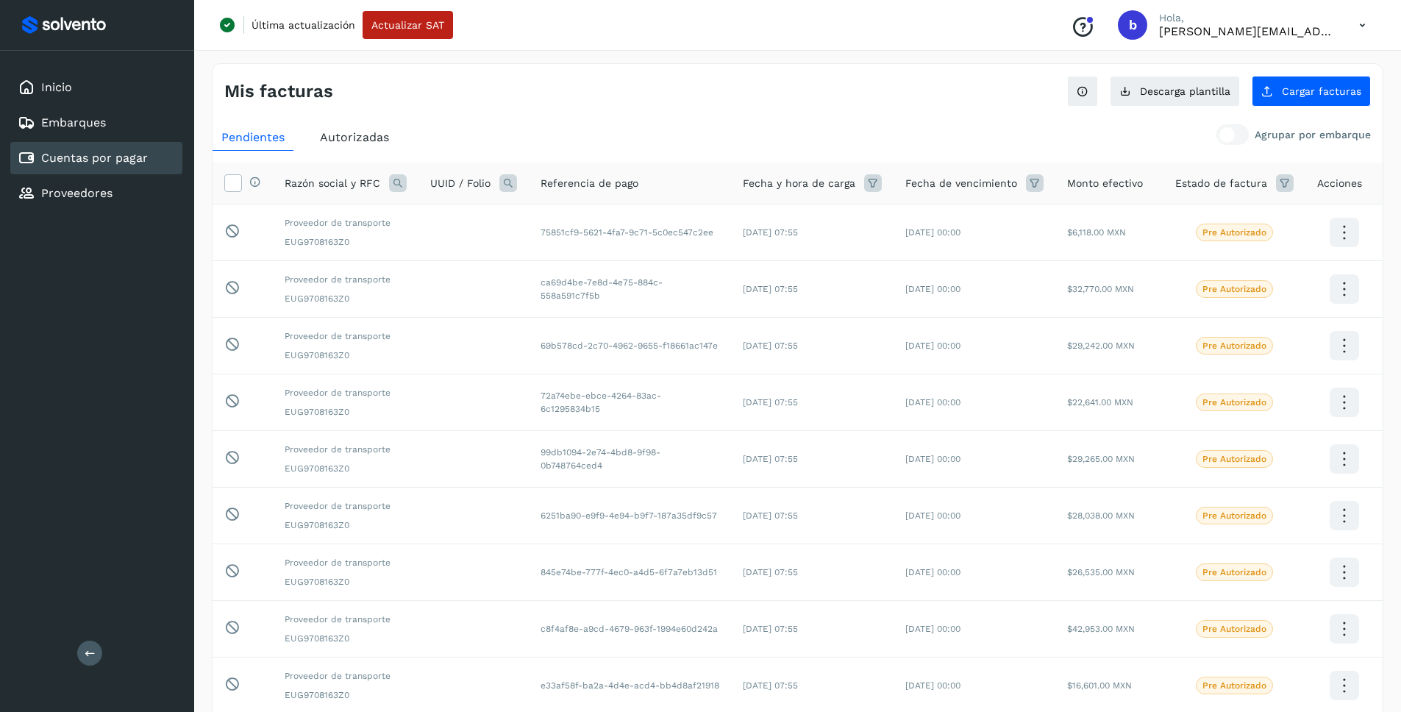
click at [859, 88] on div "Mis facturas Ver instrucciones para cargar Facturas Descarga plantilla Cargar f…" at bounding box center [797, 85] width 1170 height 43
click at [1289, 91] on span "Cargar facturas" at bounding box center [1320, 91] width 79 height 10
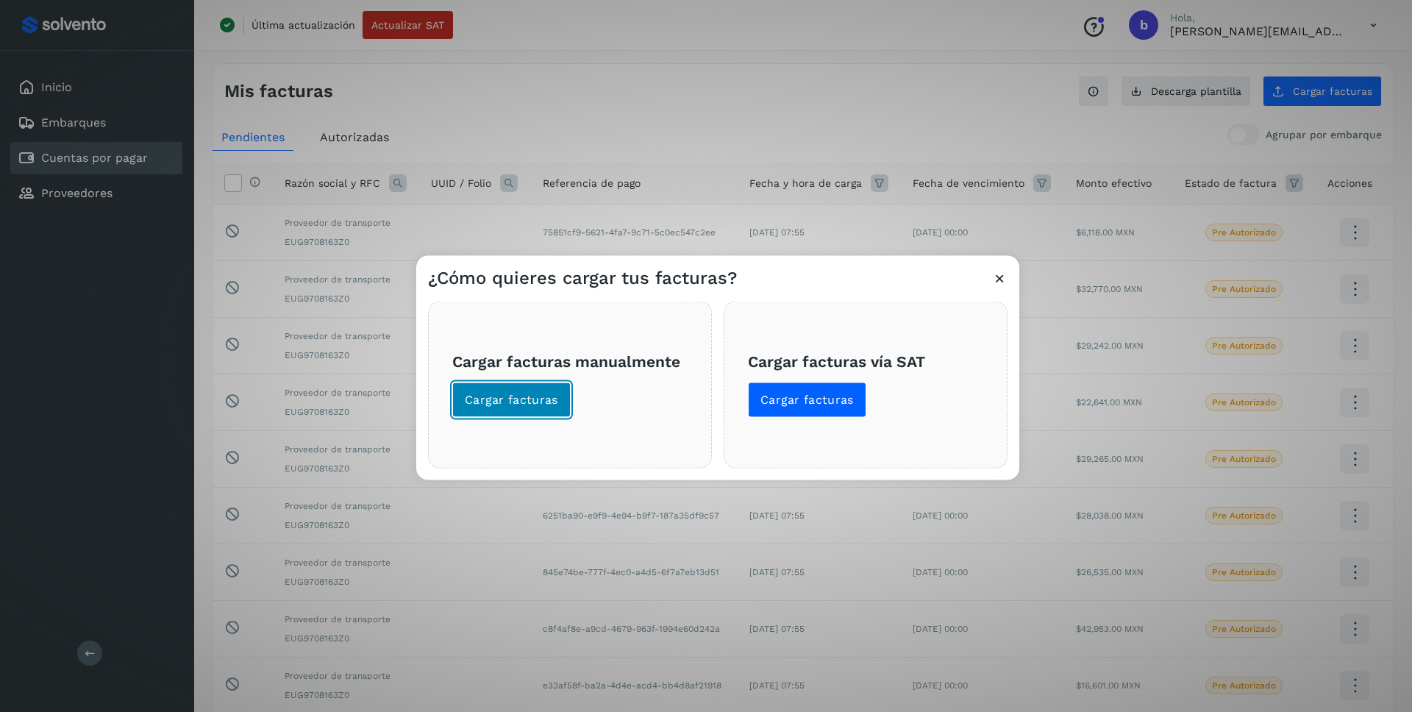
click at [482, 388] on button "Cargar facturas" at bounding box center [511, 399] width 118 height 35
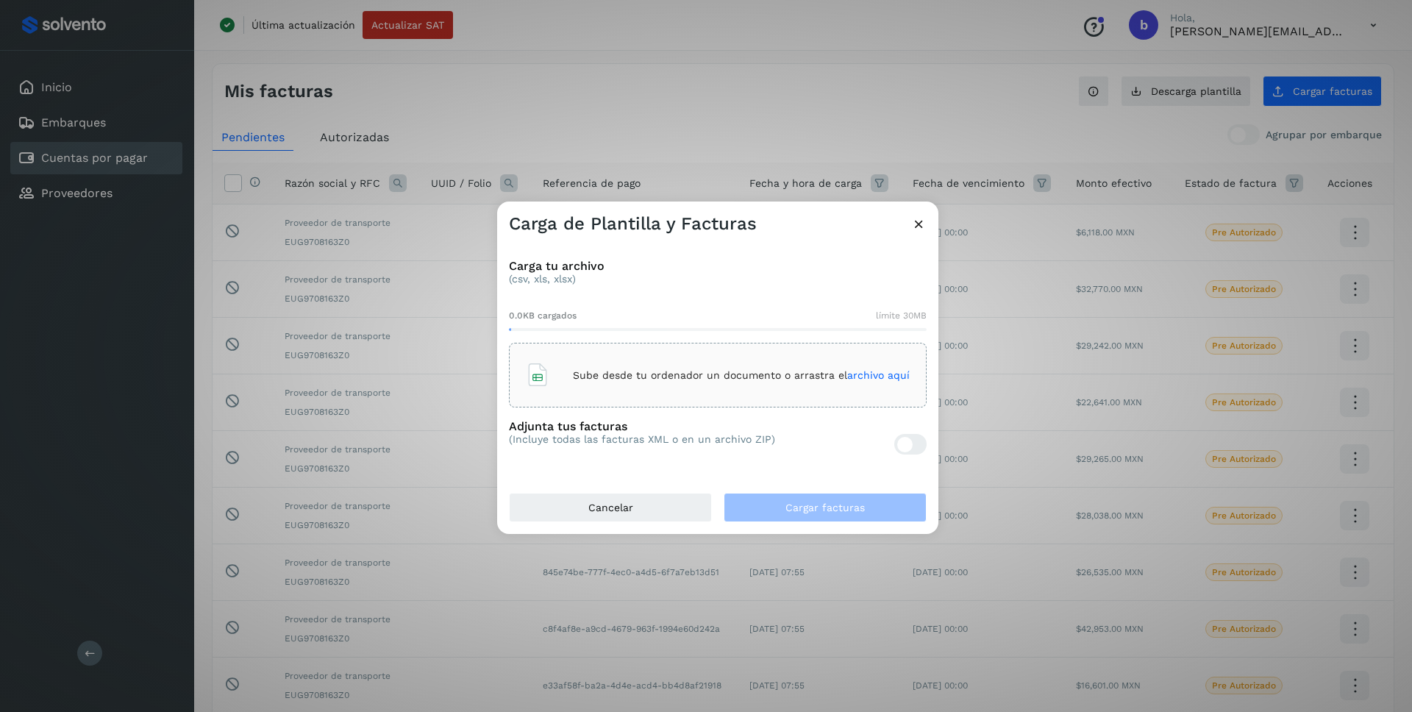
click at [884, 370] on span "archivo aquí" at bounding box center [878, 375] width 62 height 12
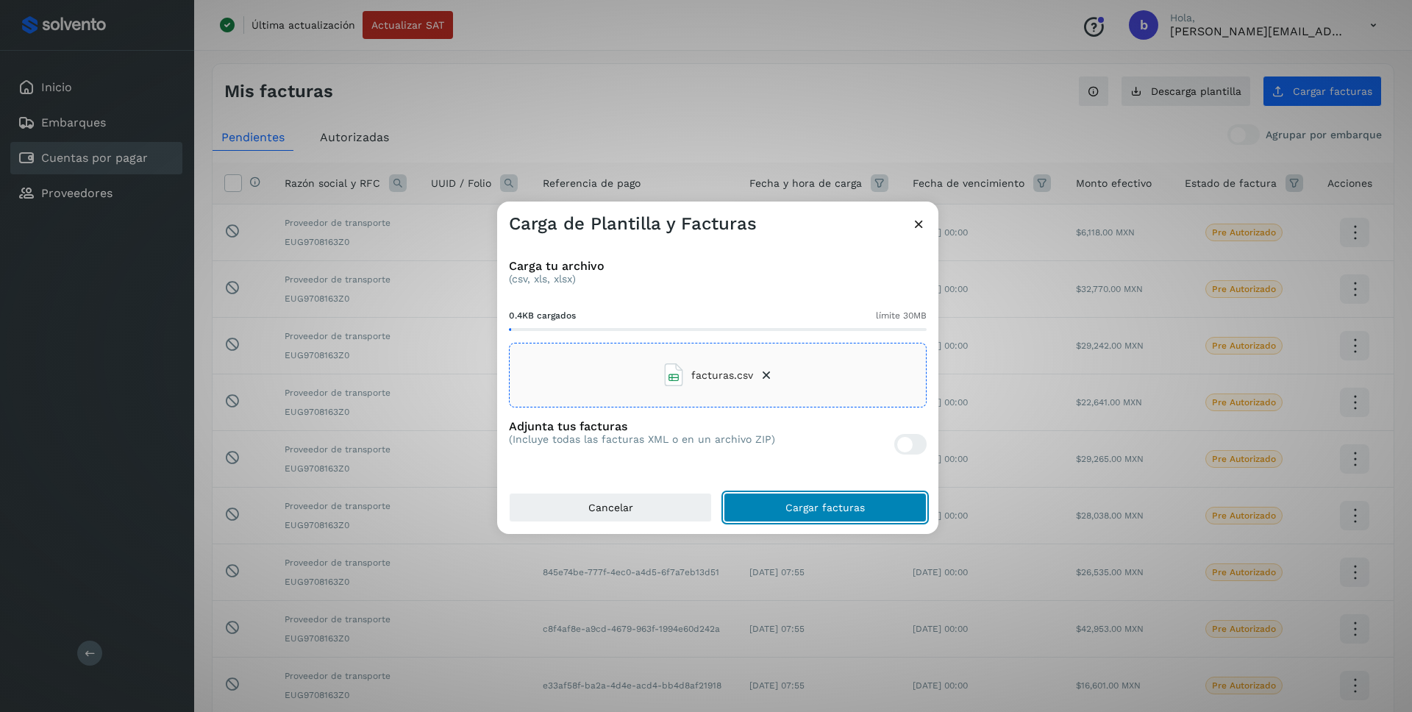
click at [821, 513] on button "Cargar facturas" at bounding box center [824, 507] width 203 height 29
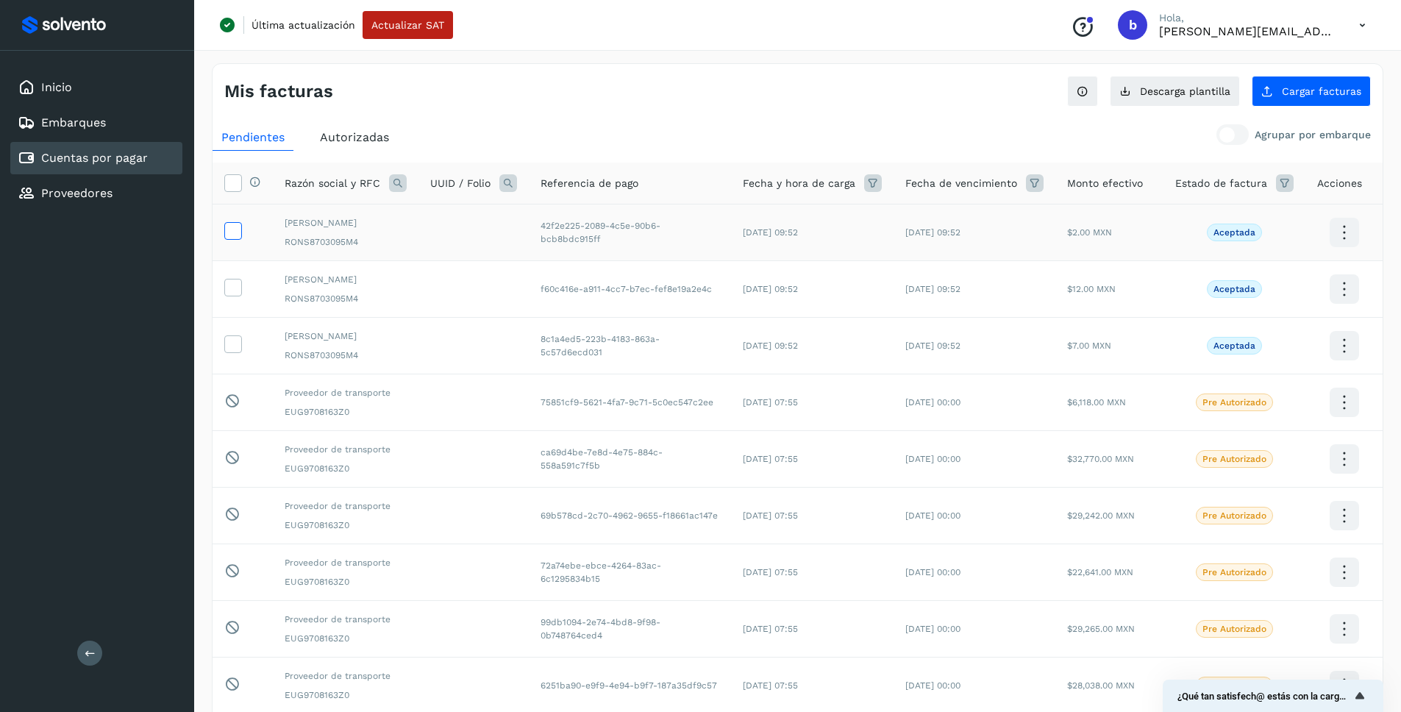
click at [232, 240] on label at bounding box center [233, 231] width 18 height 18
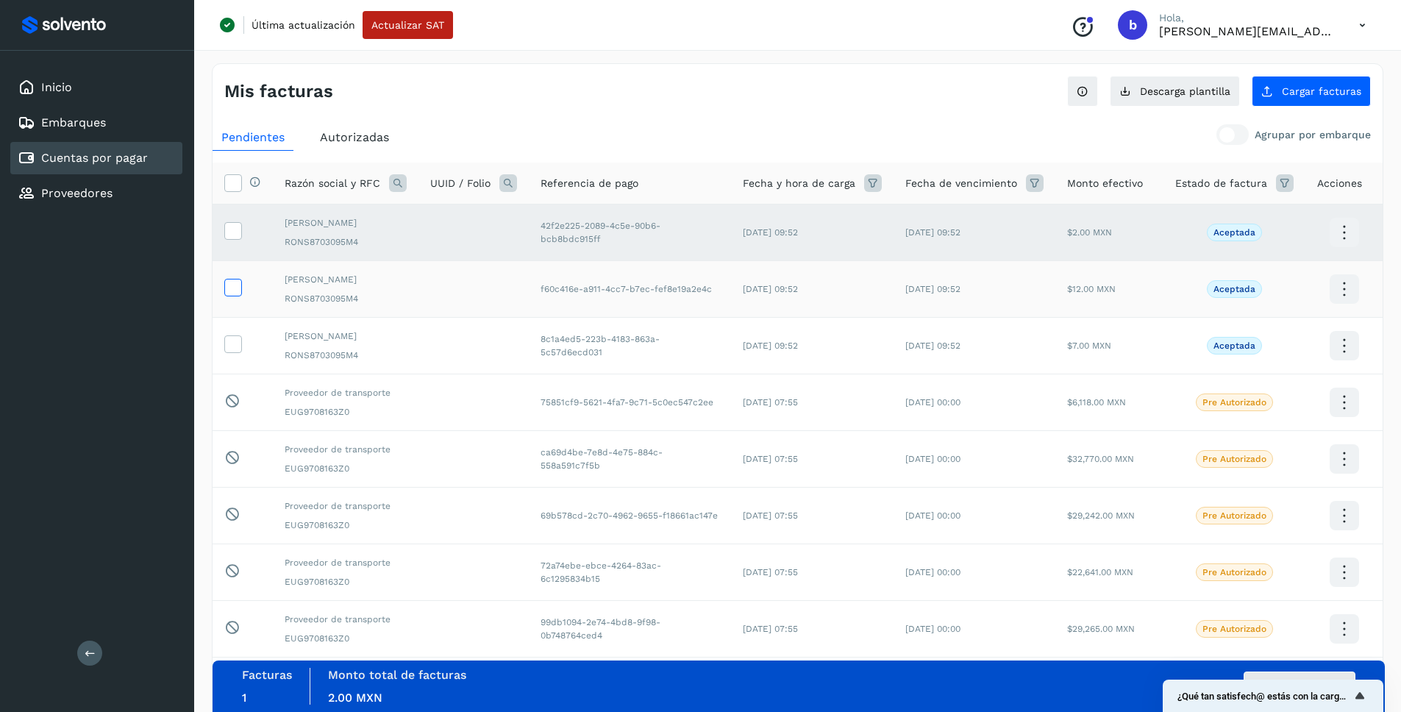
click at [239, 296] on span at bounding box center [232, 290] width 15 height 10
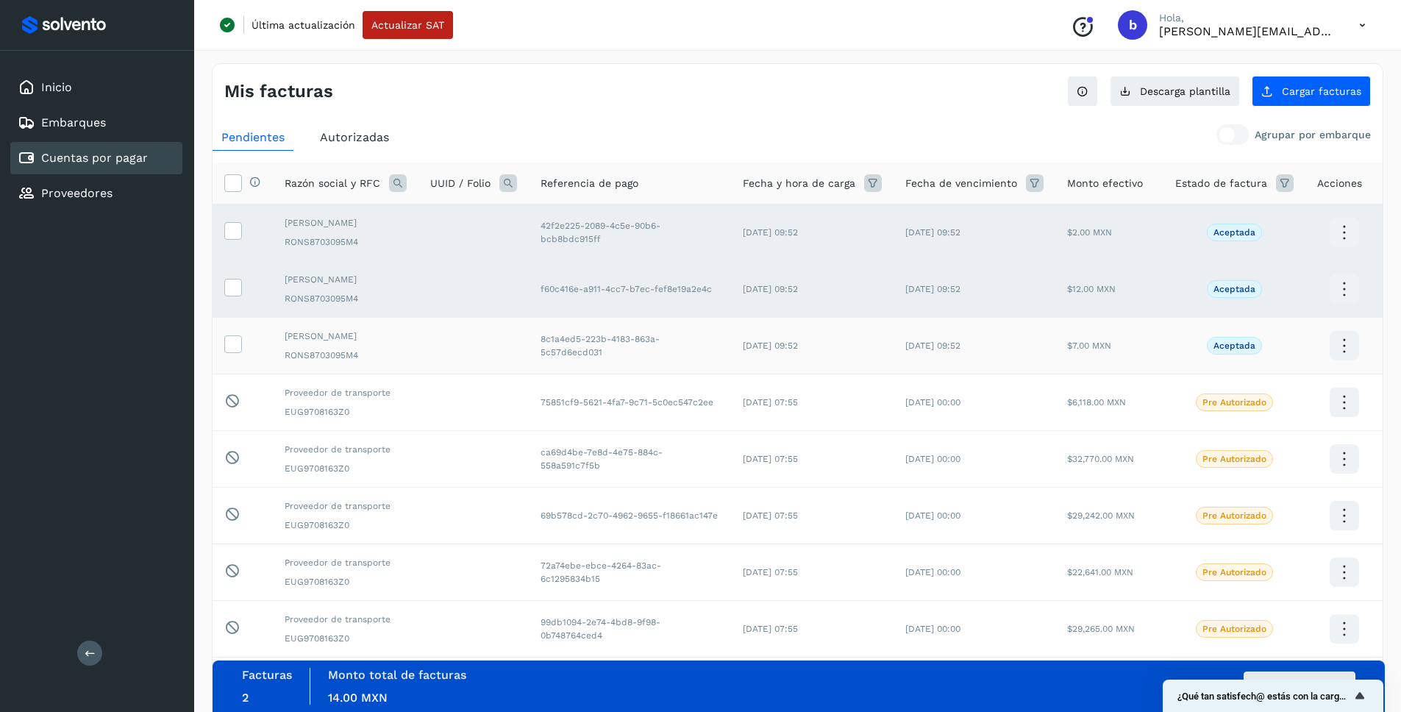
click at [240, 374] on td at bounding box center [242, 346] width 60 height 57
click at [238, 351] on icon at bounding box center [232, 342] width 15 height 15
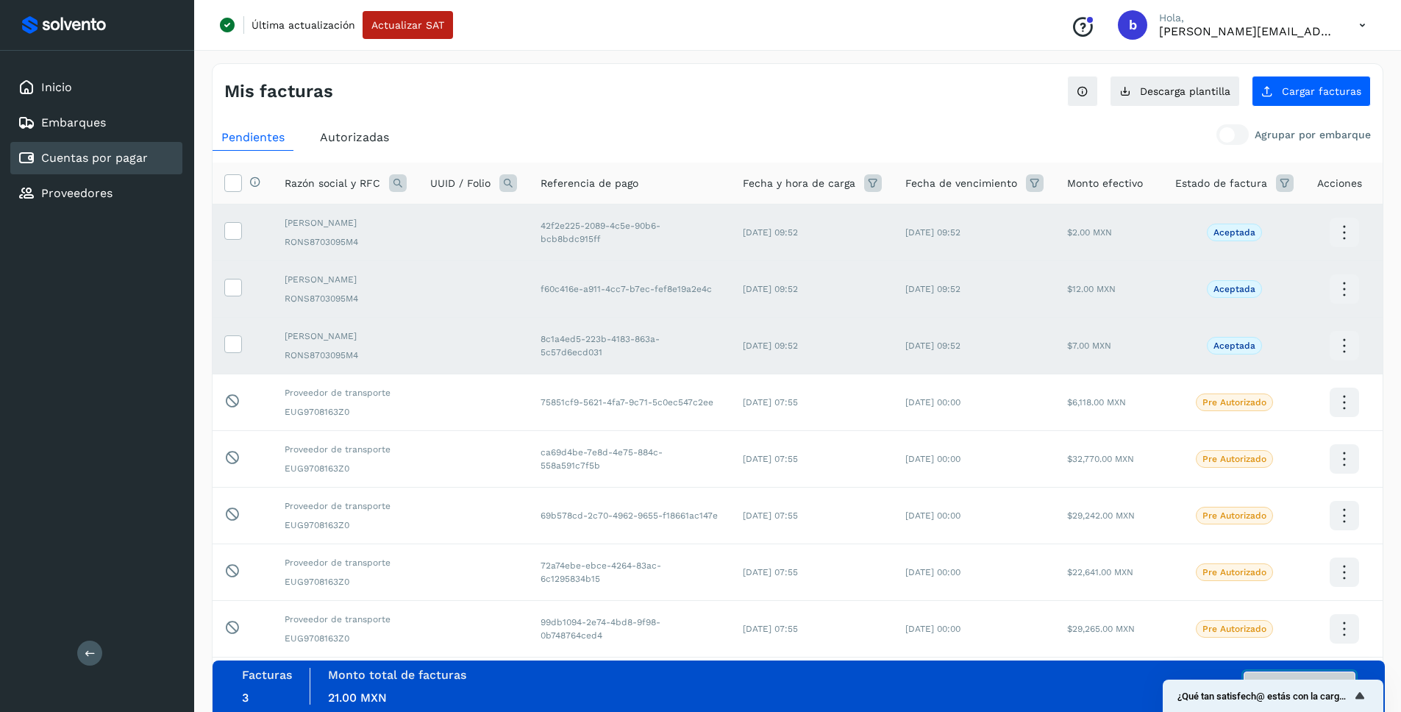
click at [1279, 673] on button "Autorizar facturas" at bounding box center [1299, 685] width 112 height 29
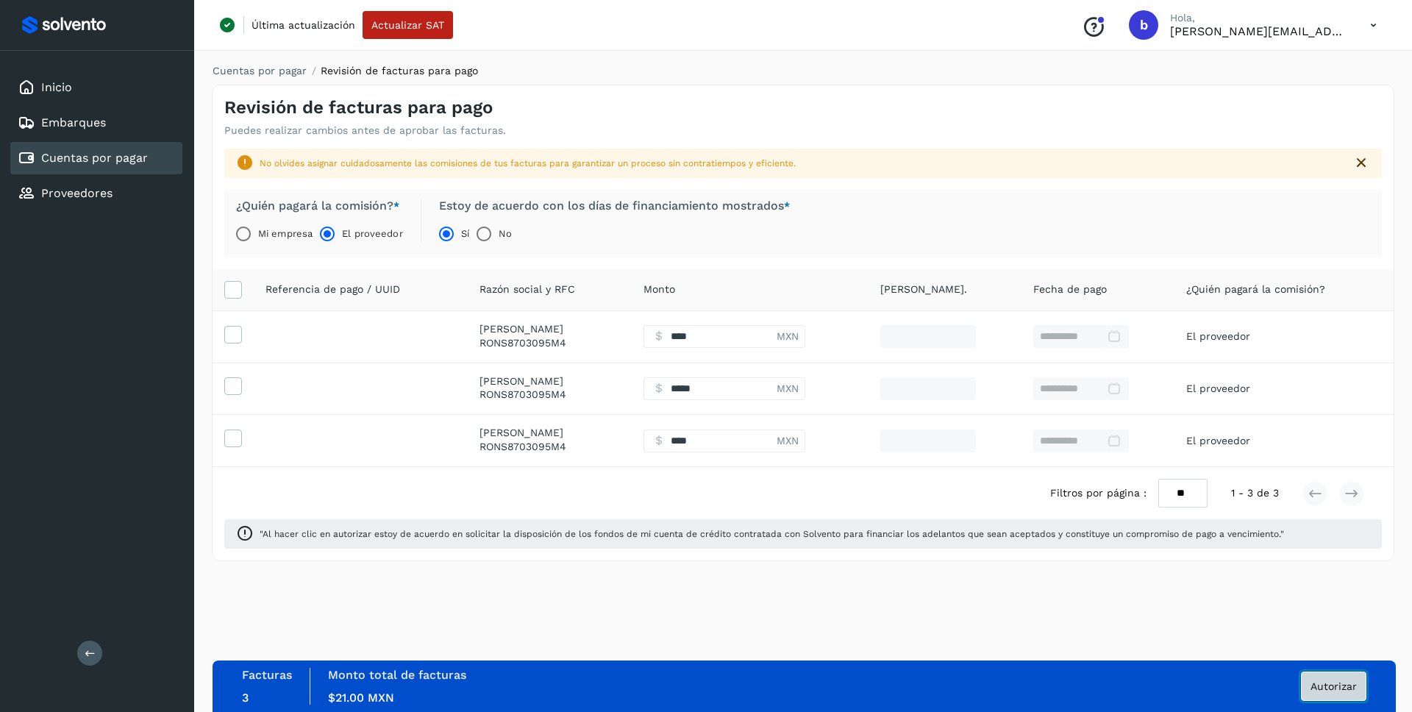
click at [1328, 683] on span "Autorizar" at bounding box center [1333, 686] width 46 height 10
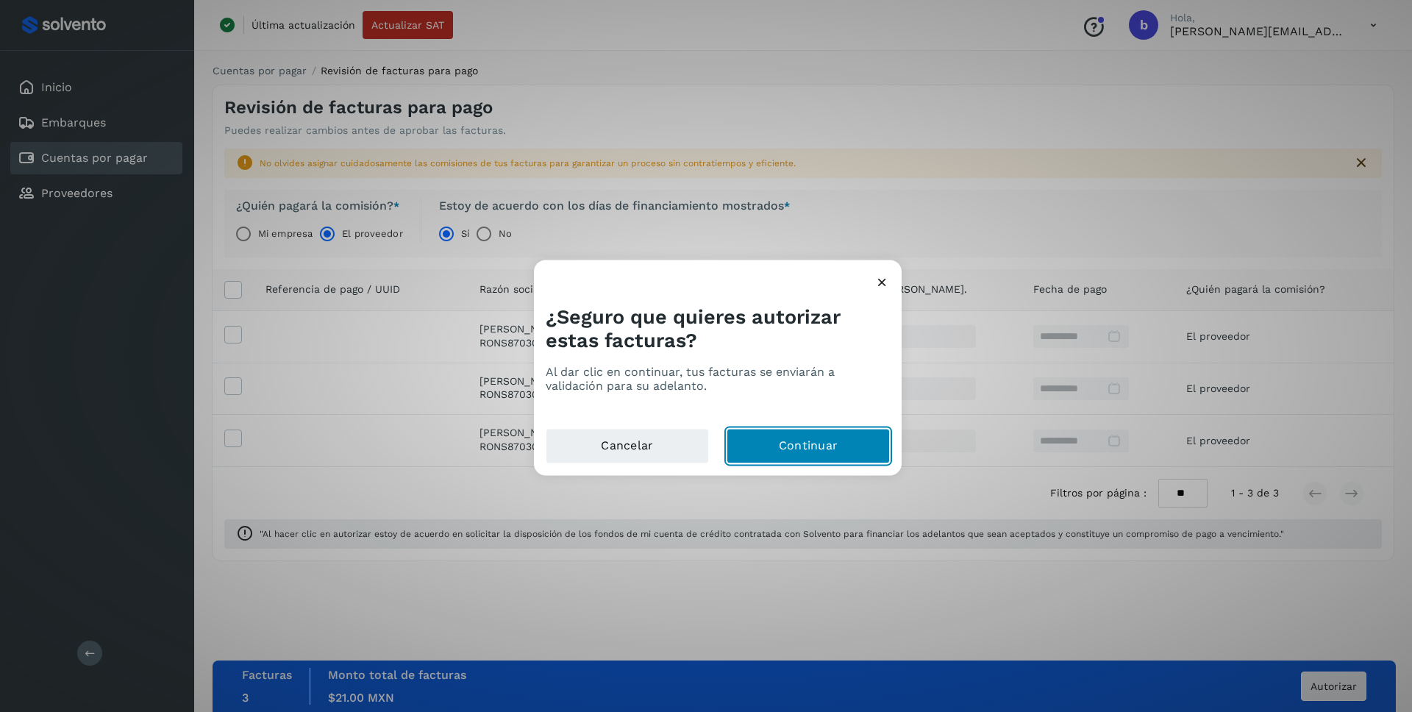
click at [779, 437] on button "Continuar" at bounding box center [807, 446] width 163 height 35
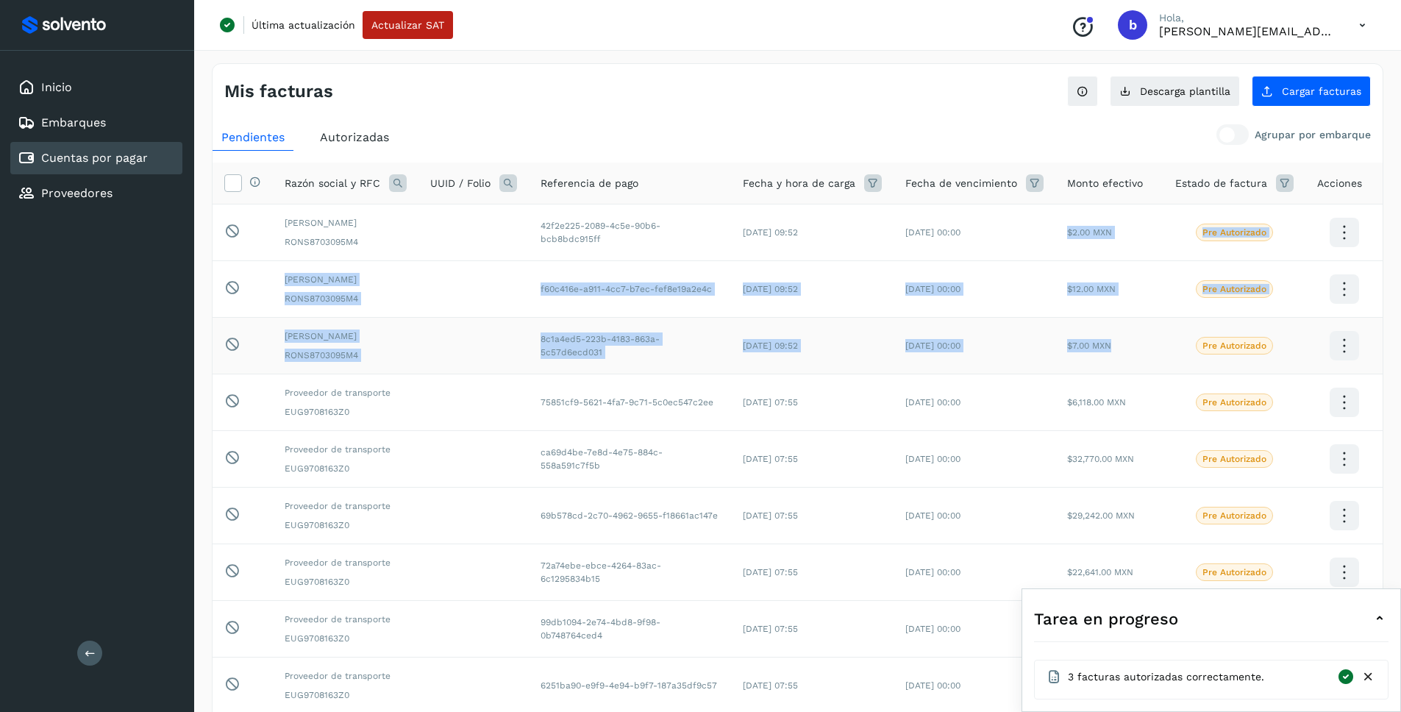
drag, startPoint x: 1067, startPoint y: 236, endPoint x: 1106, endPoint y: 395, distance: 163.7
click at [1106, 395] on tbody "Pendiente de autorización final por el usuario autorizador. SERGIO ARMANDO RODR…" at bounding box center [797, 487] width 1170 height 566
click at [1106, 374] on td "$7.00 MXN" at bounding box center [1109, 346] width 108 height 57
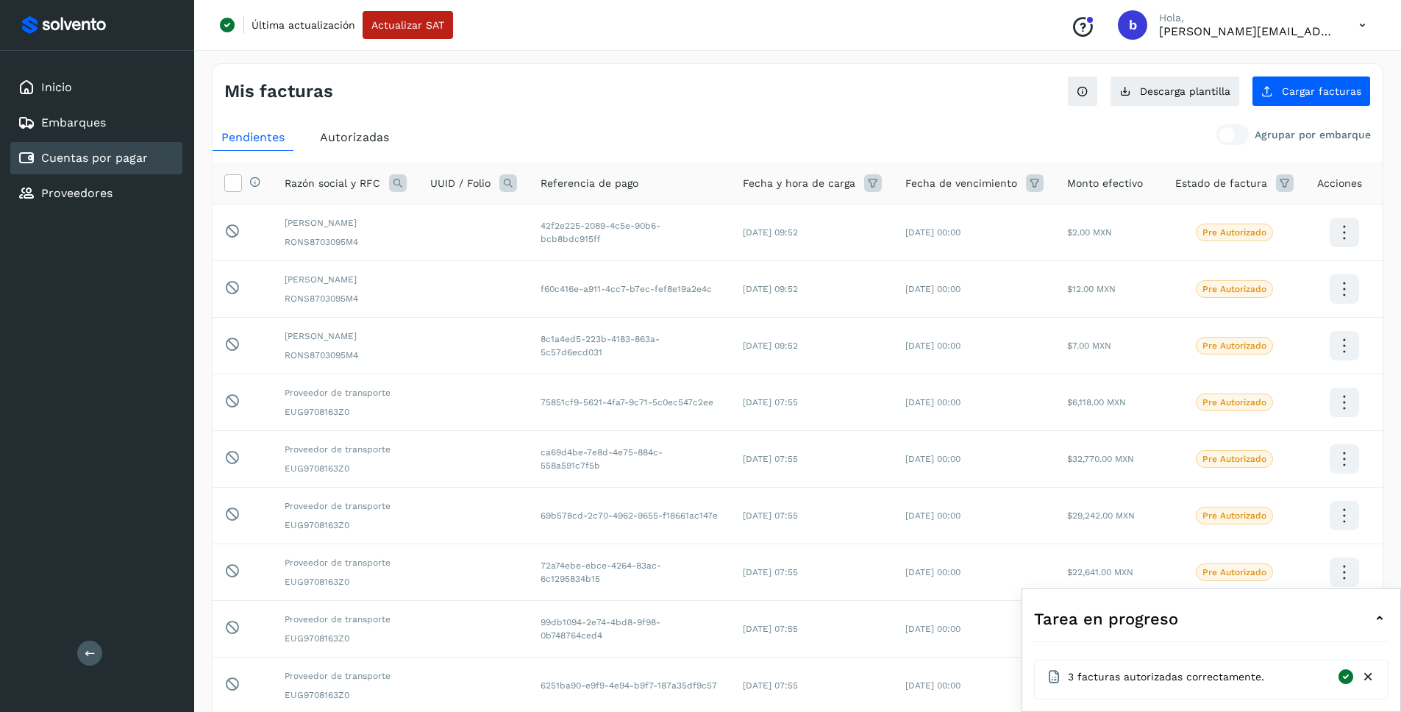
click at [1359, 24] on icon at bounding box center [1362, 25] width 30 height 30
click at [1263, 106] on div "Cerrar sesión" at bounding box center [1288, 95] width 175 height 28
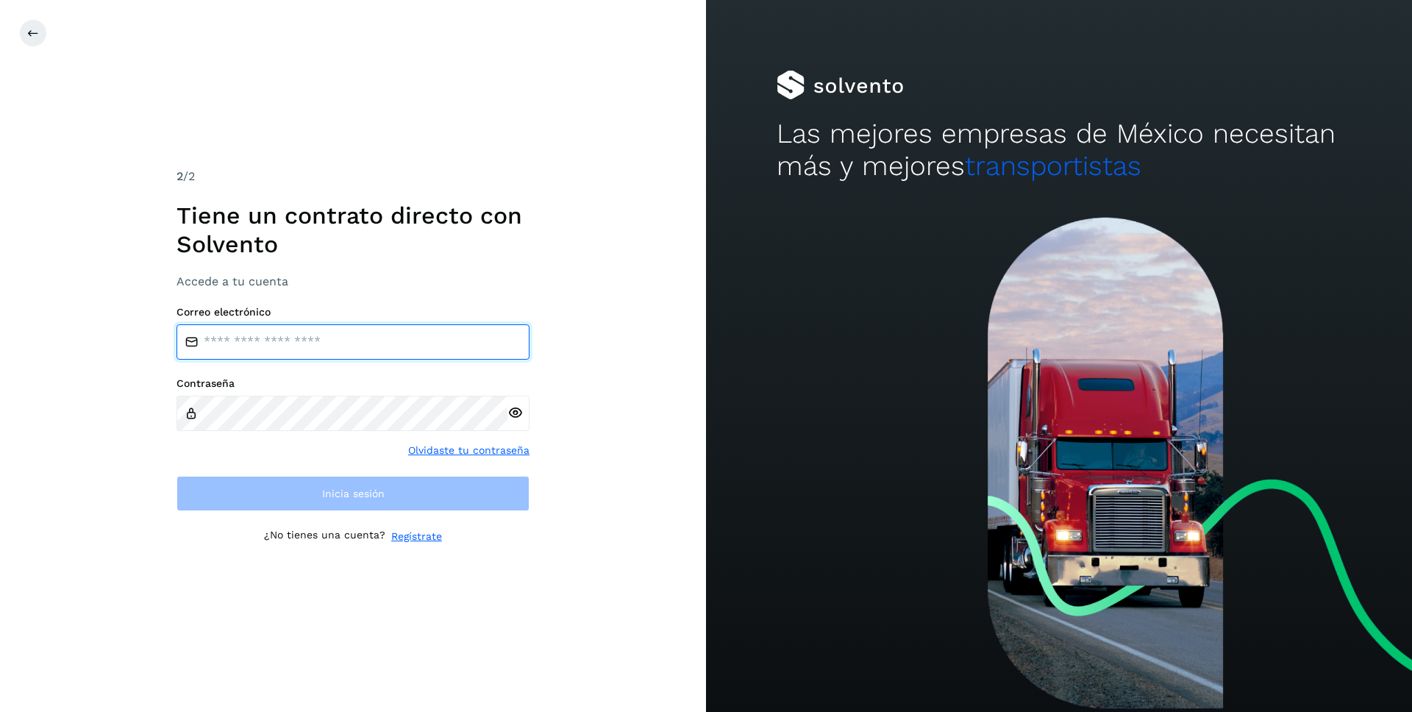
click at [326, 354] on input "email" at bounding box center [352, 341] width 353 height 35
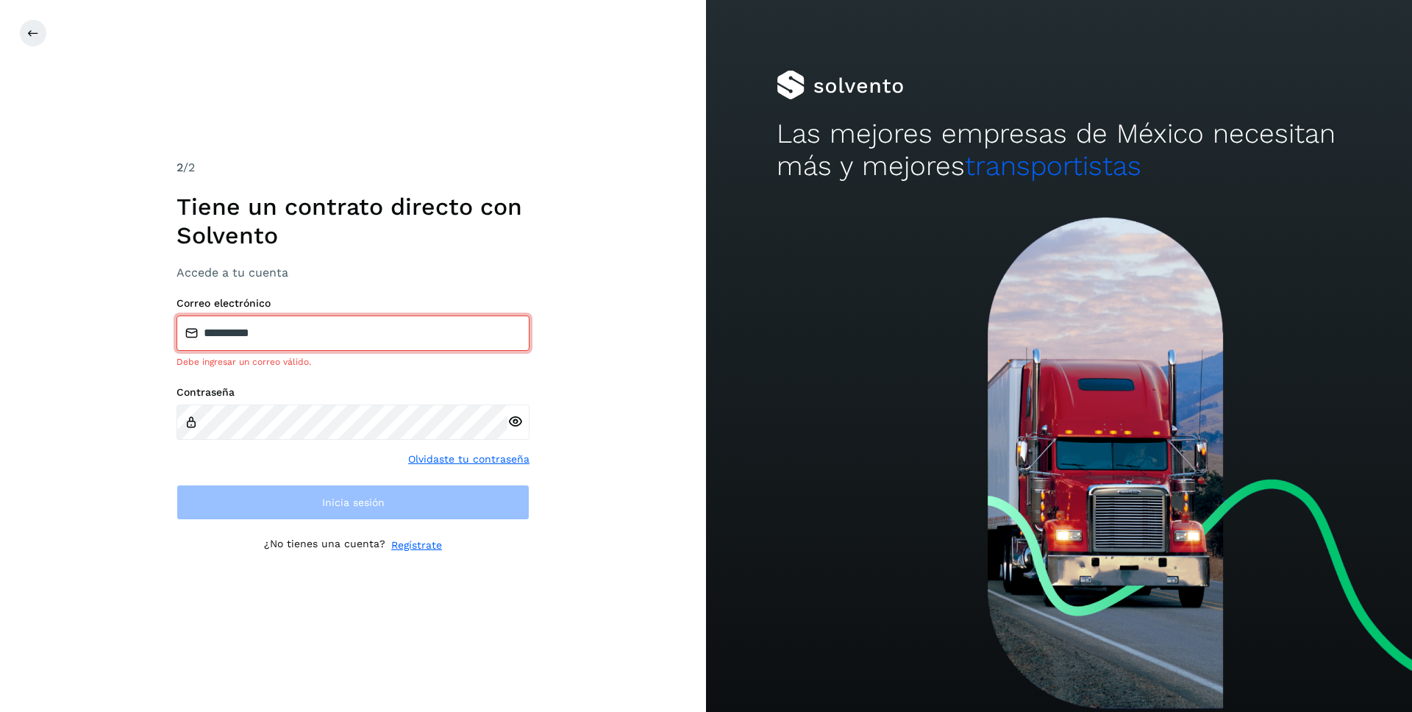
type input "**********"
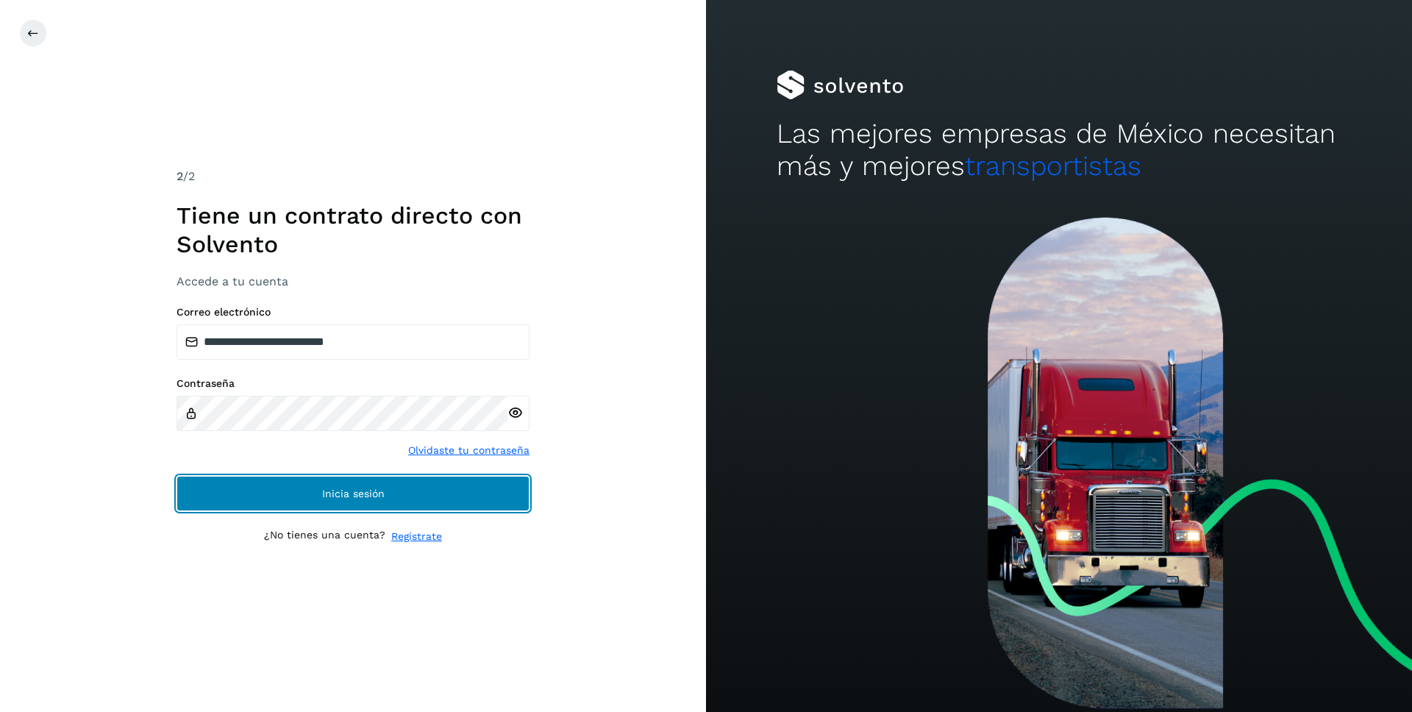
click at [344, 493] on span "Inicia sesión" at bounding box center [353, 493] width 62 height 10
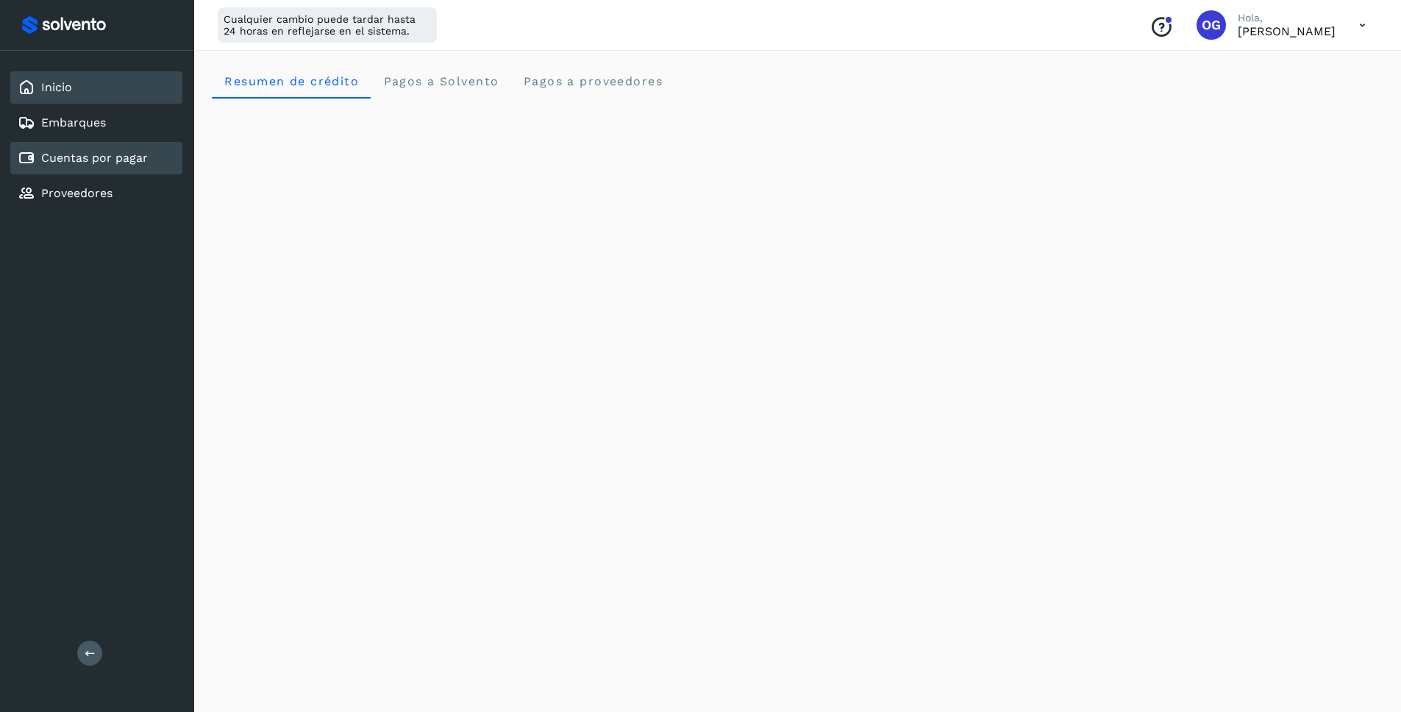
click at [114, 151] on link "Cuentas por pagar" at bounding box center [94, 158] width 107 height 14
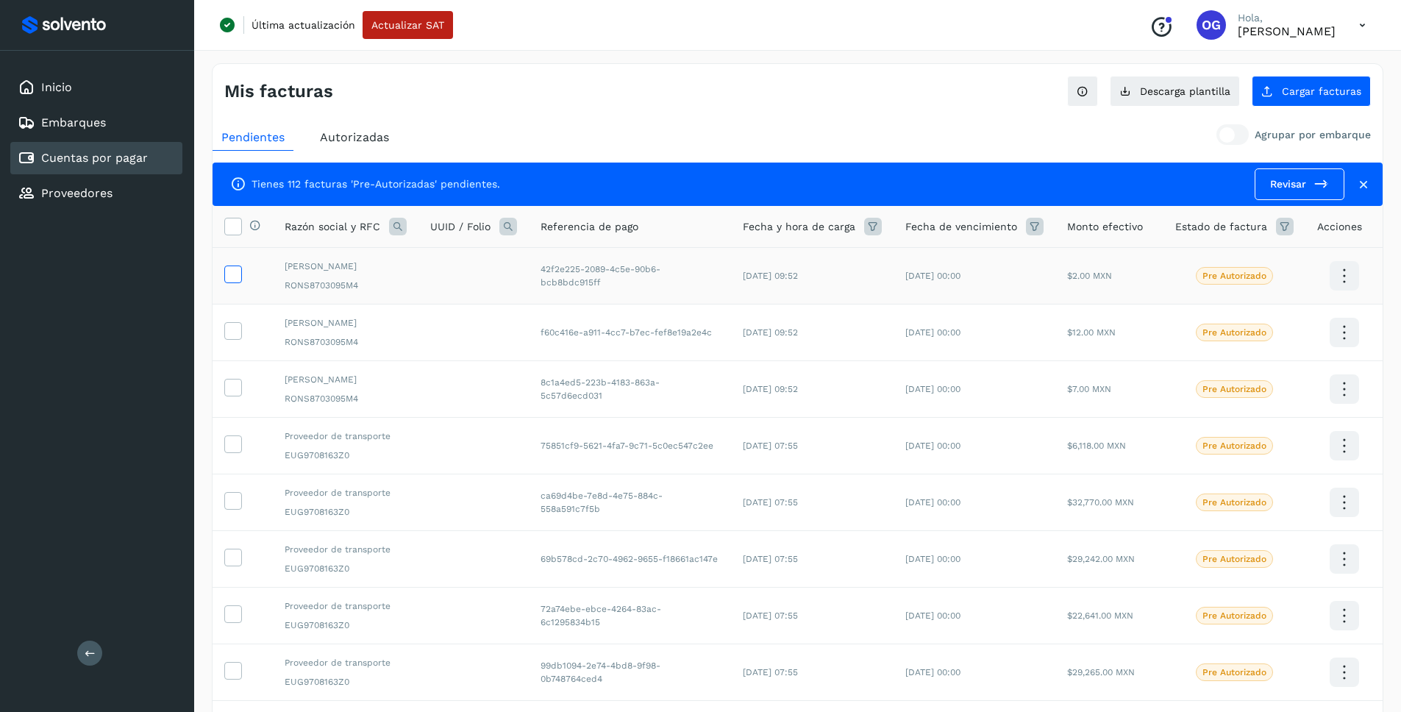
click at [229, 272] on icon at bounding box center [232, 272] width 15 height 15
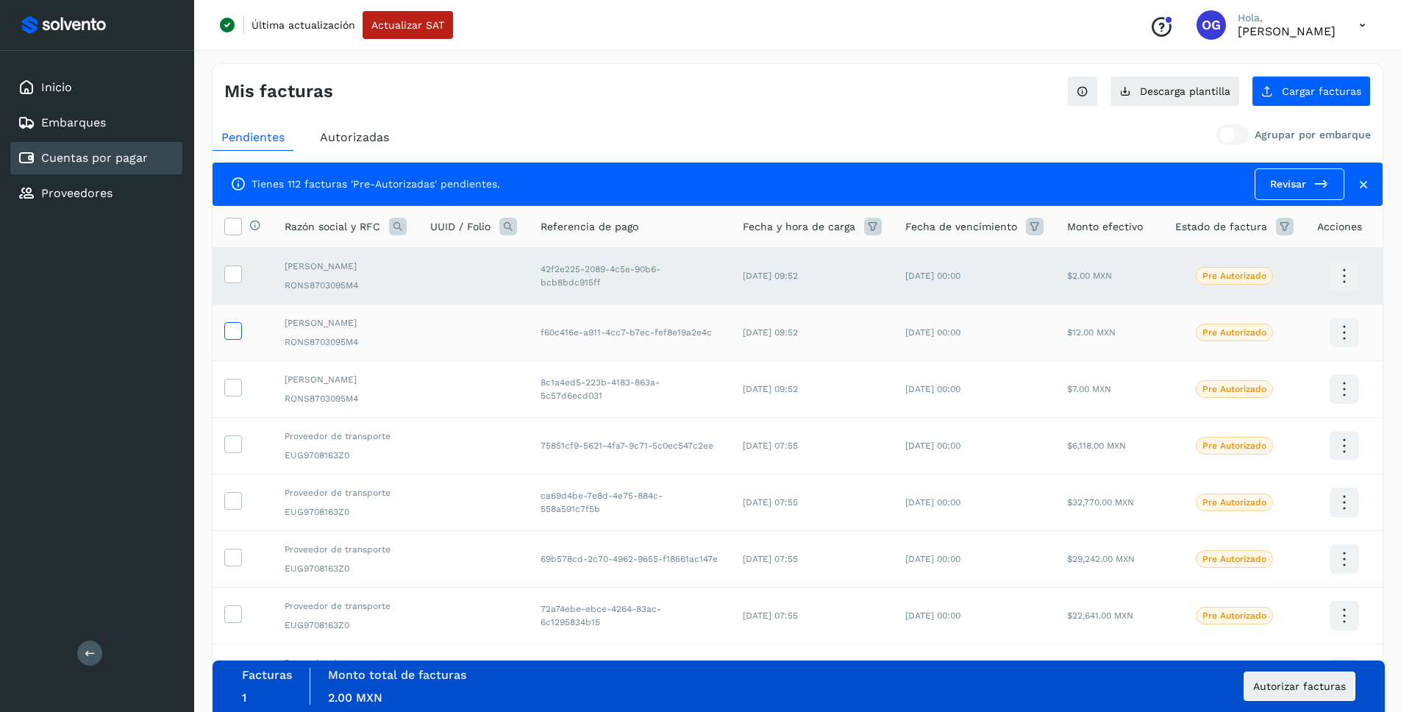
click at [233, 337] on icon at bounding box center [232, 329] width 15 height 15
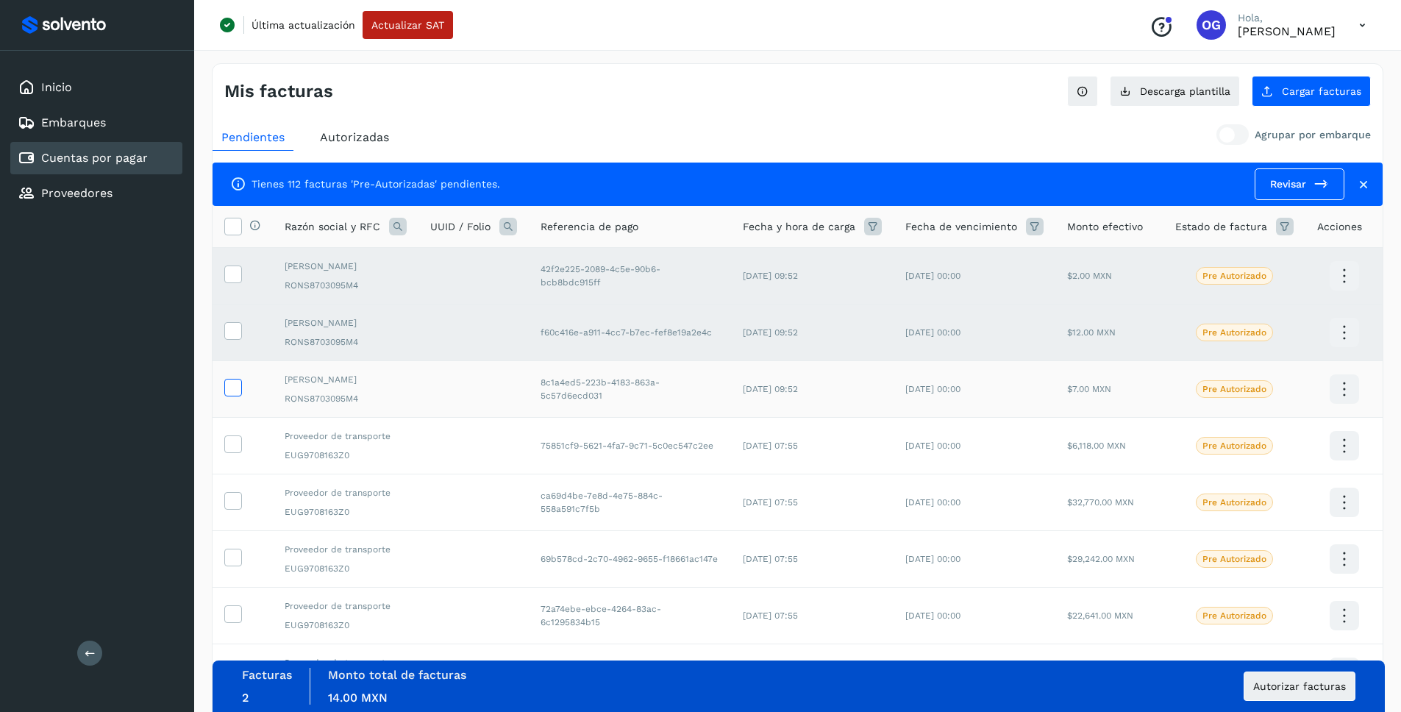
click at [236, 394] on icon at bounding box center [232, 386] width 15 height 15
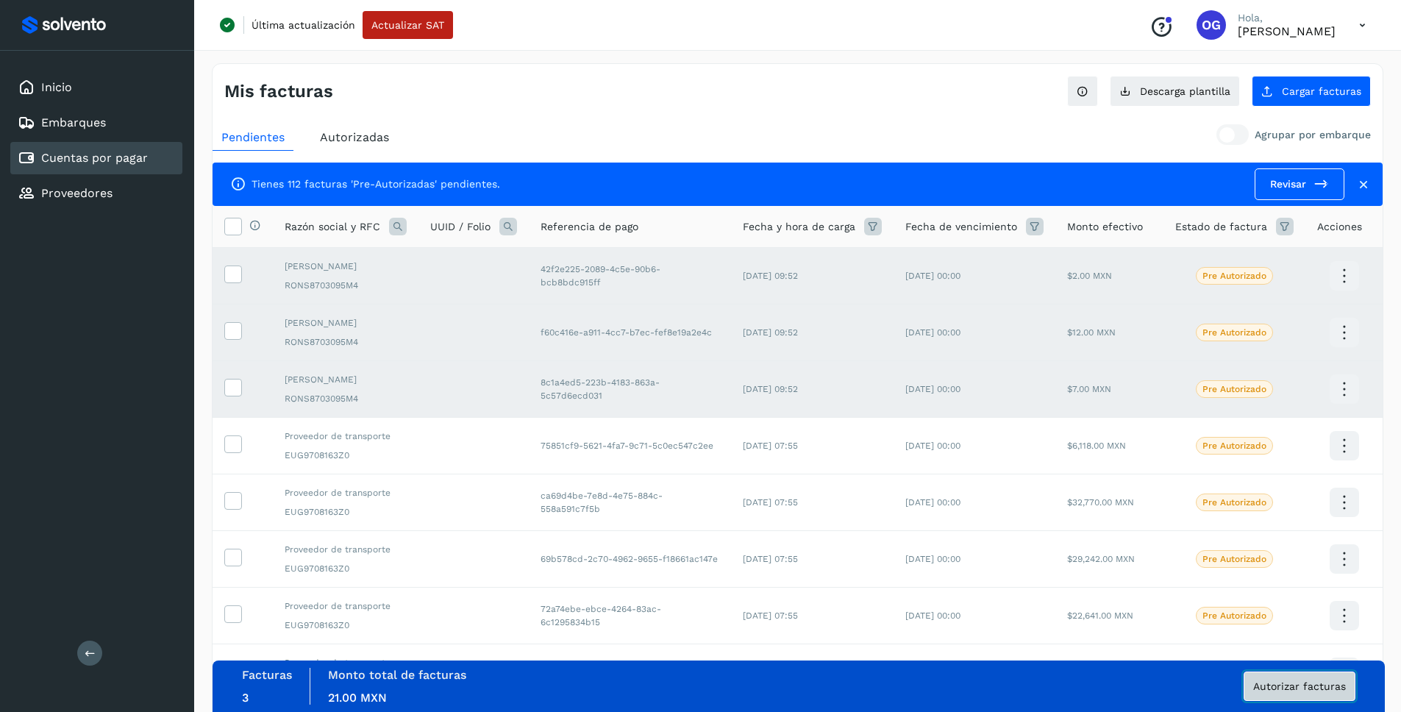
click at [1293, 694] on button "Autorizar facturas" at bounding box center [1299, 685] width 112 height 29
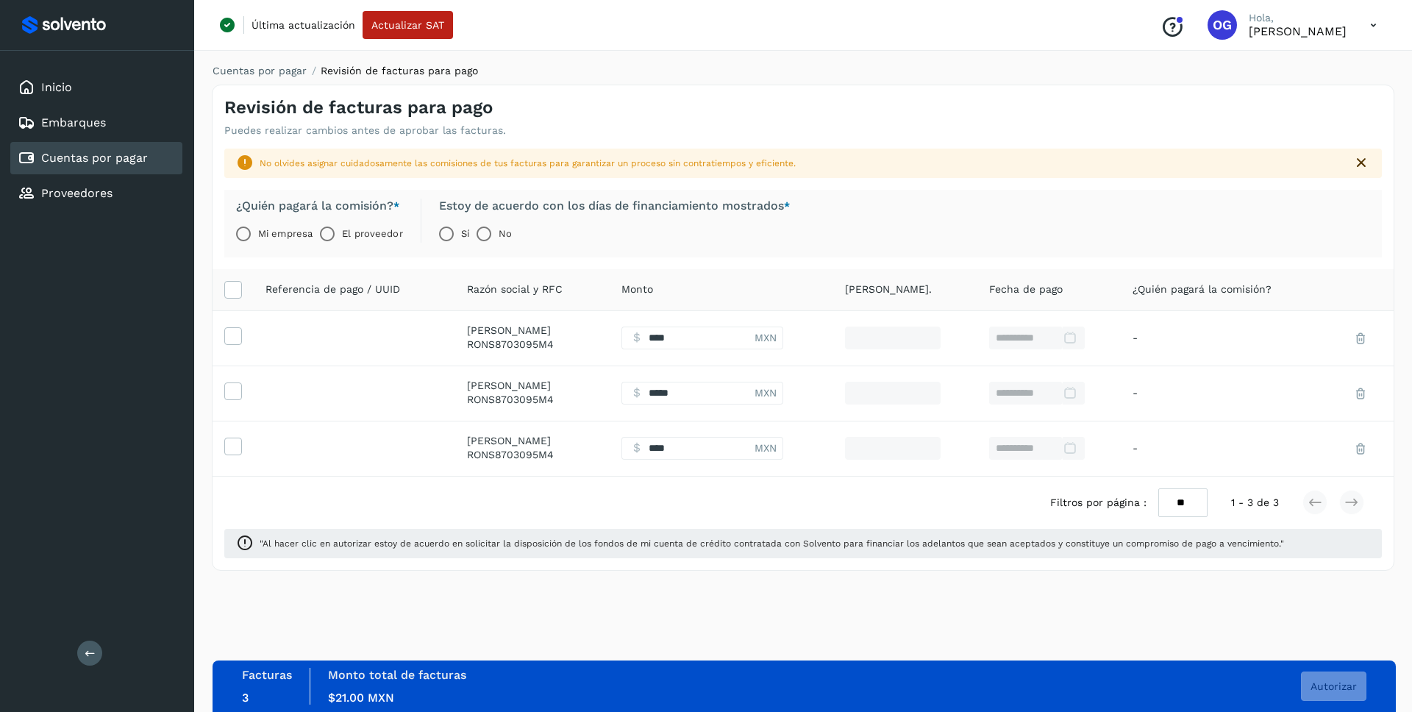
click at [879, 110] on div "Revisión de facturas para pago Puedes realizar cambios antes de aprobar las fac…" at bounding box center [802, 110] width 1181 height 51
click at [362, 231] on label "El proveedor" at bounding box center [372, 233] width 60 height 29
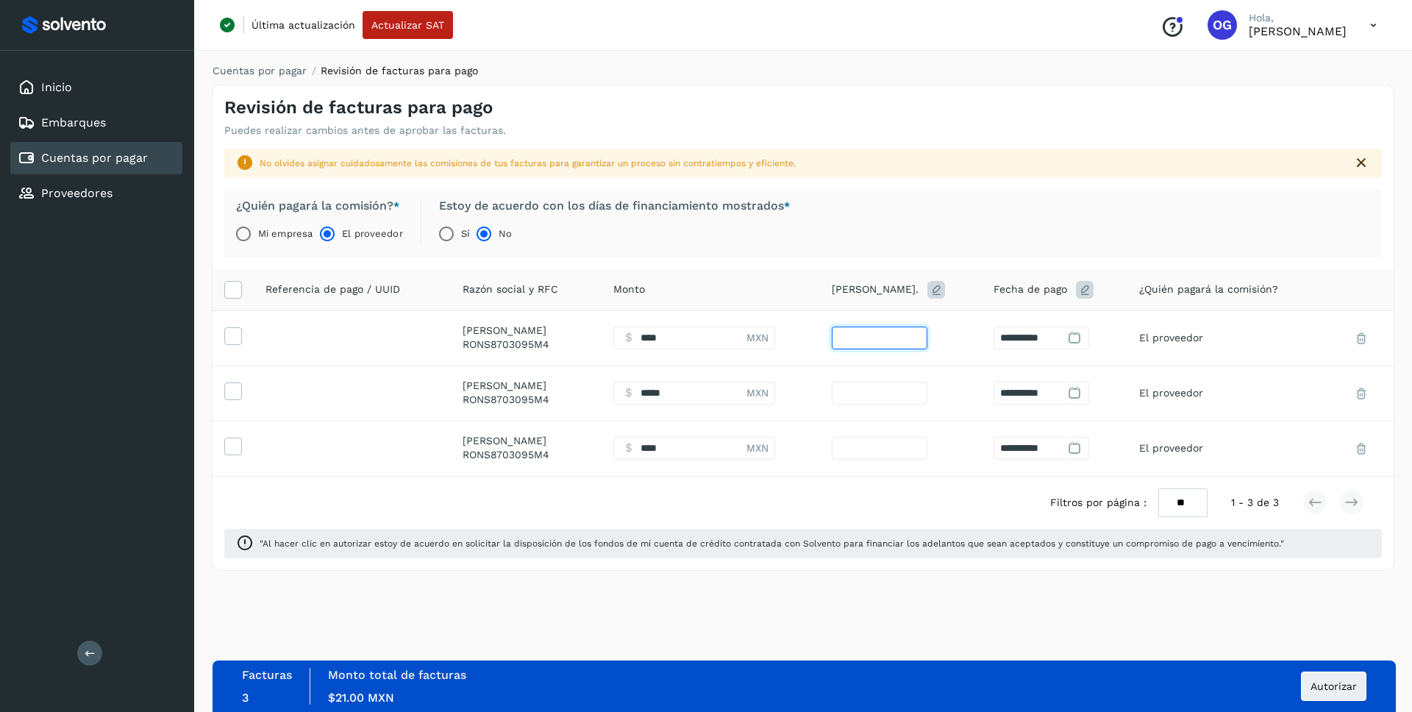
click at [909, 336] on input "**" at bounding box center [880, 337] width 96 height 23
type input "*"
type input "**********"
type input "*"
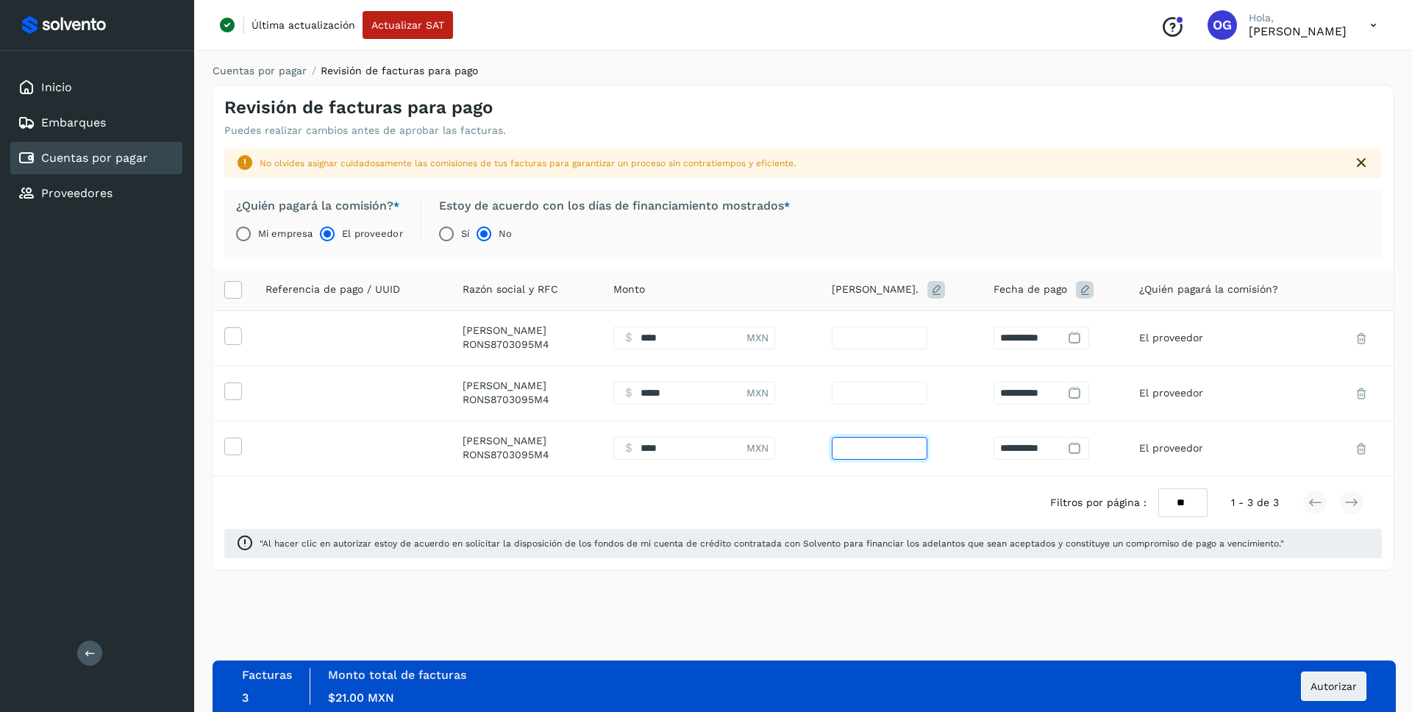
click at [927, 442] on input "**" at bounding box center [880, 448] width 96 height 23
type input "*"
click at [746, 450] on input "Facturas" at bounding box center [679, 448] width 133 height 23
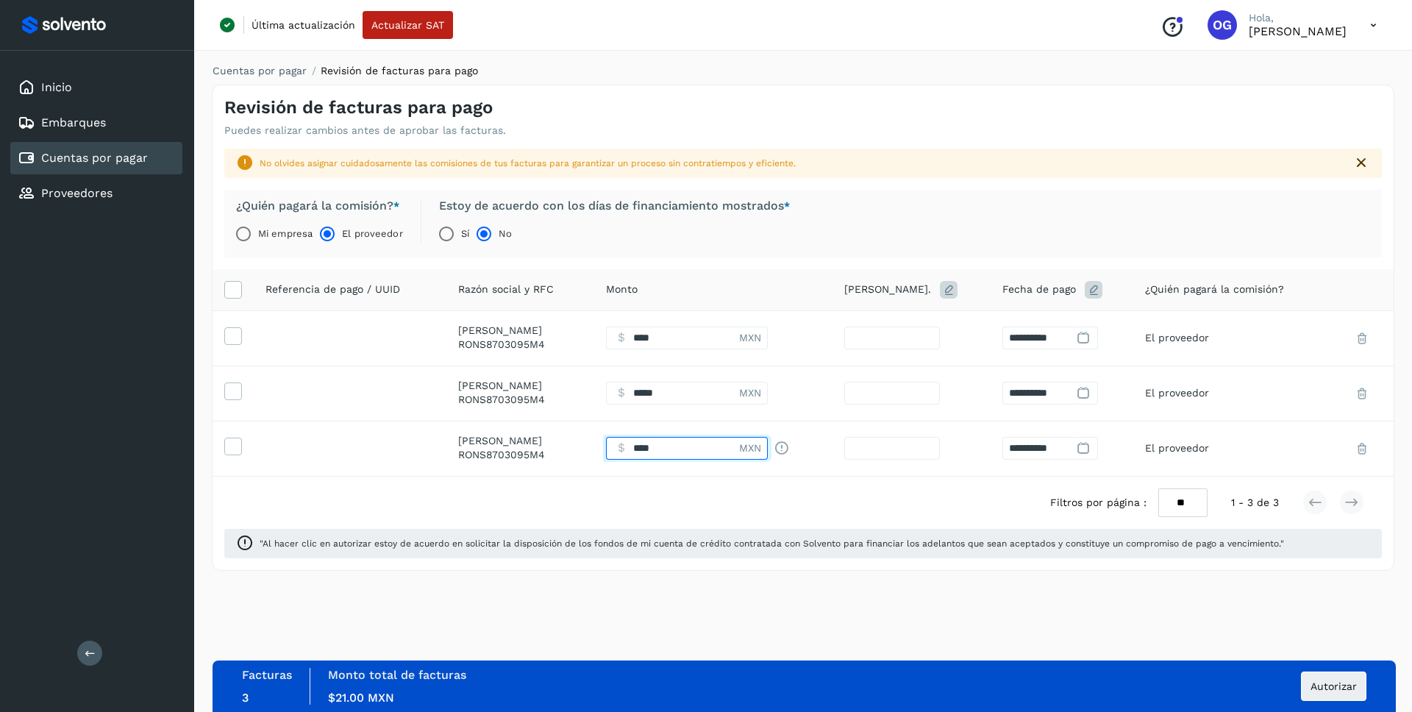
type input "****"
click at [757, 485] on div "Filtros por página : ** ** ** 1 - 3 de 3" at bounding box center [802, 502] width 1181 height 52
click at [1323, 687] on span "Autorizar" at bounding box center [1333, 686] width 46 height 10
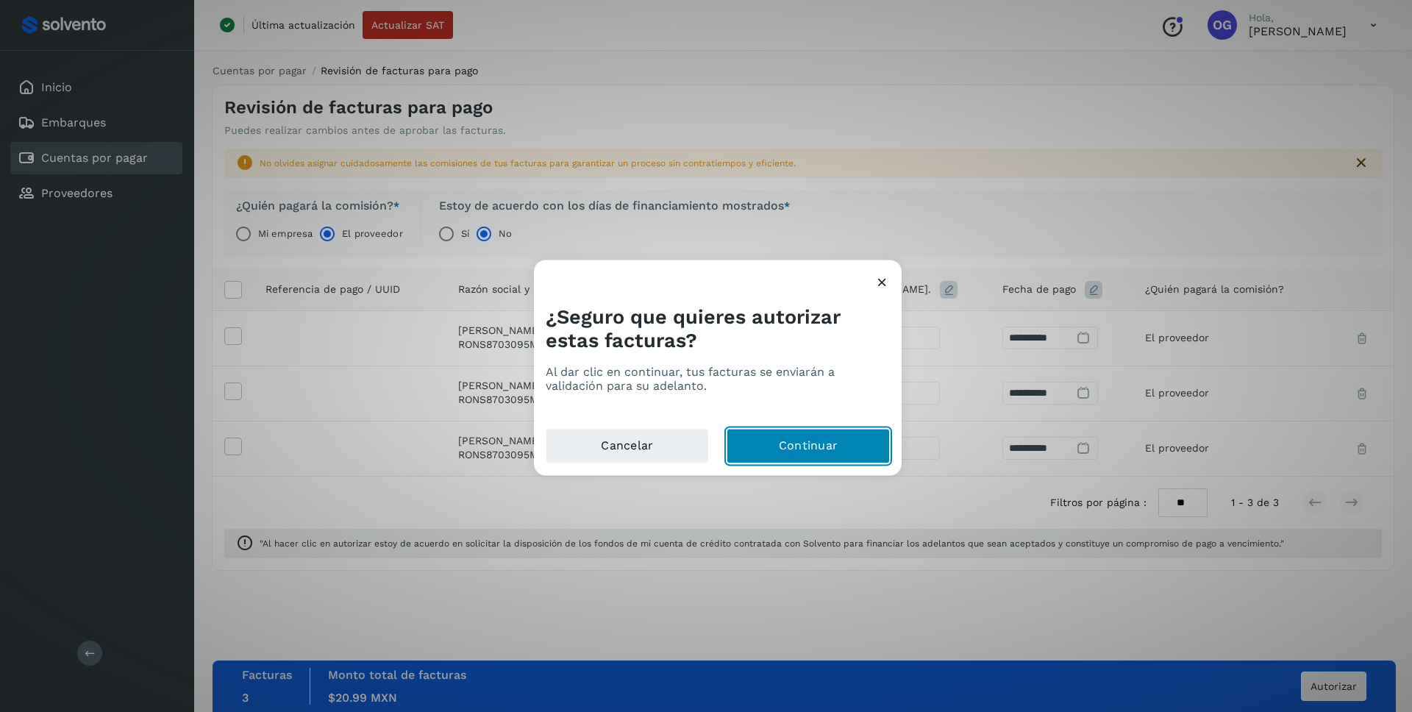
click at [798, 446] on button "Continuar" at bounding box center [807, 446] width 163 height 35
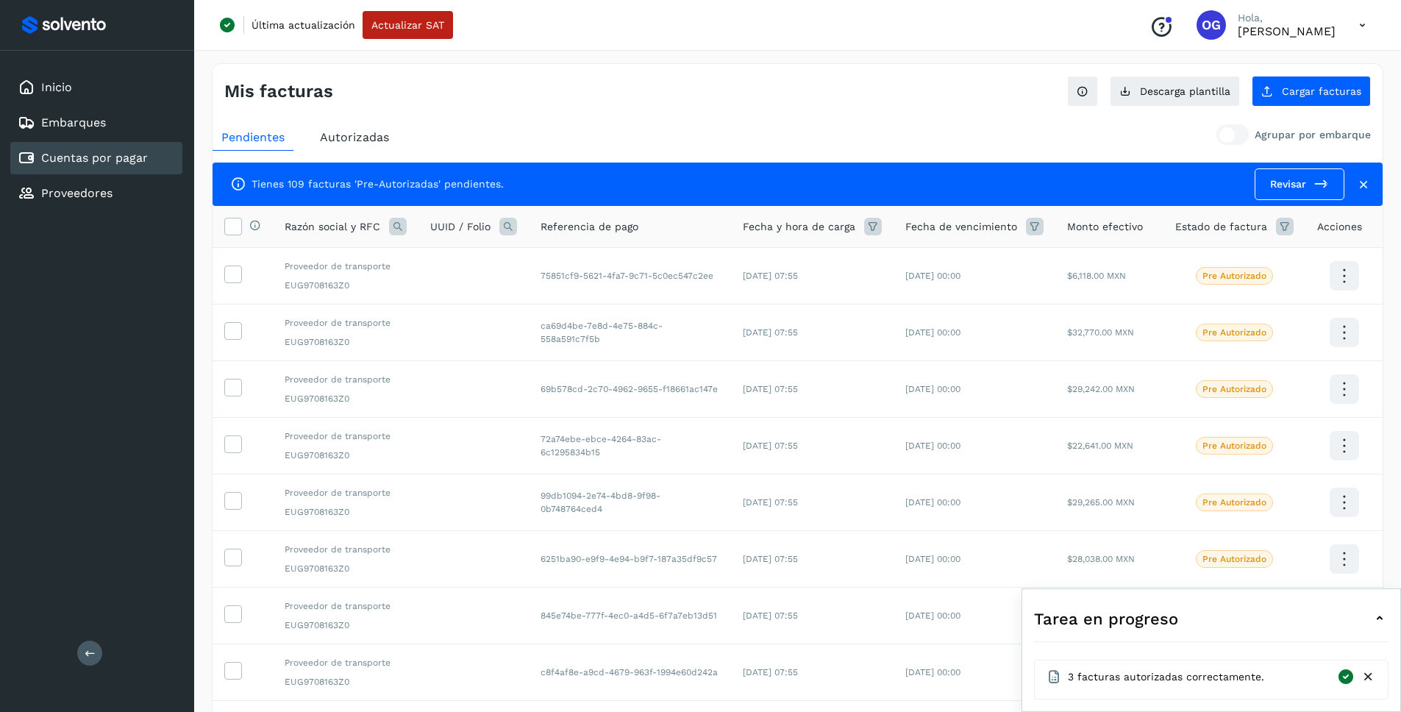
click at [353, 137] on span "Autorizadas" at bounding box center [354, 137] width 69 height 14
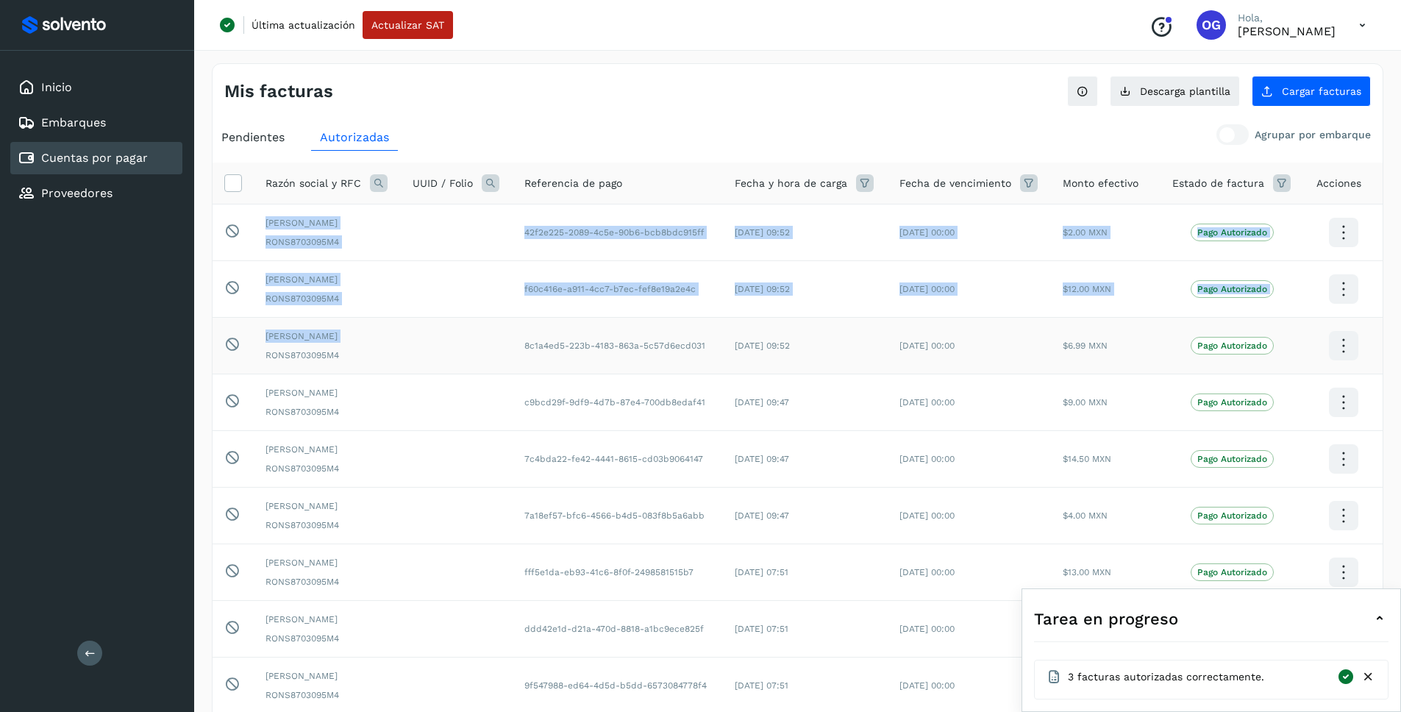
drag, startPoint x: 268, startPoint y: 224, endPoint x: 347, endPoint y: 386, distance: 180.5
click at [347, 386] on tbody "Este elemento está bloqueado y no puede ser seleccionado SERGIO ARMANDO RODRIGU…" at bounding box center [797, 487] width 1170 height 566
click at [348, 362] on div "SERGIO ARMANDO RODRIGUEZ NUÑEZ RONS8703095M4" at bounding box center [327, 345] width 124 height 32
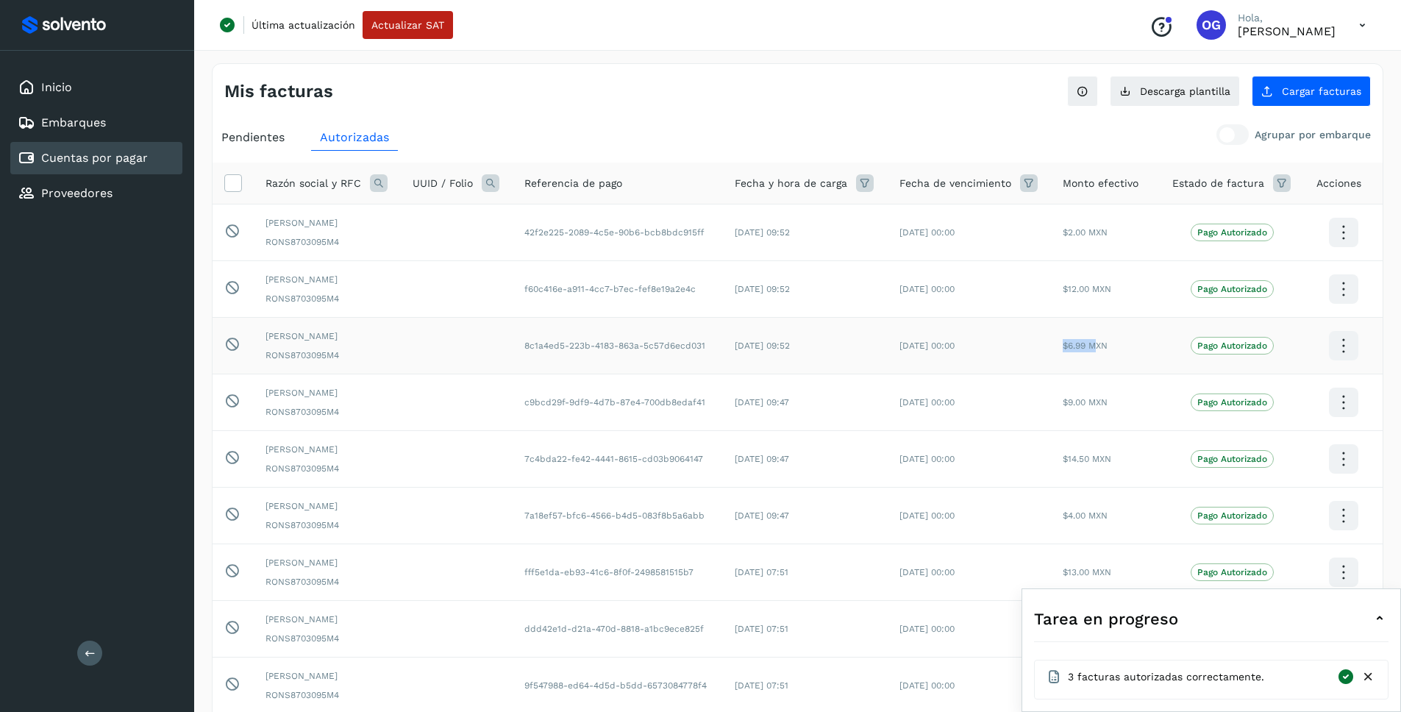
drag, startPoint x: 1070, startPoint y: 380, endPoint x: 1104, endPoint y: 381, distance: 34.6
click at [1104, 351] on span "$6.99 MXN" at bounding box center [1084, 345] width 45 height 10
